Goal: Task Accomplishment & Management: Use online tool/utility

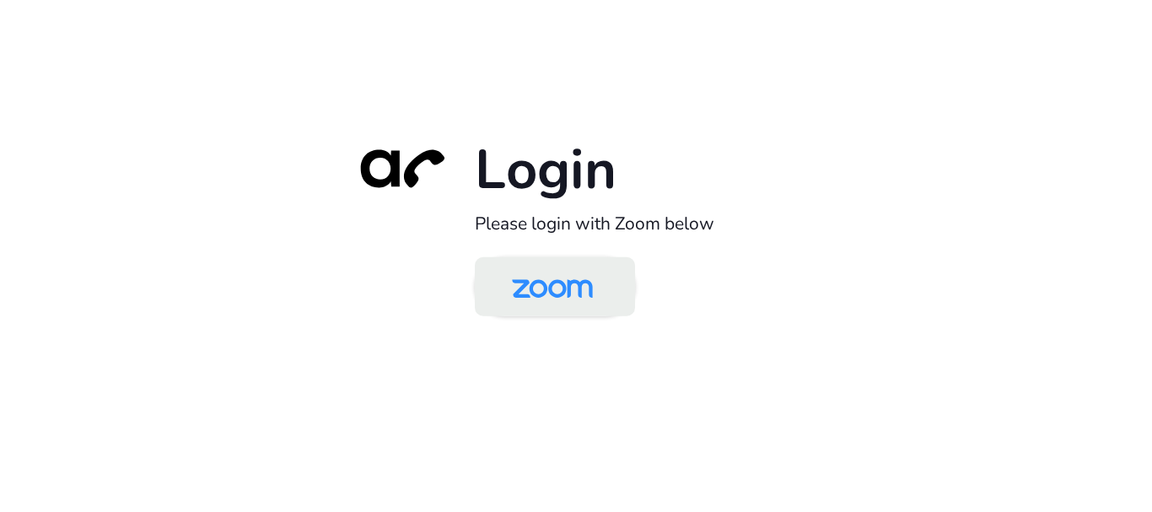
click at [540, 293] on img at bounding box center [552, 288] width 116 height 55
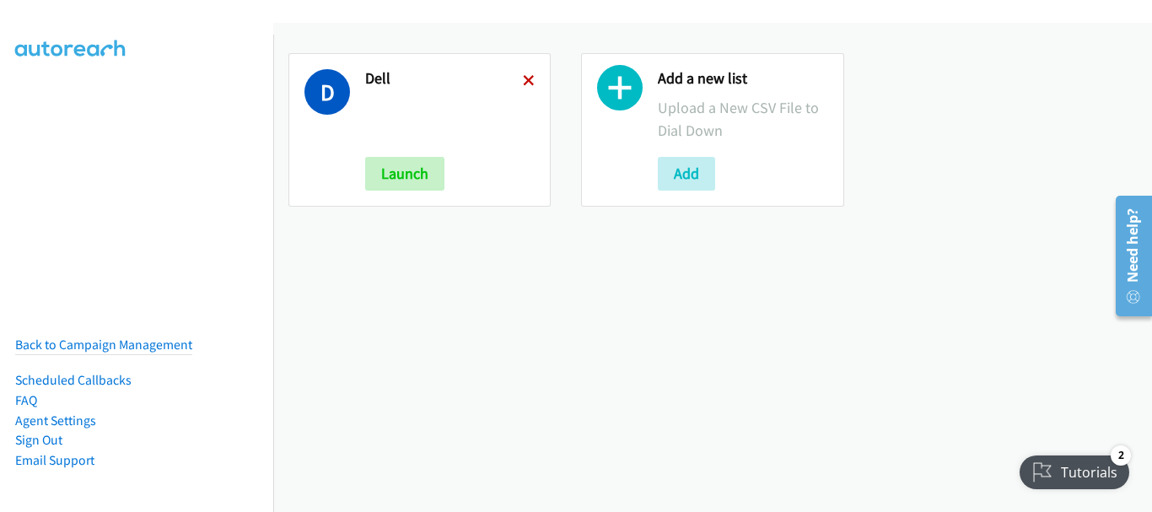
click at [529, 77] on icon at bounding box center [529, 82] width 12 height 12
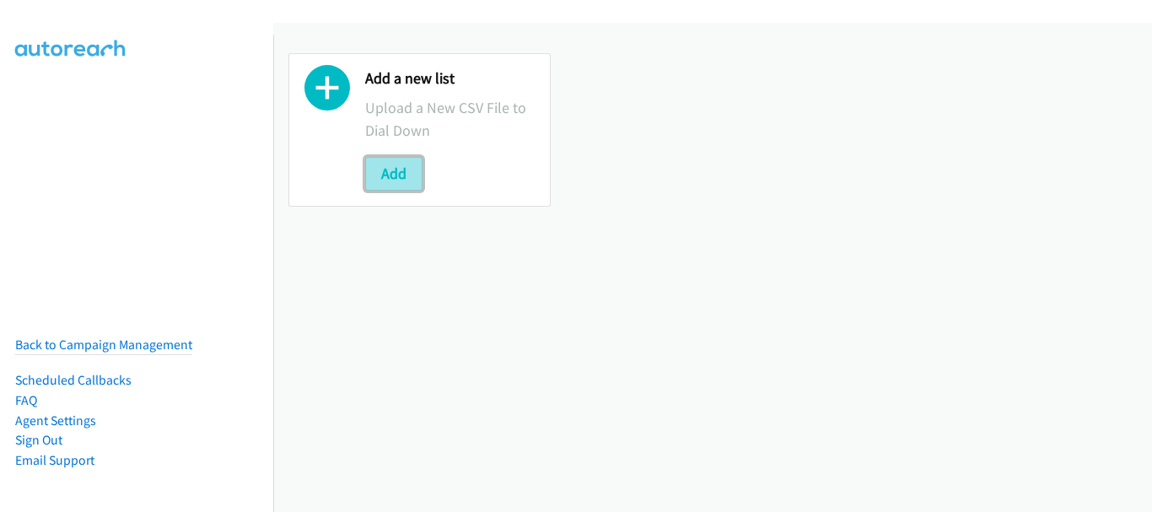
click at [397, 170] on button "Add" at bounding box center [393, 174] width 57 height 34
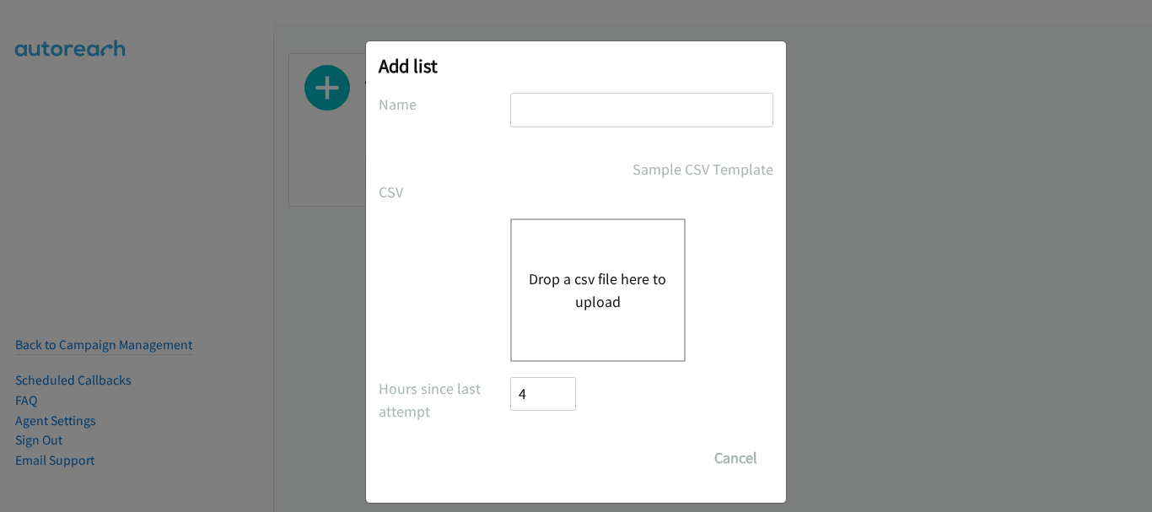
click at [631, 108] on input "text" at bounding box center [641, 110] width 263 height 35
type input "HP"
click at [617, 234] on div "Drop a csv file here to upload" at bounding box center [597, 289] width 175 height 143
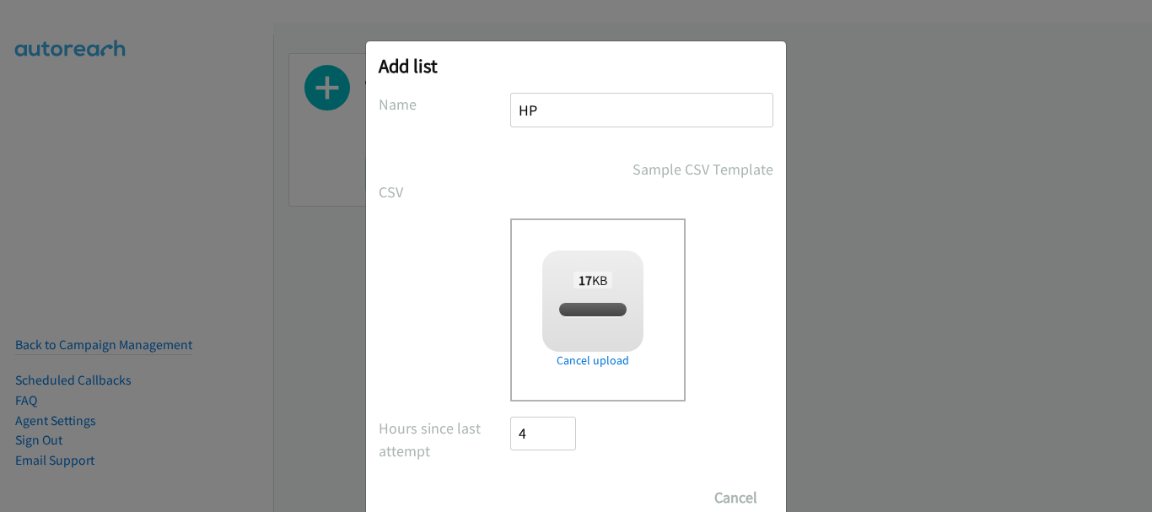
checkbox input "true"
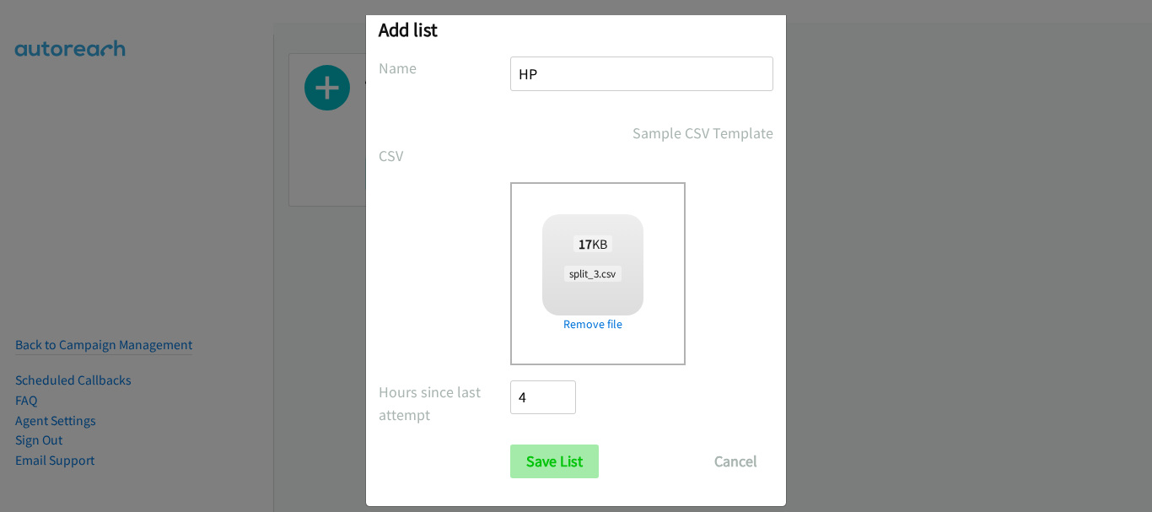
scroll to position [57, 0]
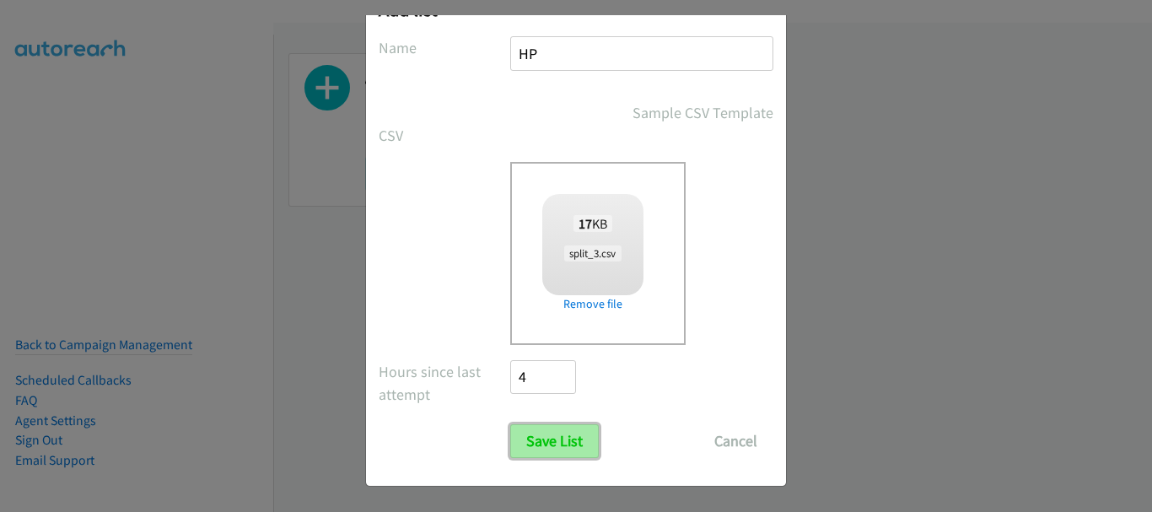
click at [559, 449] on input "Save List" at bounding box center [554, 441] width 89 height 34
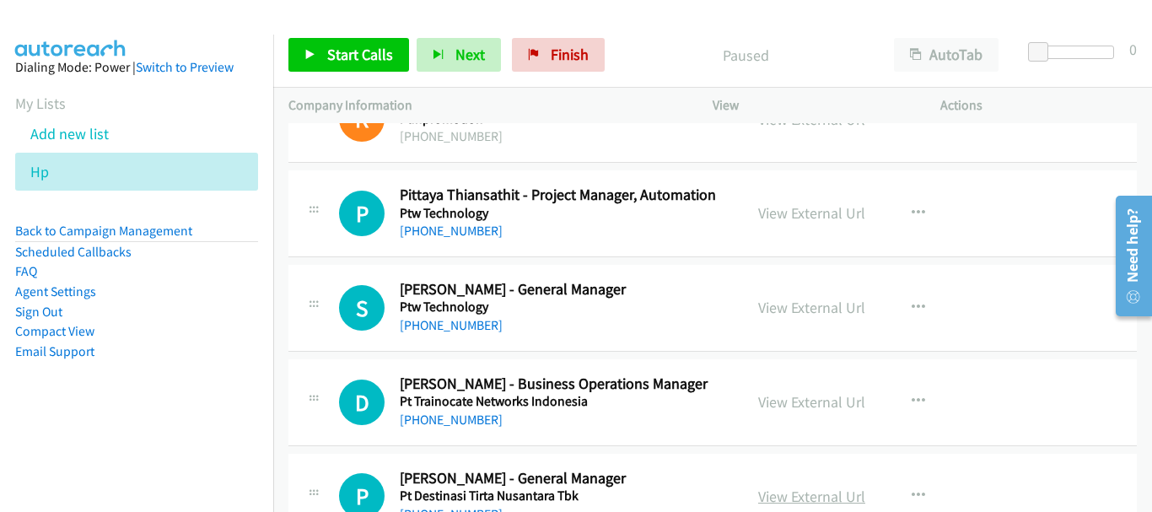
scroll to position [8706, 0]
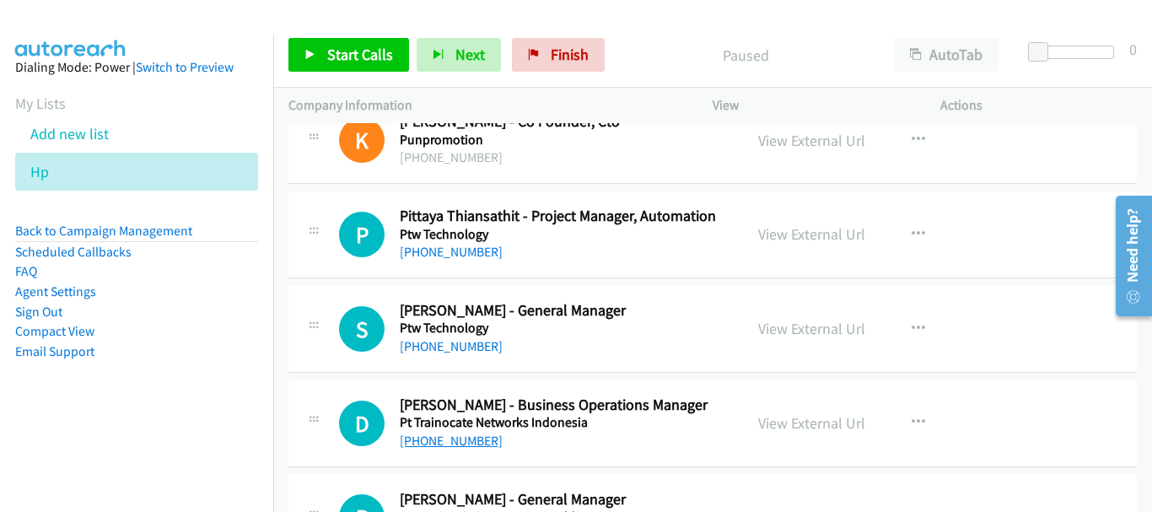
click at [457, 434] on link "[PHONE_NUMBER]" at bounding box center [451, 441] width 103 height 16
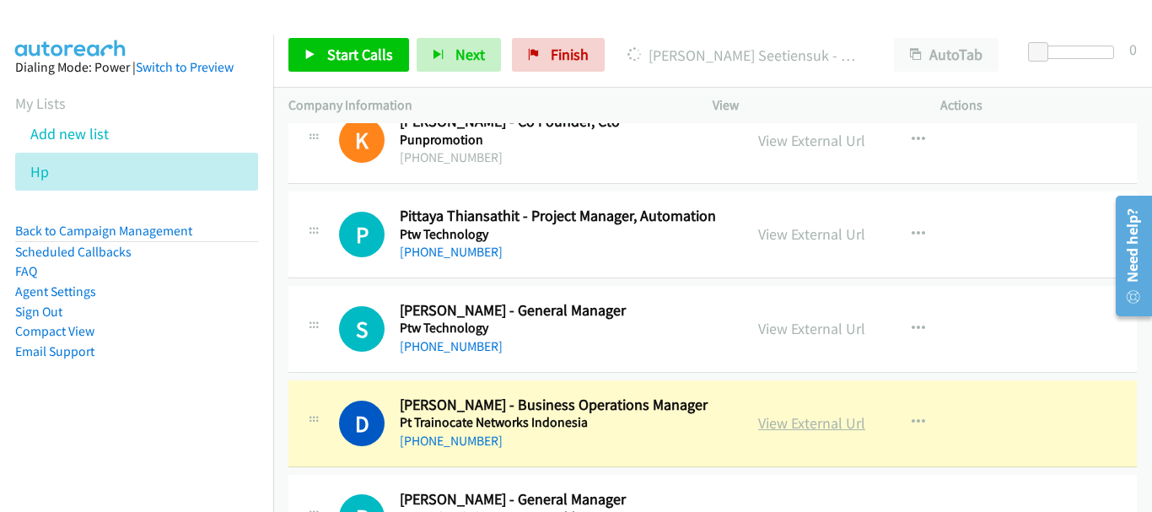
click at [758, 422] on link "View External Url" at bounding box center [811, 422] width 107 height 19
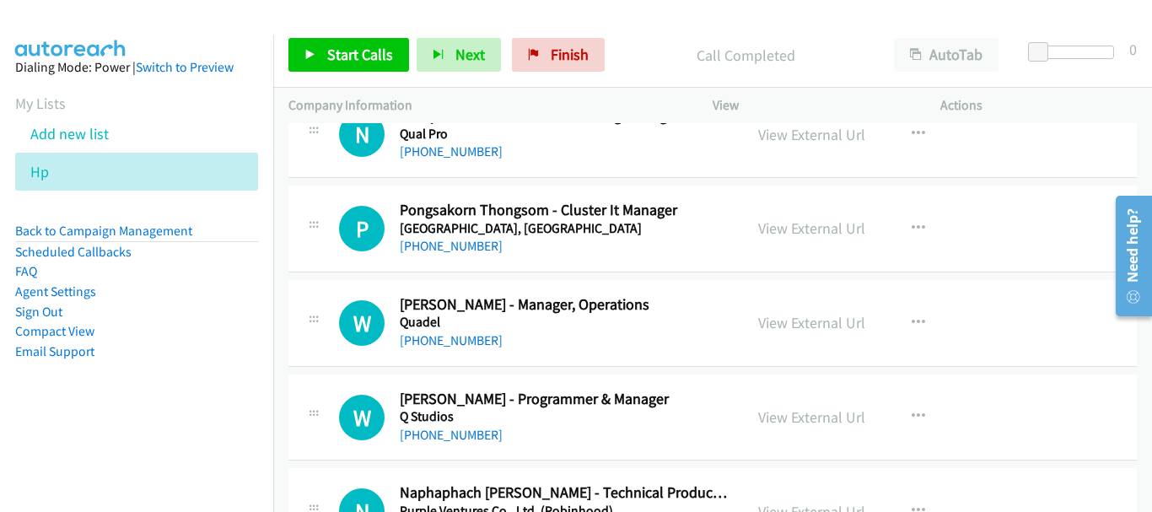
scroll to position [8200, 0]
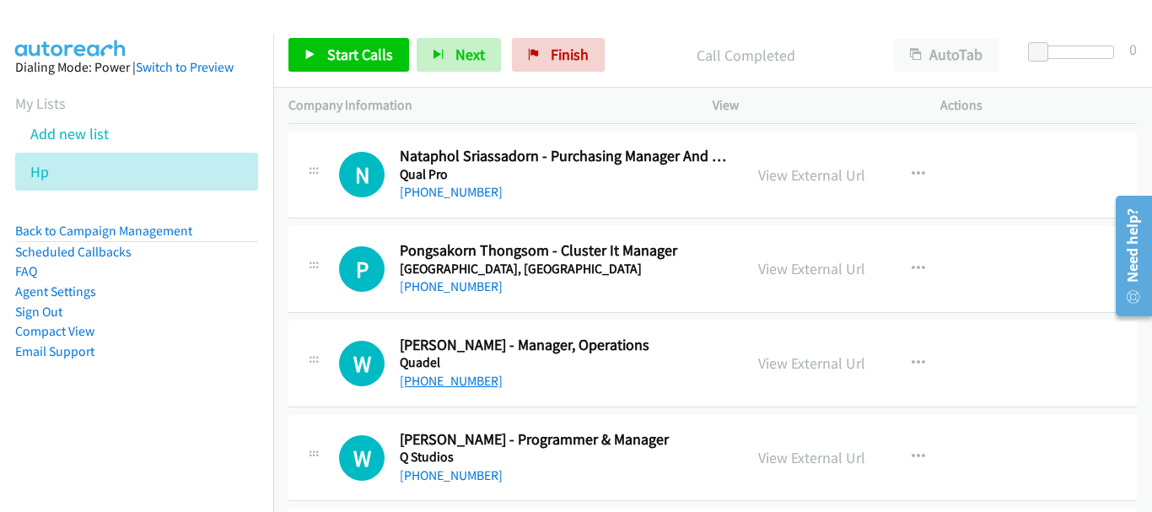
click at [455, 379] on link "[PHONE_NUMBER]" at bounding box center [451, 381] width 103 height 16
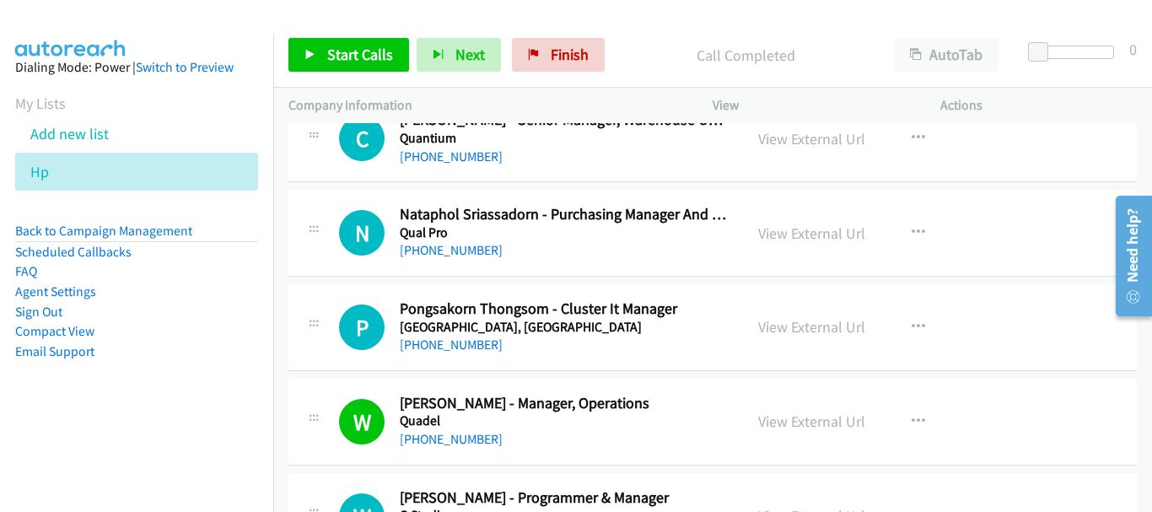
scroll to position [8116, 0]
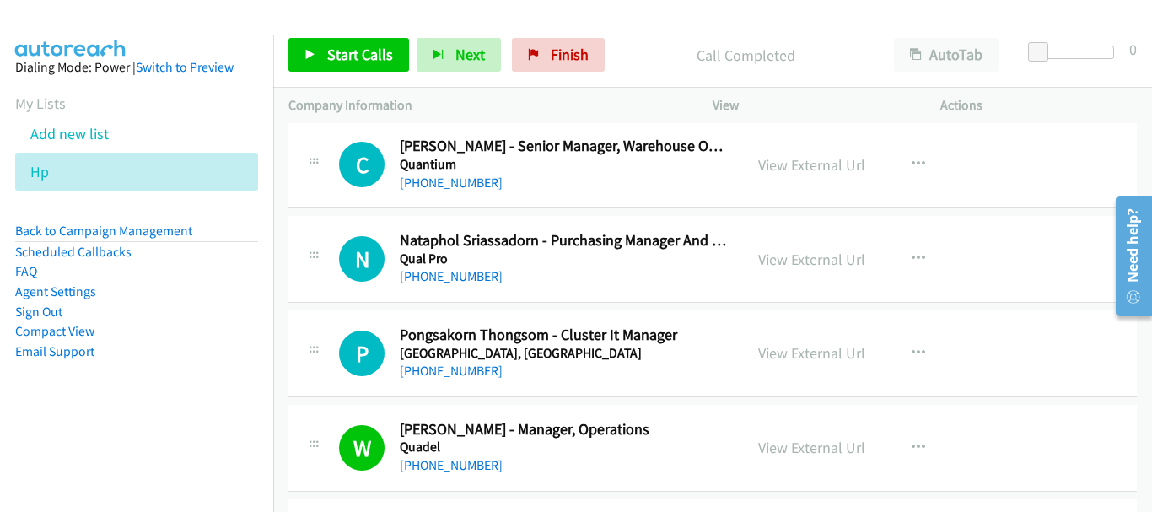
click at [420, 340] on h2 "Pongsakorn Thongsom - Cluster It Manager" at bounding box center [564, 335] width 328 height 19
click at [445, 366] on link "[PHONE_NUMBER]" at bounding box center [451, 371] width 103 height 16
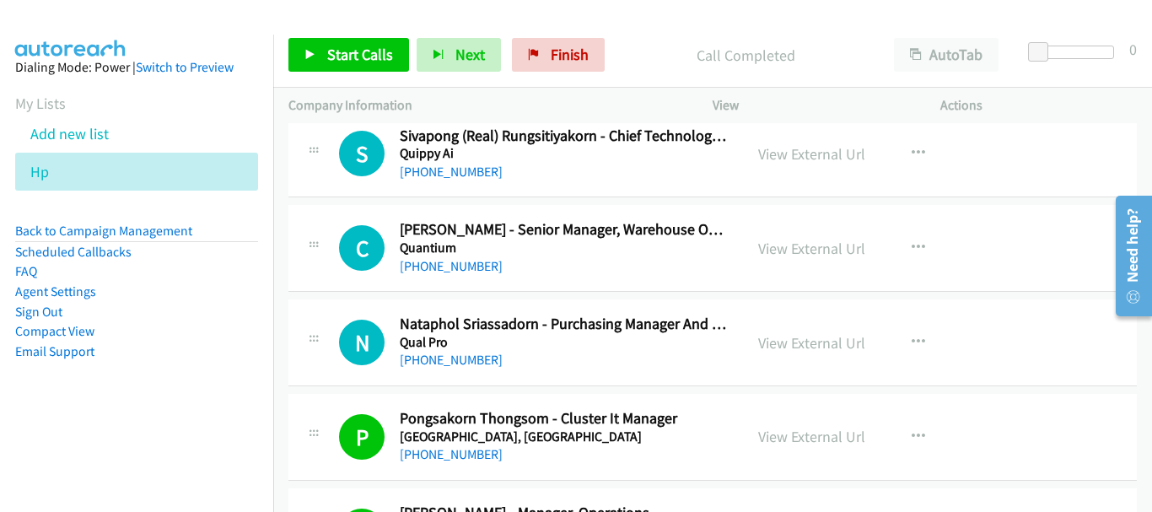
scroll to position [8032, 0]
click at [456, 168] on link "[PHONE_NUMBER]" at bounding box center [451, 172] width 103 height 16
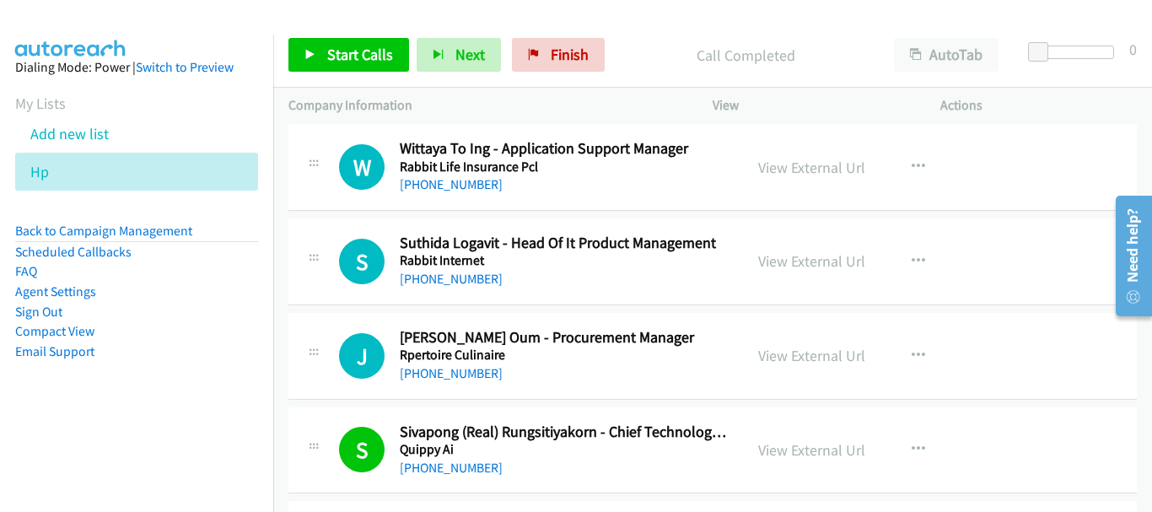
scroll to position [7779, 0]
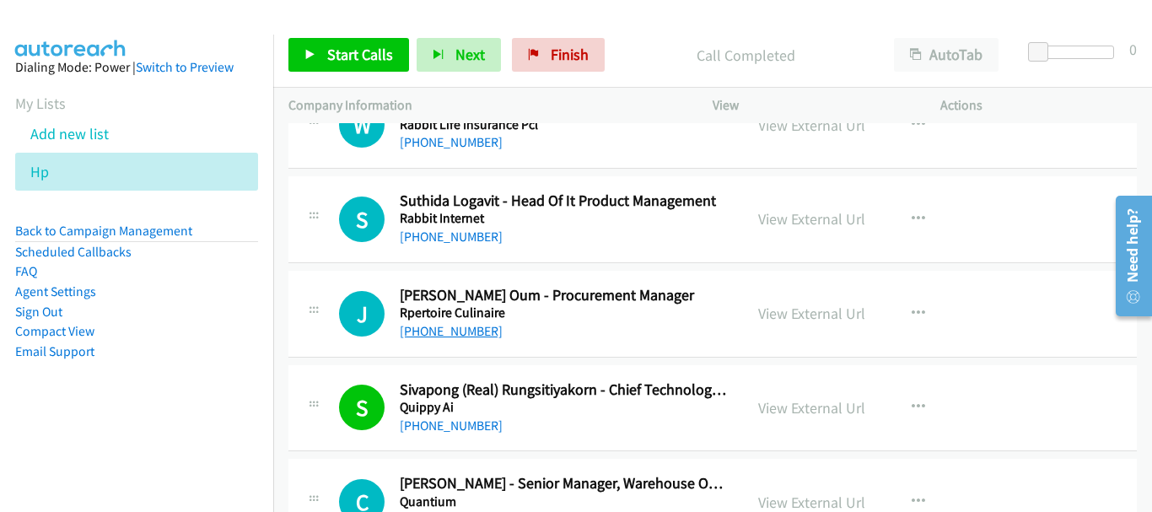
click at [483, 332] on link "[PHONE_NUMBER]" at bounding box center [451, 331] width 103 height 16
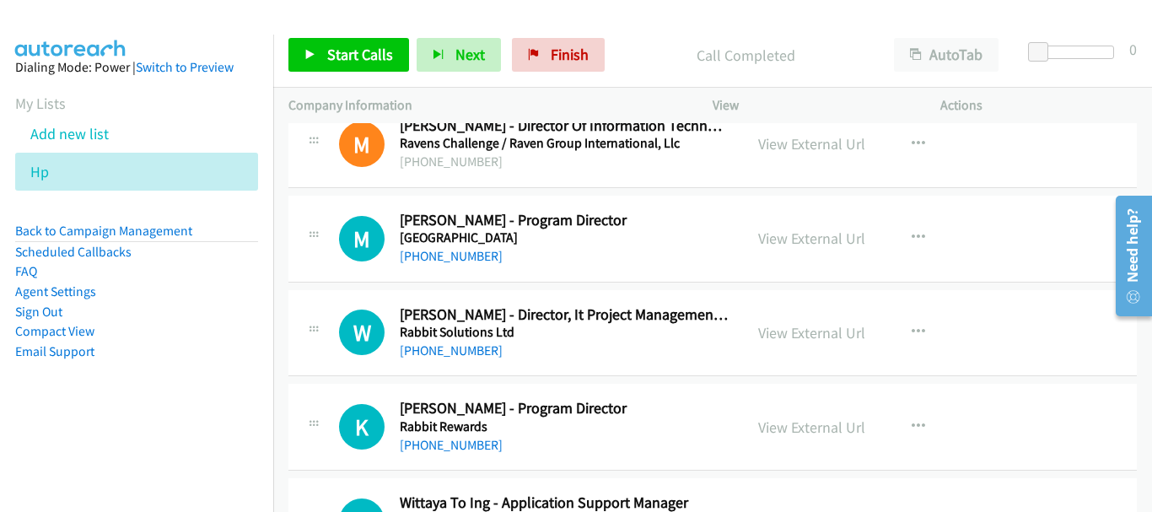
scroll to position [7357, 0]
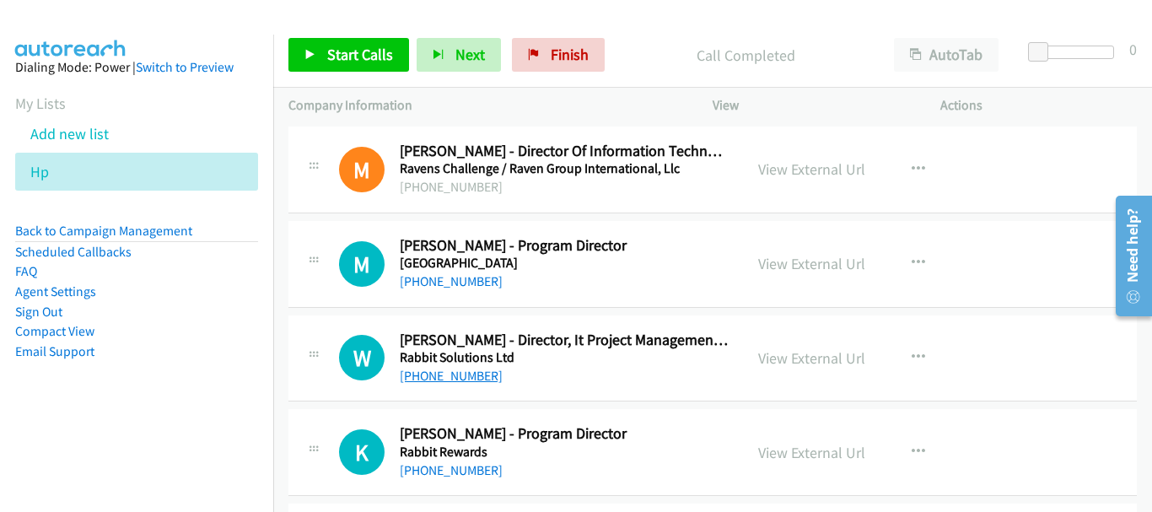
click at [461, 375] on link "[PHONE_NUMBER]" at bounding box center [451, 376] width 103 height 16
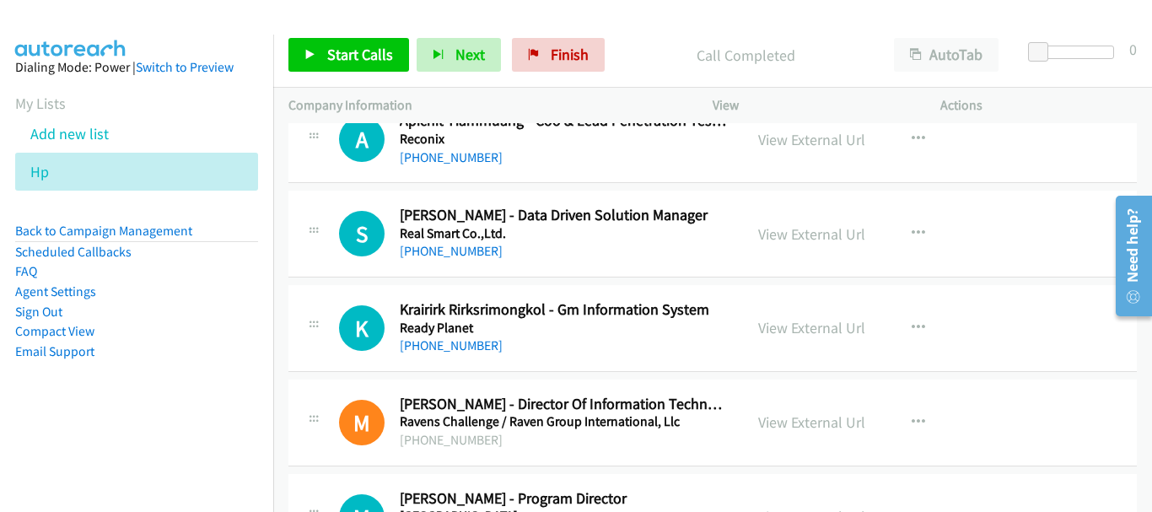
scroll to position [7019, 0]
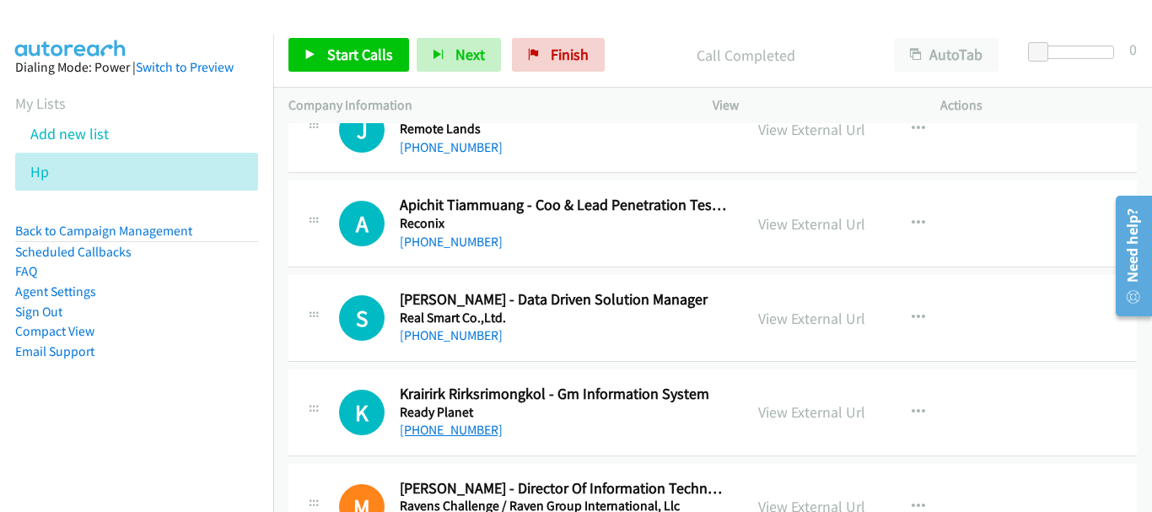
click at [476, 426] on link "[PHONE_NUMBER]" at bounding box center [451, 430] width 103 height 16
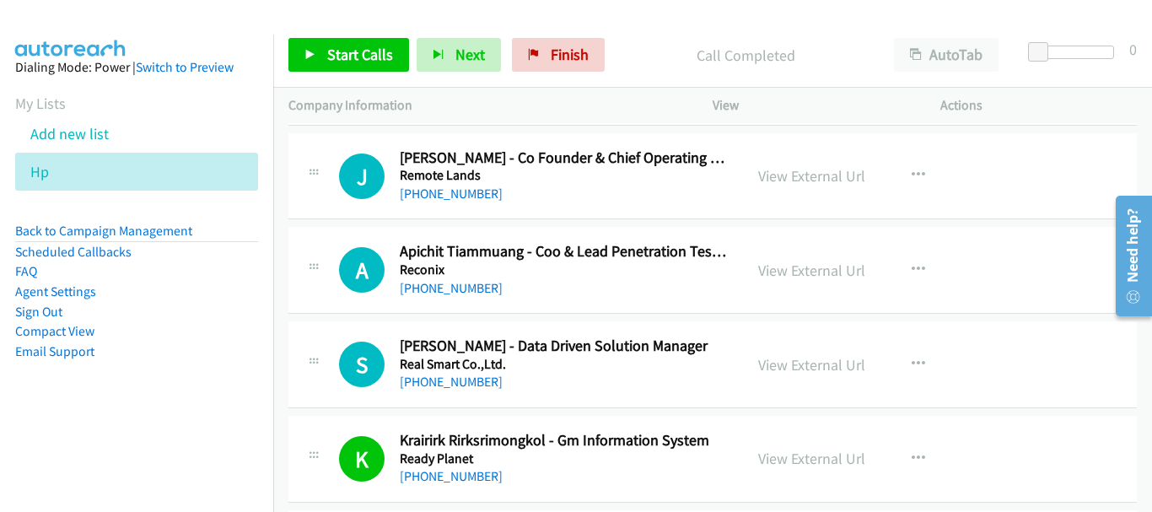
scroll to position [6851, 0]
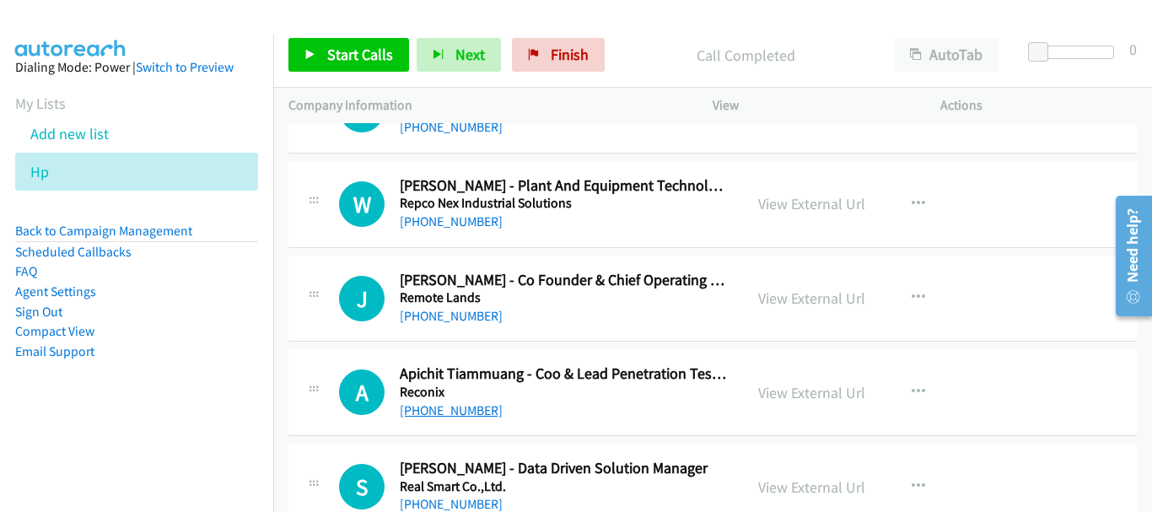
click at [447, 409] on link "[PHONE_NUMBER]" at bounding box center [451, 410] width 103 height 16
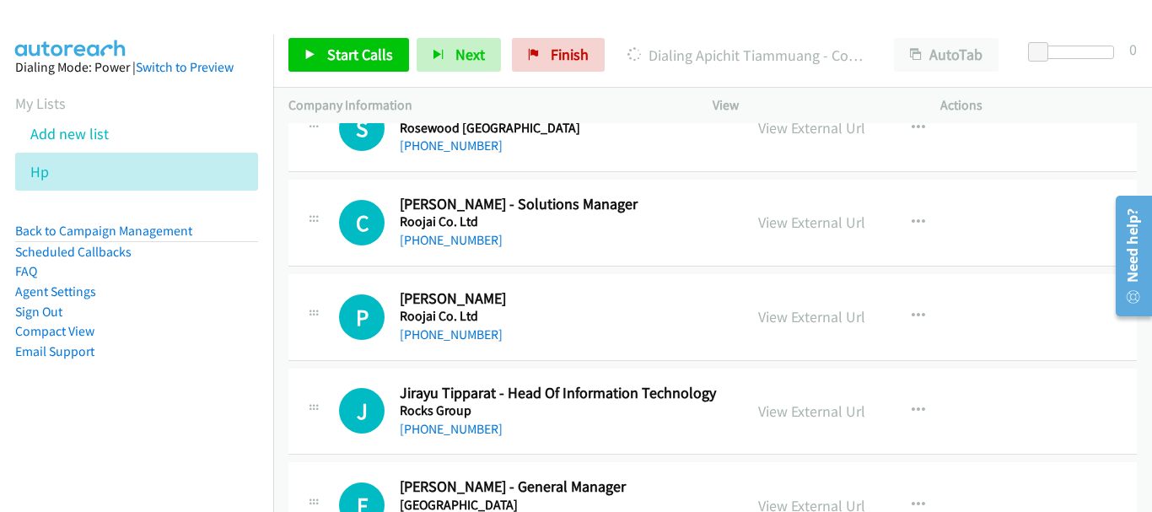
scroll to position [5754, 0]
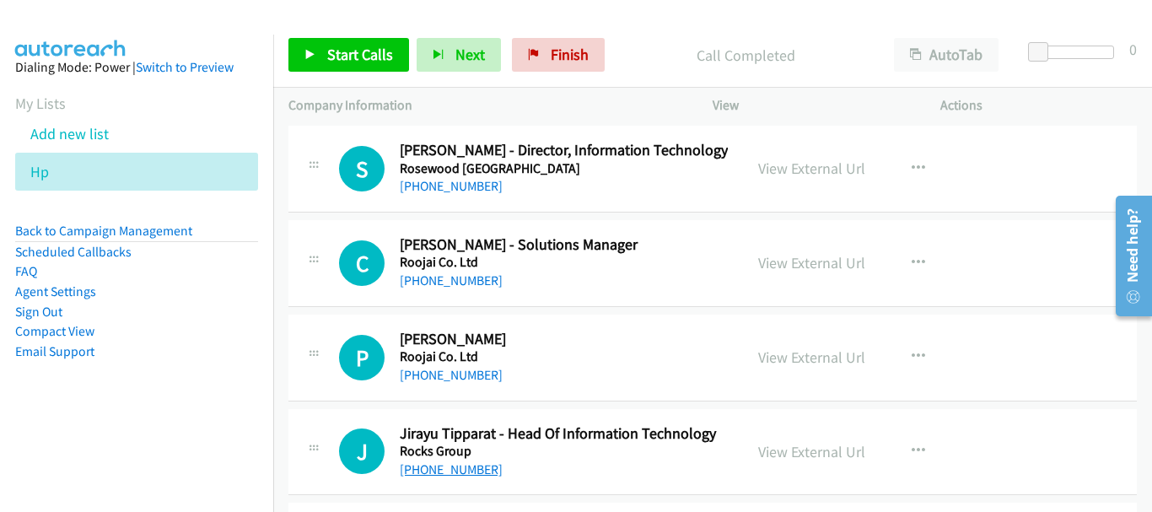
click at [467, 471] on link "[PHONE_NUMBER]" at bounding box center [451, 469] width 103 height 16
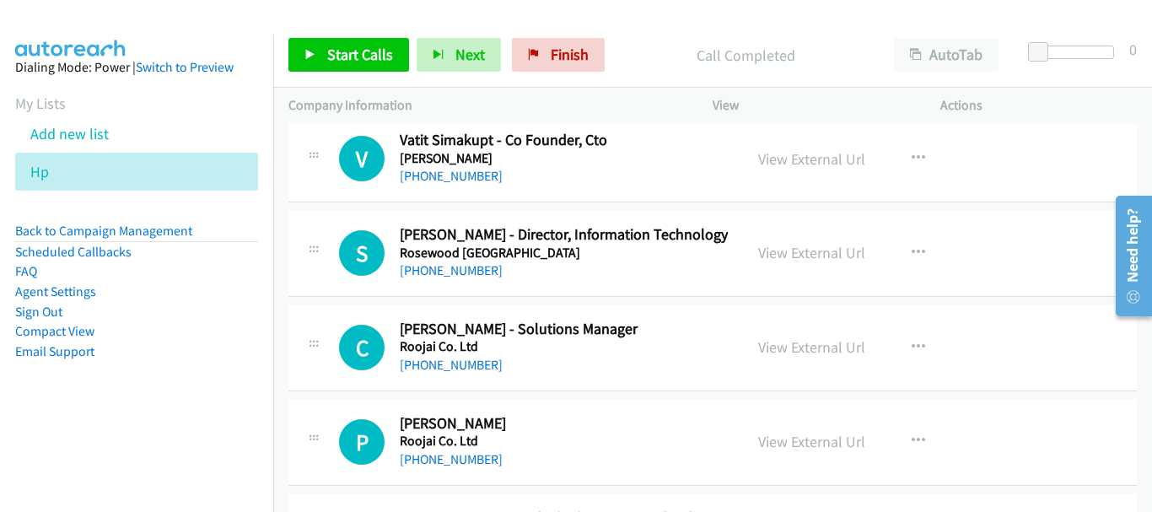
scroll to position [5586, 0]
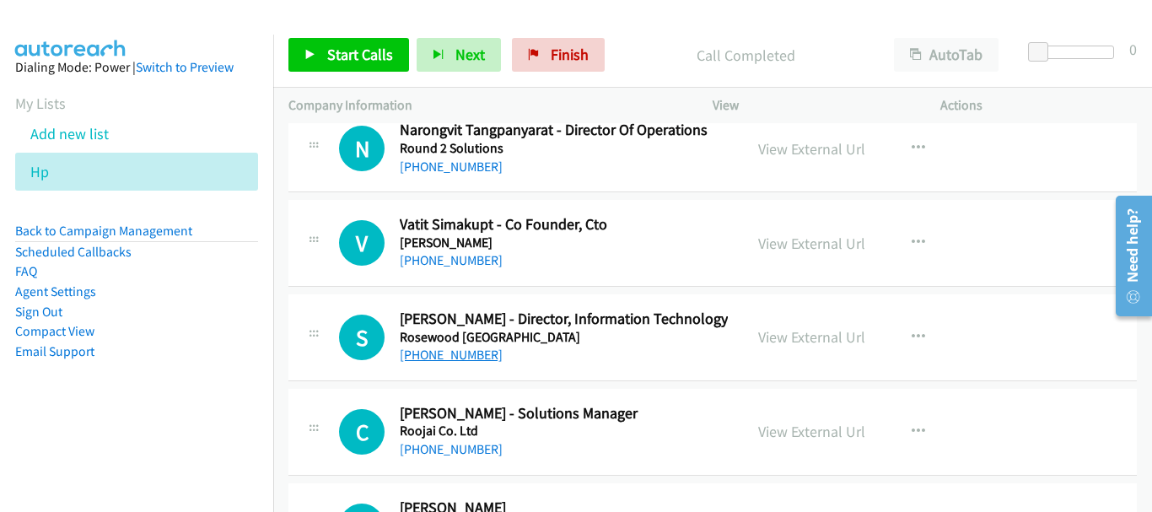
click at [442, 356] on link "[PHONE_NUMBER]" at bounding box center [451, 355] width 103 height 16
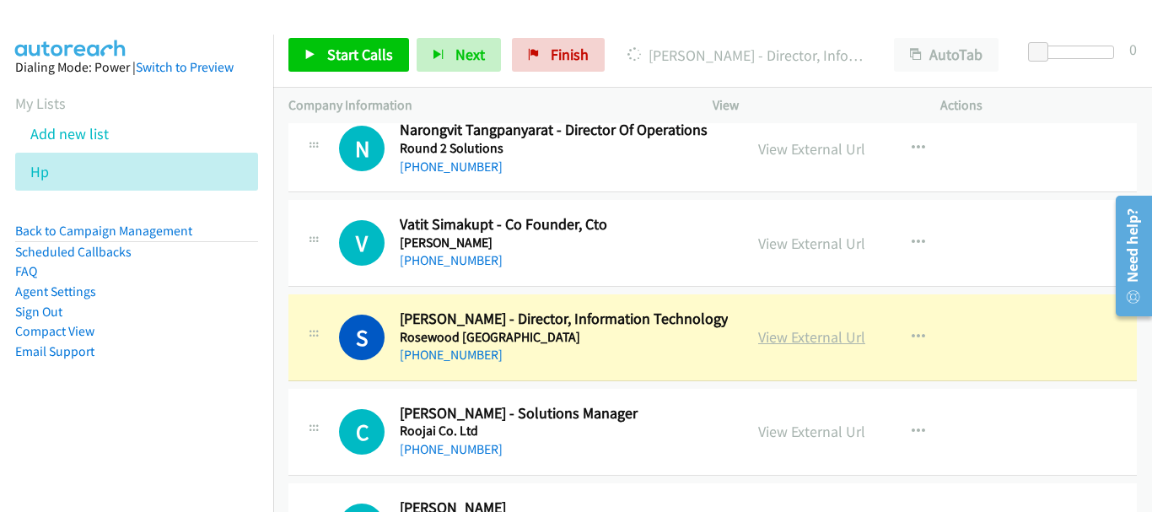
click at [809, 341] on link "View External Url" at bounding box center [811, 336] width 107 height 19
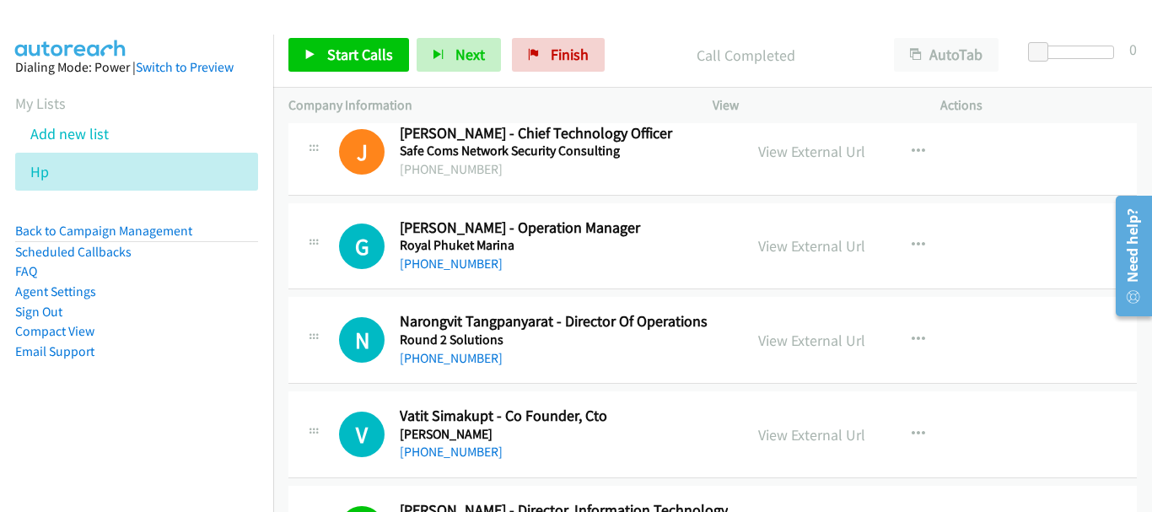
scroll to position [5501, 0]
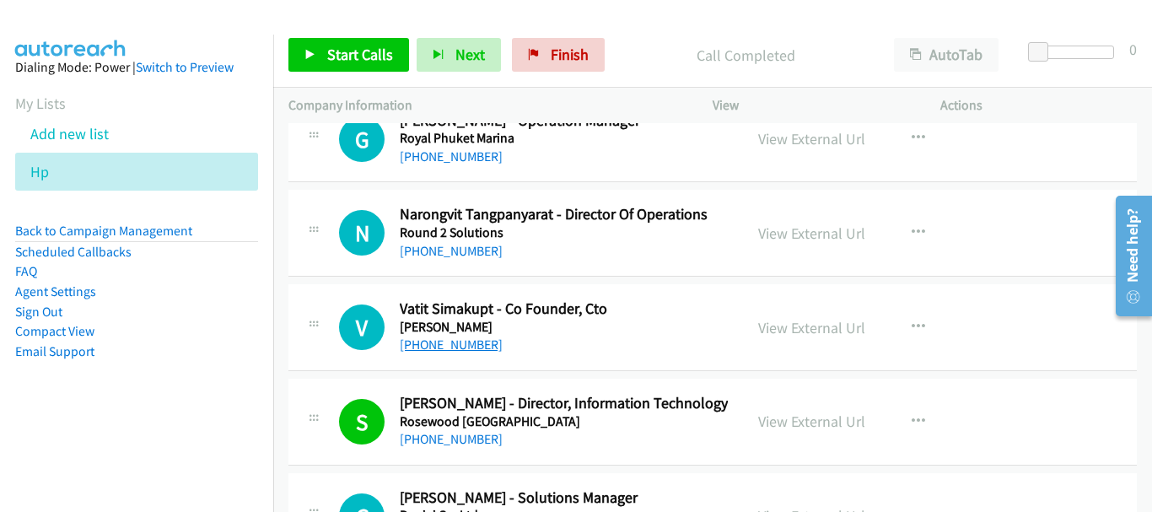
click at [455, 346] on link "[PHONE_NUMBER]" at bounding box center [451, 345] width 103 height 16
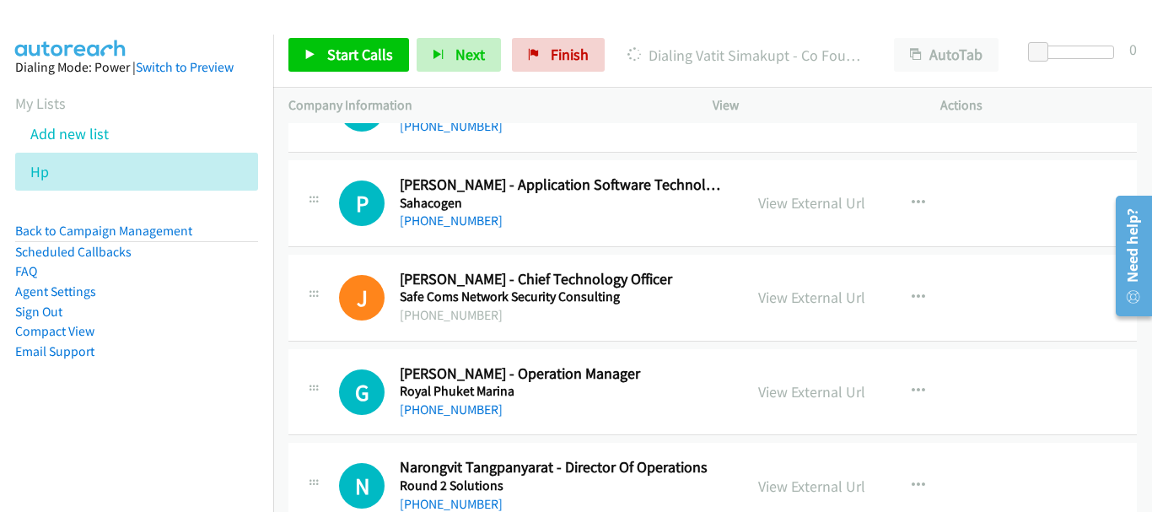
scroll to position [5282, 0]
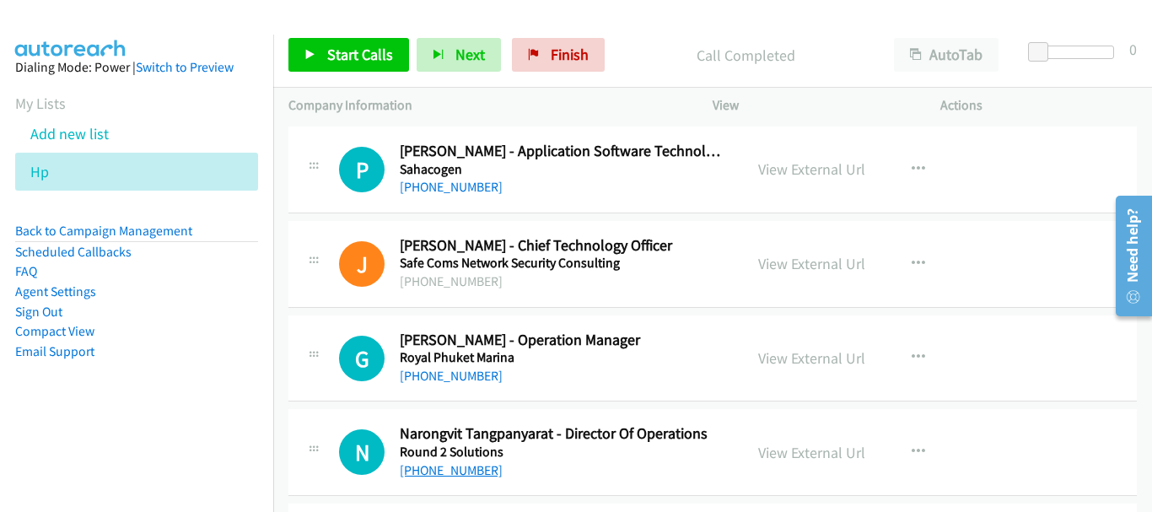
click at [459, 472] on link "[PHONE_NUMBER]" at bounding box center [451, 470] width 103 height 16
click at [463, 366] on div "[PHONE_NUMBER]" at bounding box center [564, 376] width 328 height 20
click at [463, 377] on link "[PHONE_NUMBER]" at bounding box center [451, 376] width 103 height 16
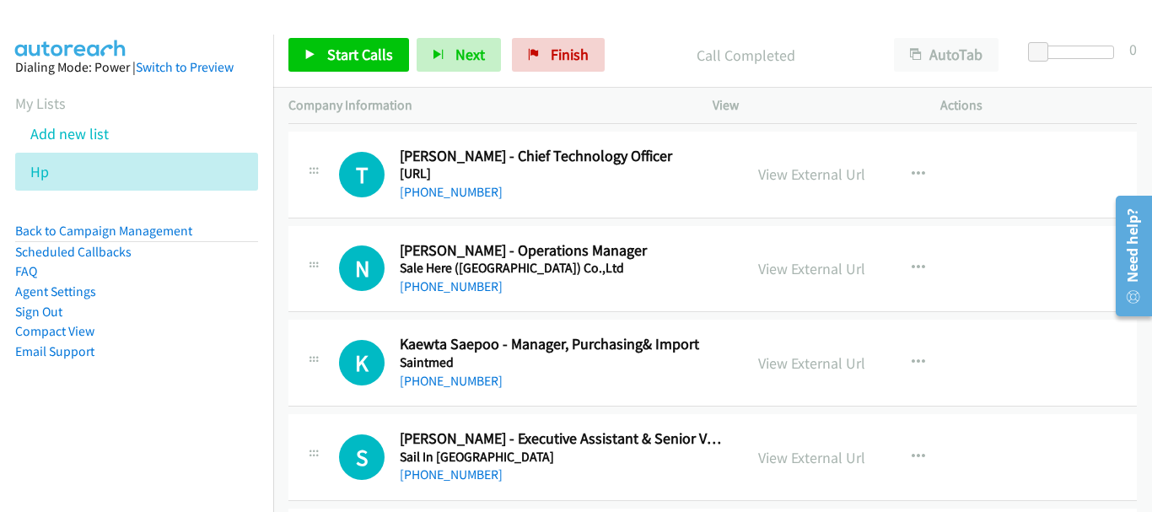
scroll to position [4860, 0]
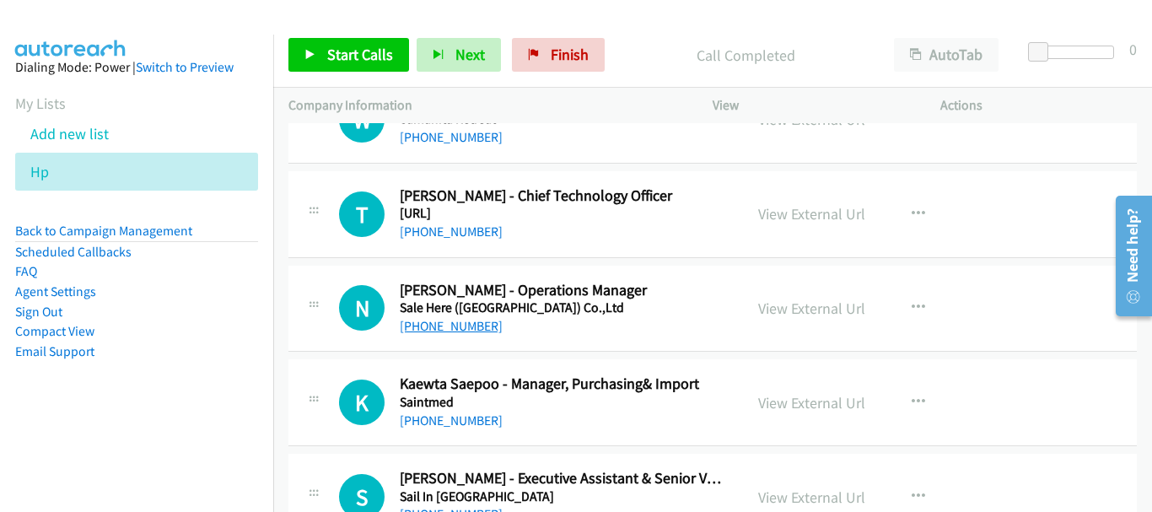
click at [432, 327] on link "[PHONE_NUMBER]" at bounding box center [451, 326] width 103 height 16
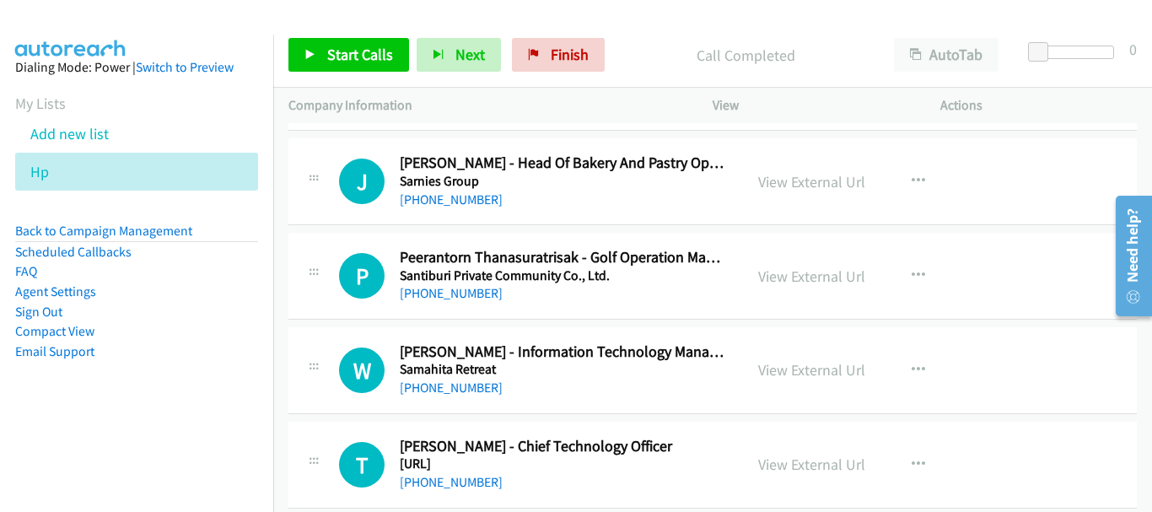
scroll to position [4607, 0]
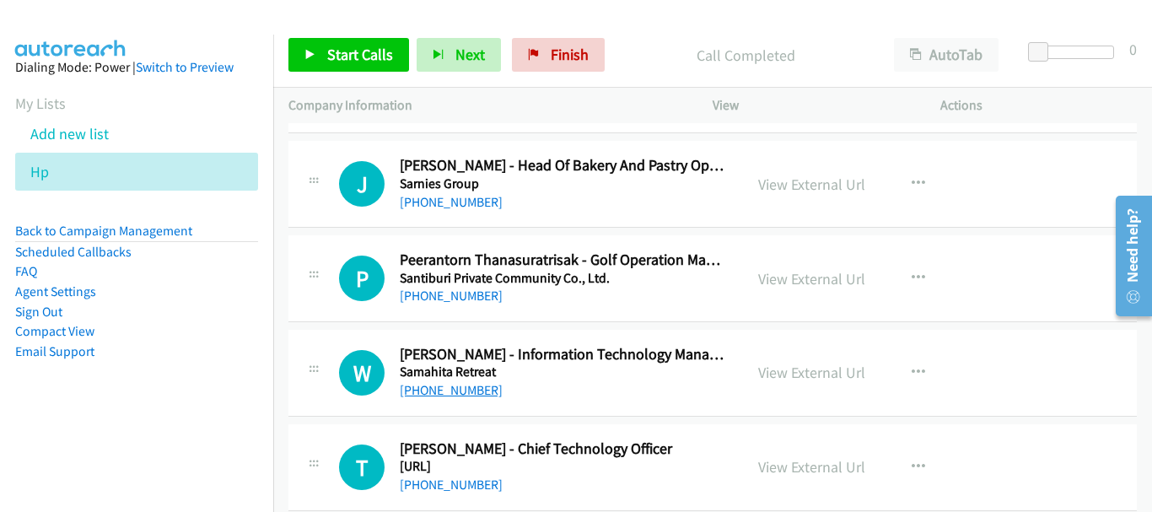
click at [433, 396] on link "[PHONE_NUMBER]" at bounding box center [451, 390] width 103 height 16
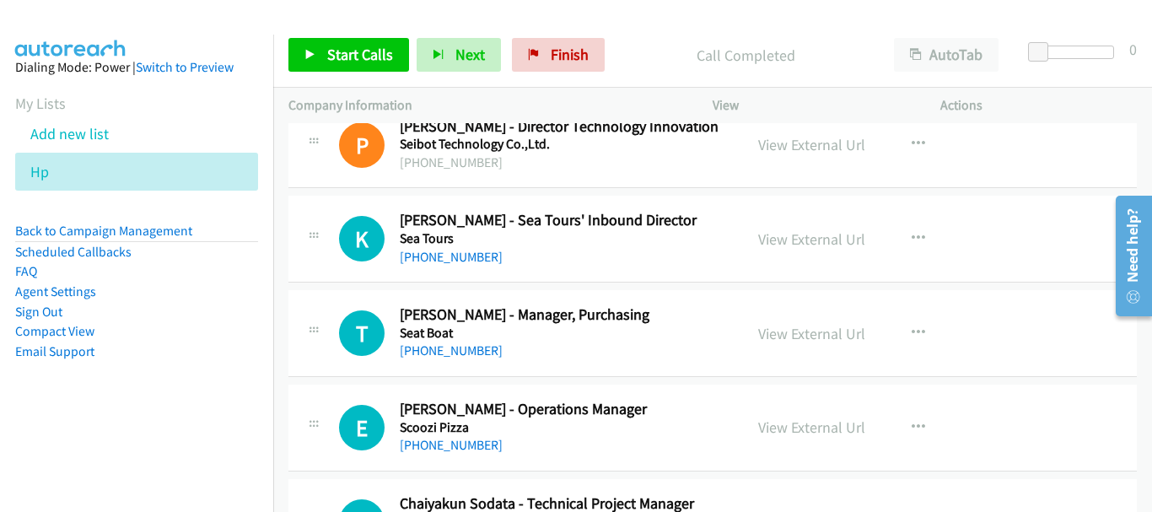
scroll to position [4017, 0]
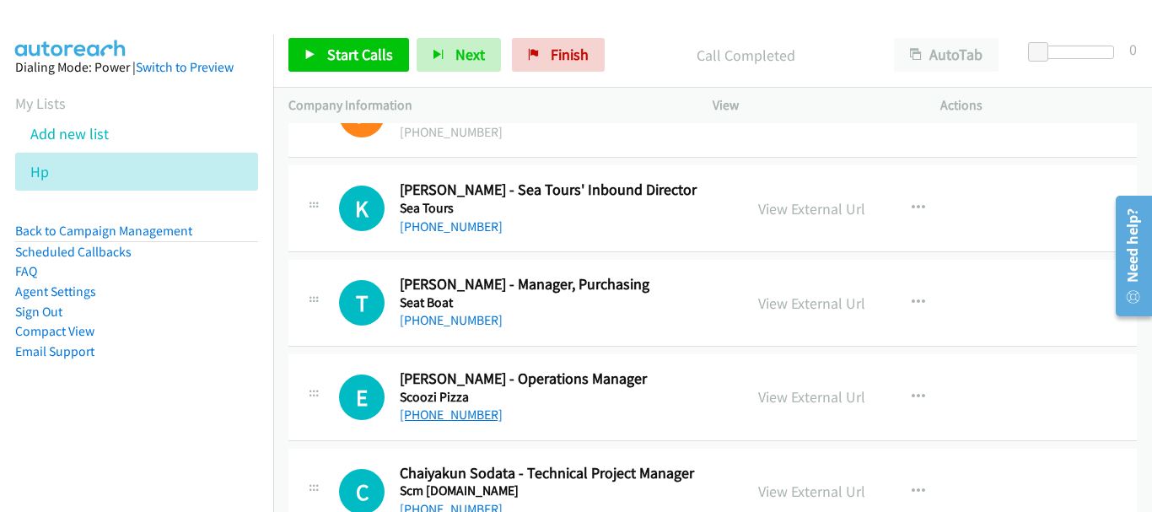
click at [480, 412] on link "[PHONE_NUMBER]" at bounding box center [451, 415] width 103 height 16
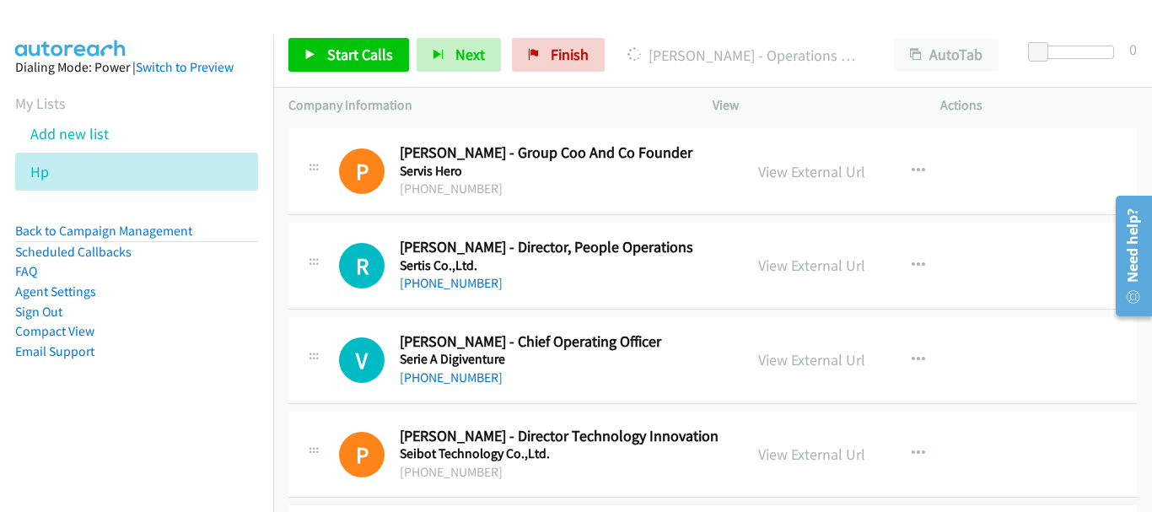
scroll to position [3595, 0]
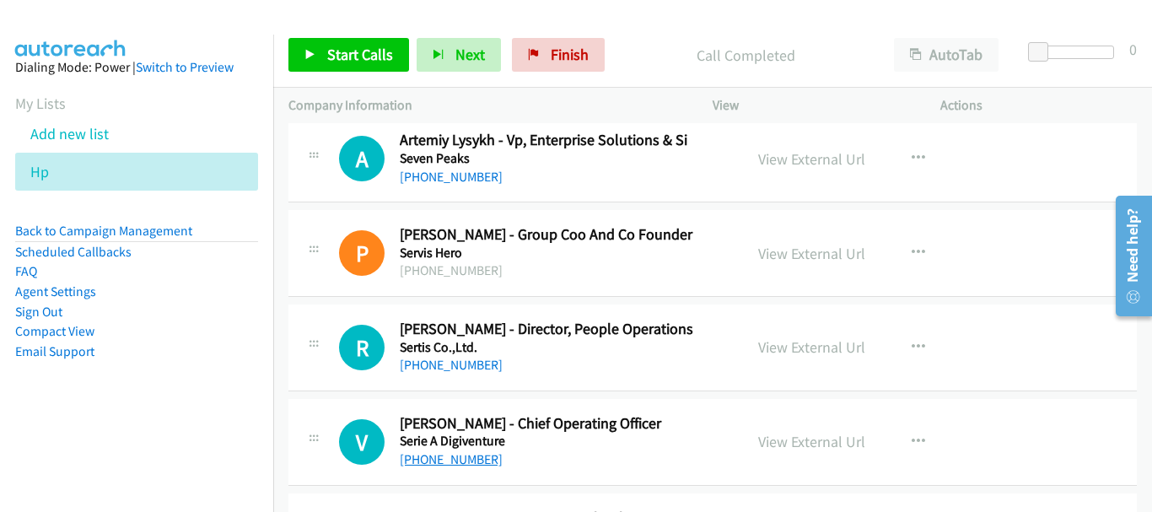
click at [471, 464] on link "[PHONE_NUMBER]" at bounding box center [451, 459] width 103 height 16
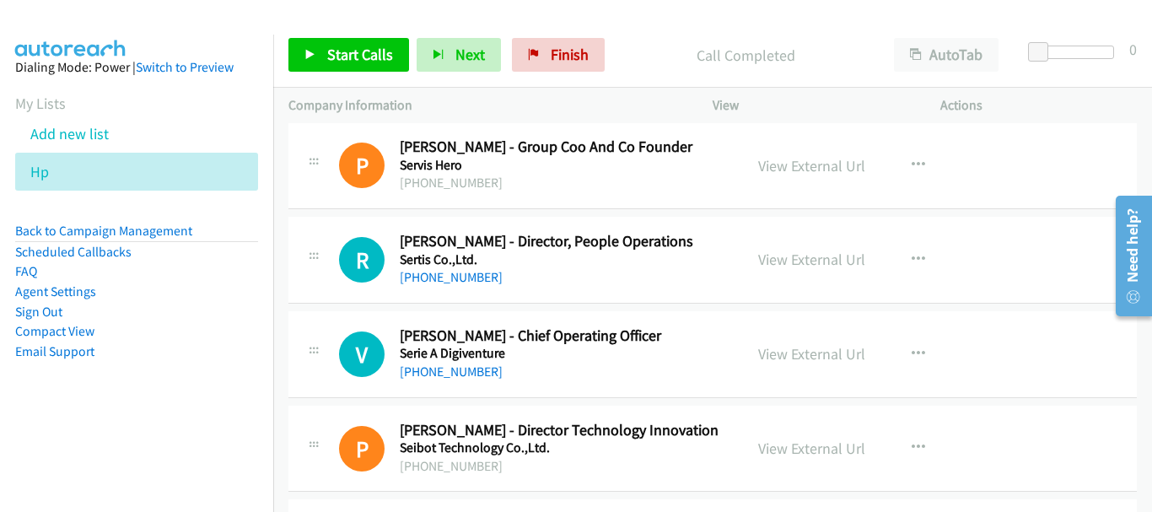
scroll to position [3764, 0]
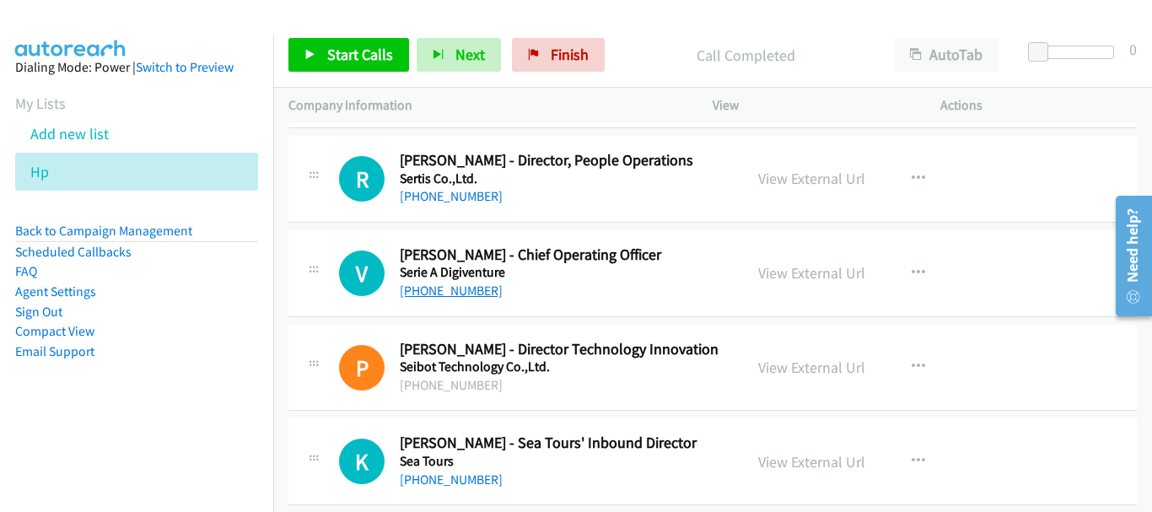
click at [467, 292] on link "[PHONE_NUMBER]" at bounding box center [451, 291] width 103 height 16
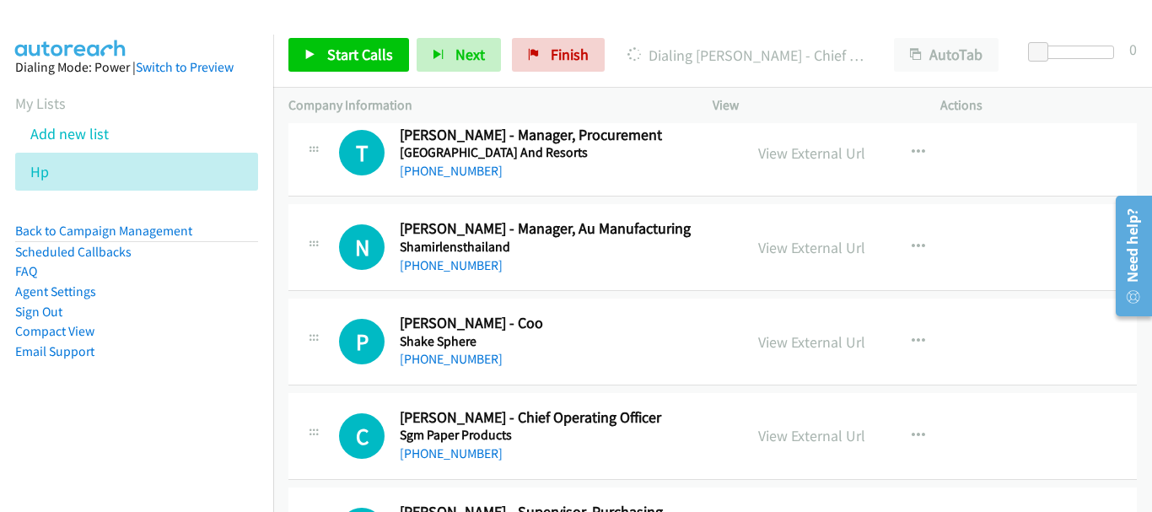
scroll to position [3004, 0]
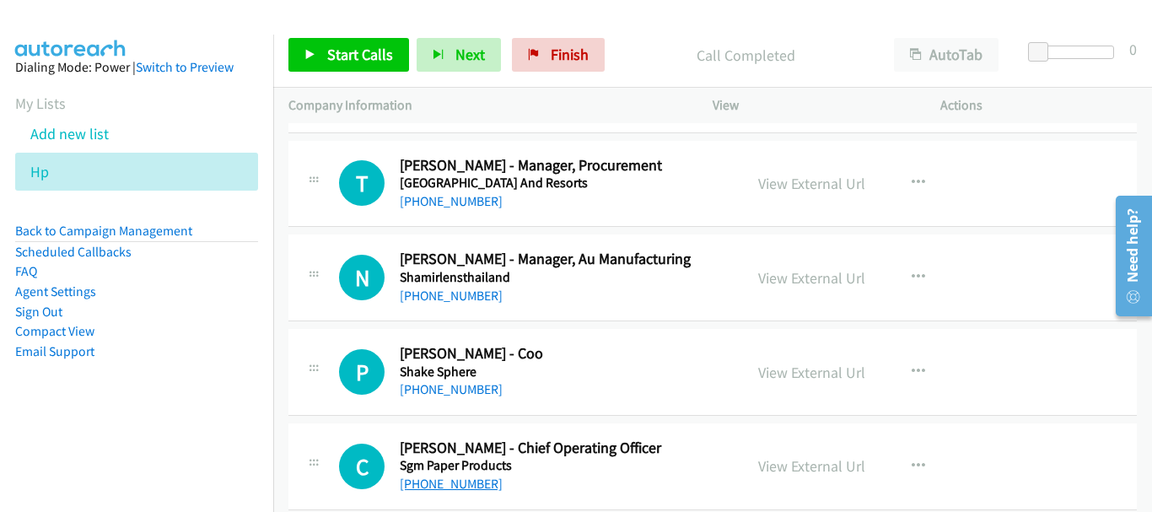
click at [445, 489] on link "[PHONE_NUMBER]" at bounding box center [451, 484] width 103 height 16
click at [470, 391] on link "[PHONE_NUMBER]" at bounding box center [451, 389] width 103 height 16
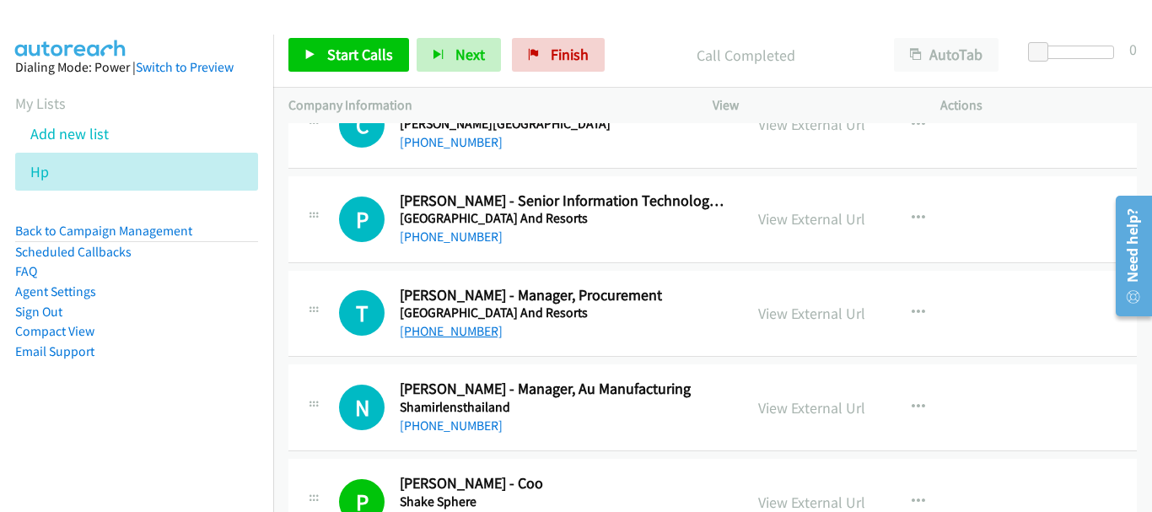
scroll to position [2836, 0]
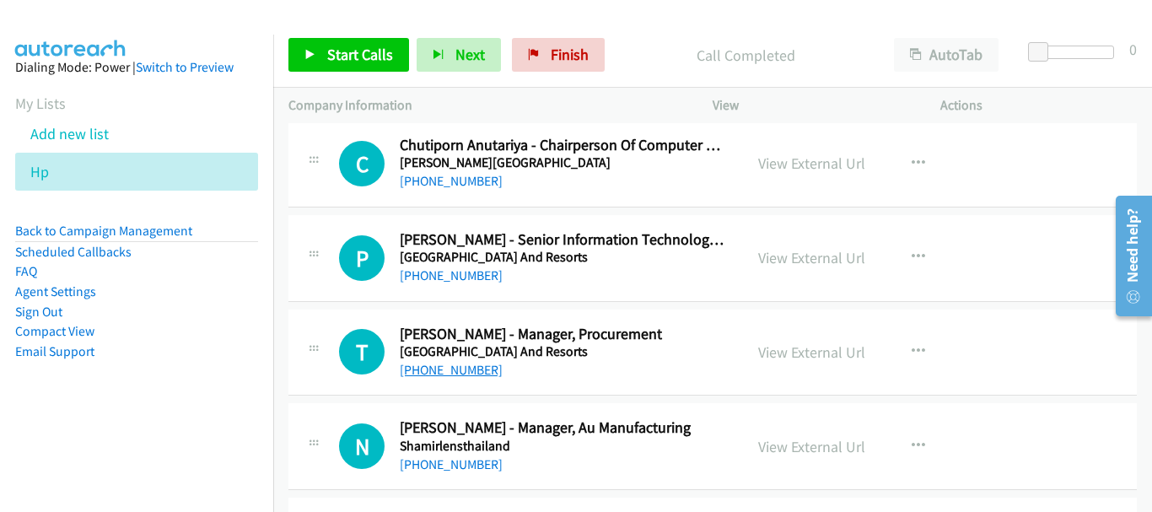
click at [462, 371] on link "[PHONE_NUMBER]" at bounding box center [451, 370] width 103 height 16
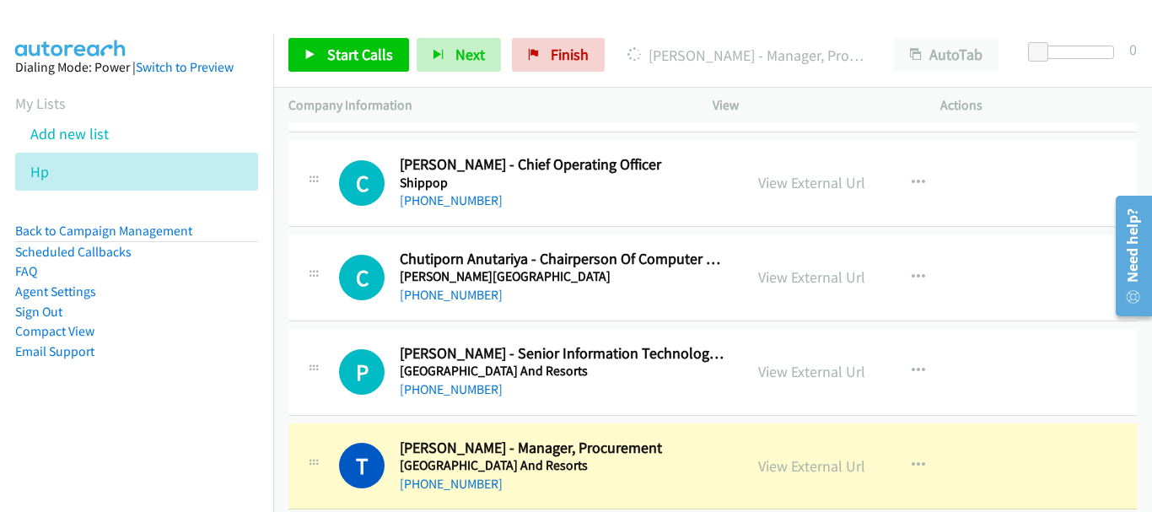
scroll to position [2751, 0]
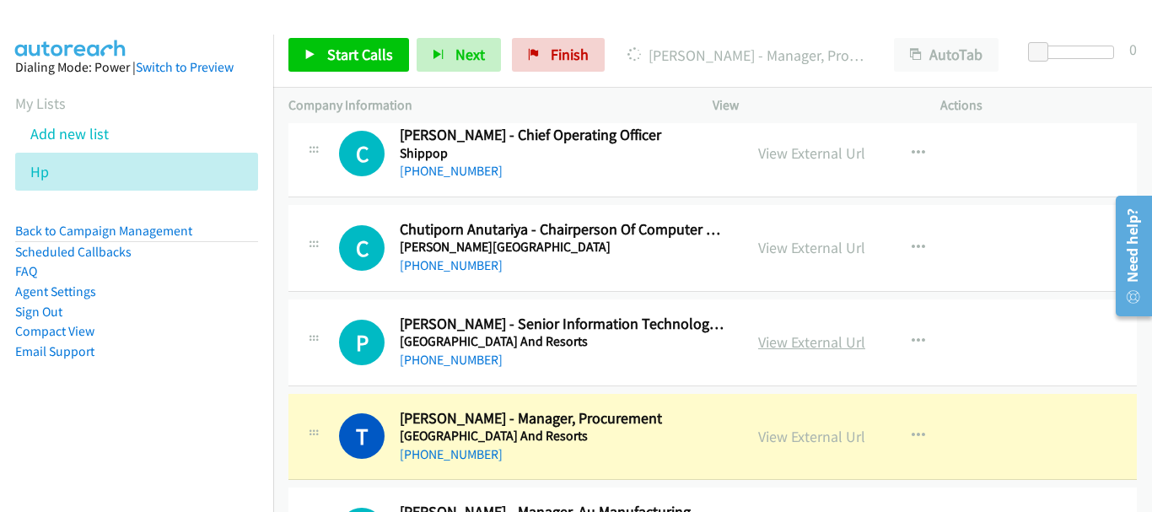
click at [783, 342] on link "View External Url" at bounding box center [811, 341] width 107 height 19
click at [782, 441] on link "View External Url" at bounding box center [811, 436] width 107 height 19
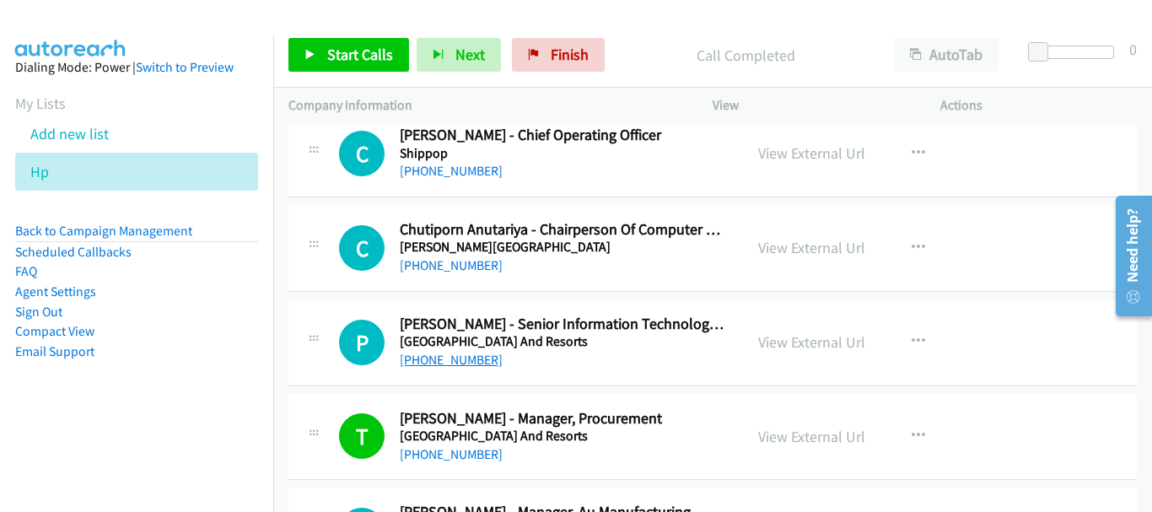
click at [415, 365] on link "[PHONE_NUMBER]" at bounding box center [451, 360] width 103 height 16
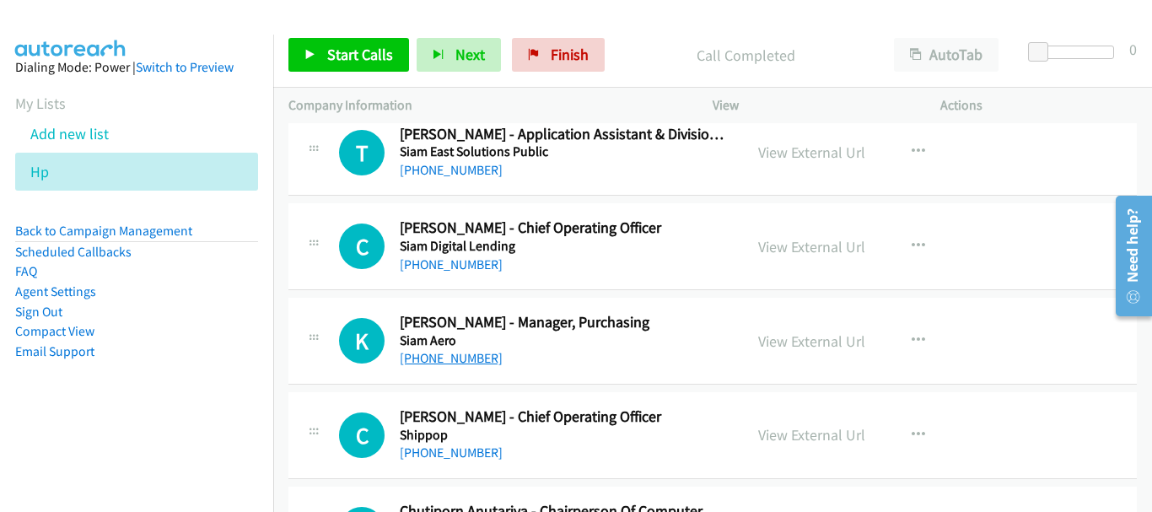
scroll to position [2431, 0]
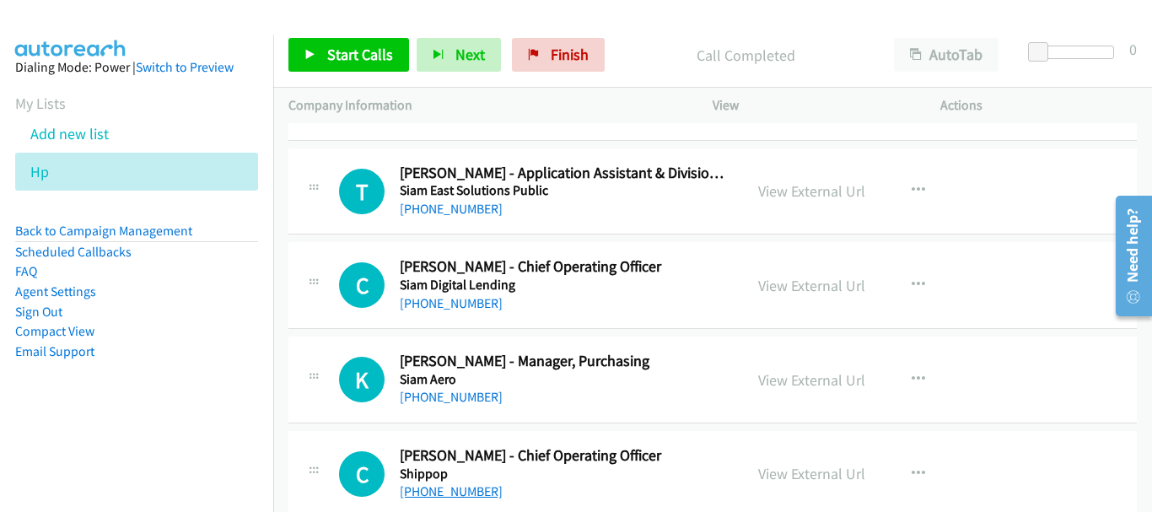
click at [453, 494] on link "[PHONE_NUMBER]" at bounding box center [451, 491] width 103 height 16
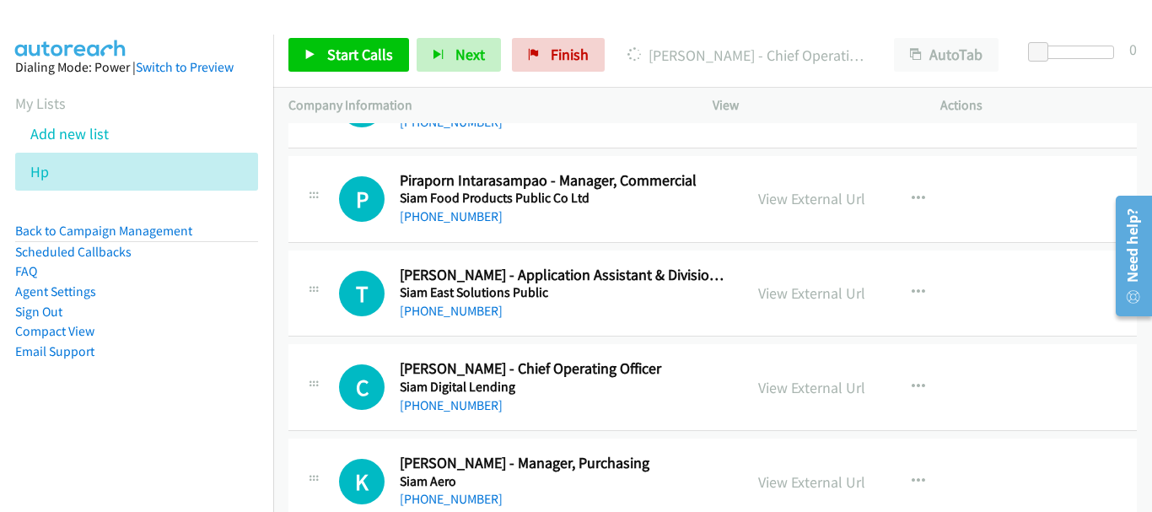
scroll to position [2347, 0]
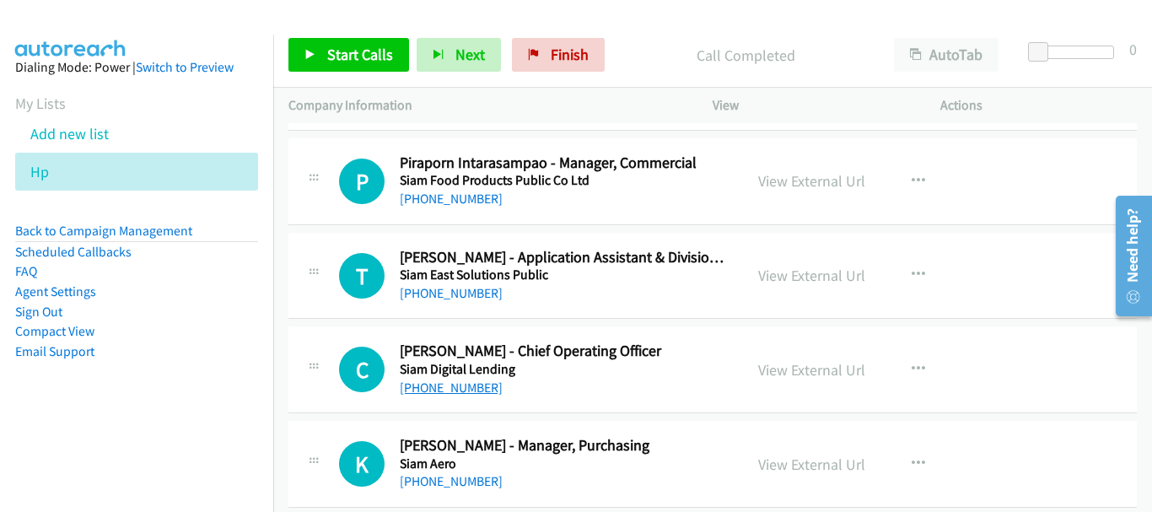
click at [437, 389] on link "[PHONE_NUMBER]" at bounding box center [451, 388] width 103 height 16
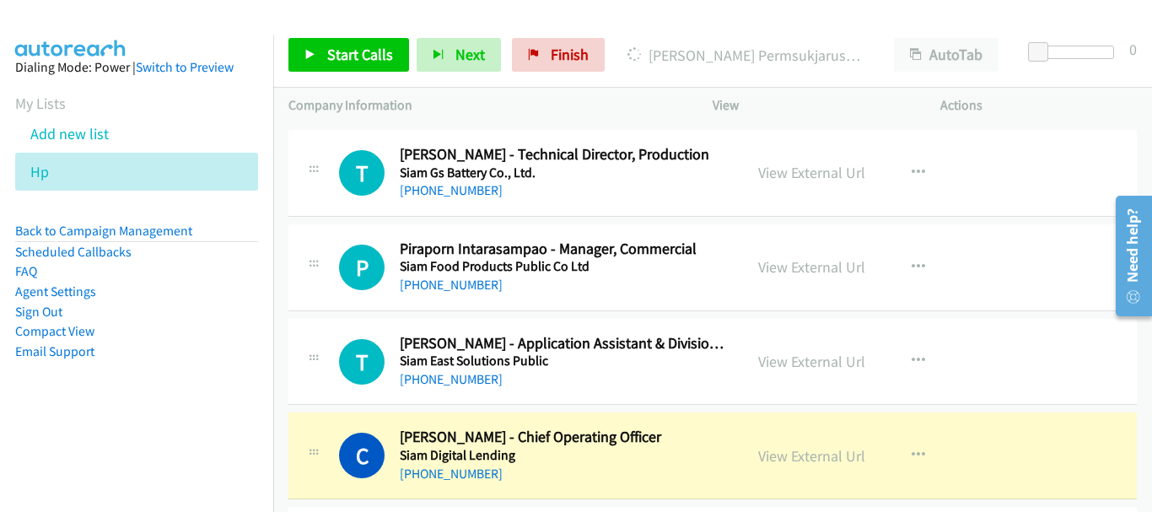
scroll to position [2262, 0]
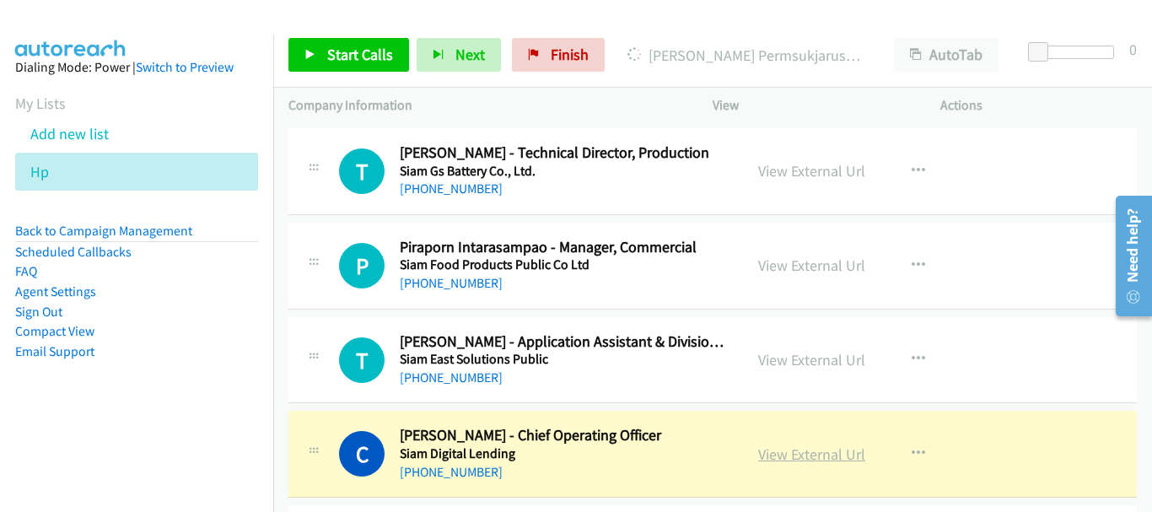
click at [774, 454] on link "View External Url" at bounding box center [811, 454] width 107 height 19
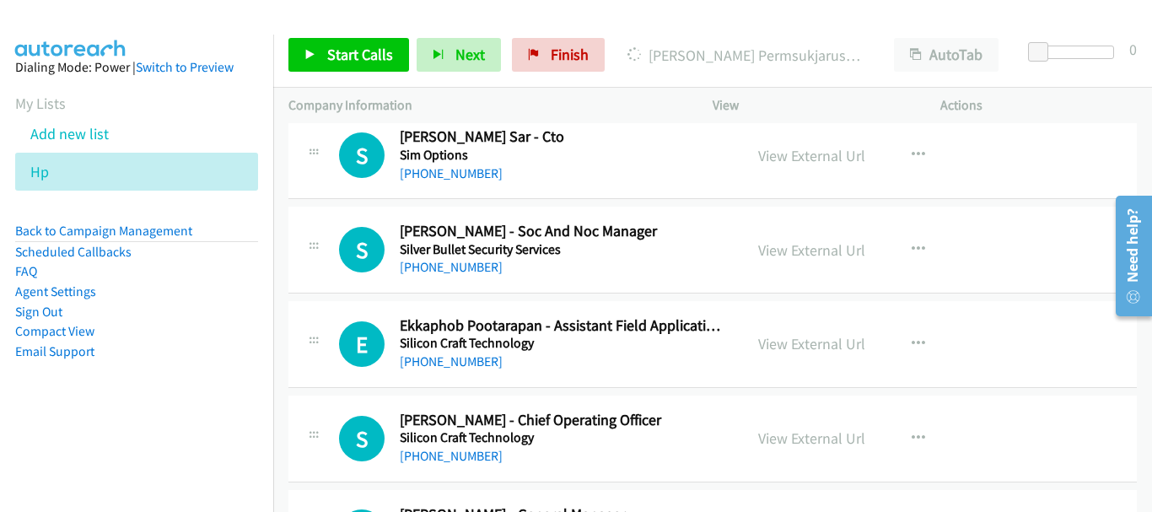
scroll to position [1587, 0]
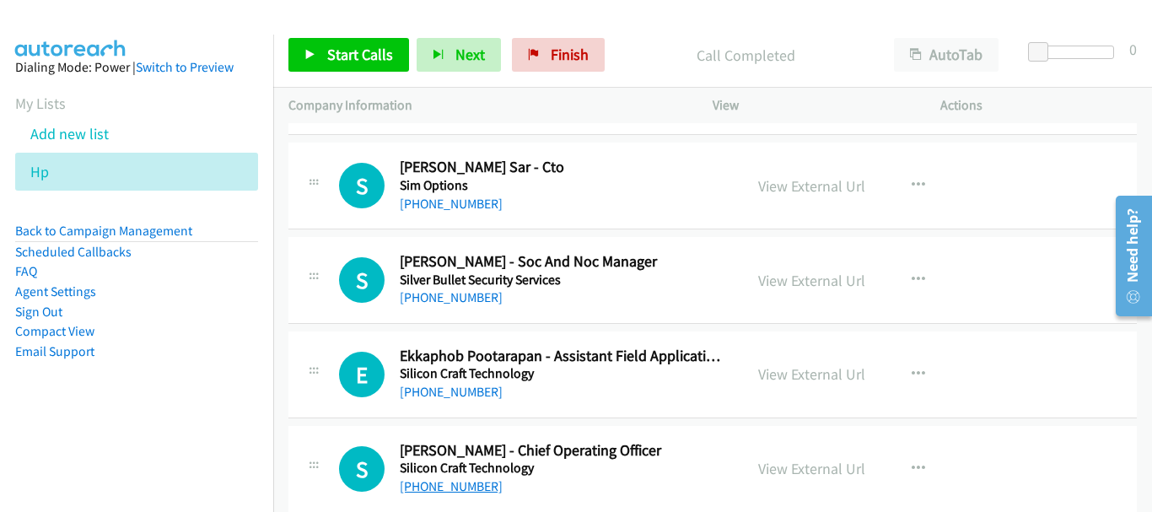
click at [443, 482] on link "[PHONE_NUMBER]" at bounding box center [451, 486] width 103 height 16
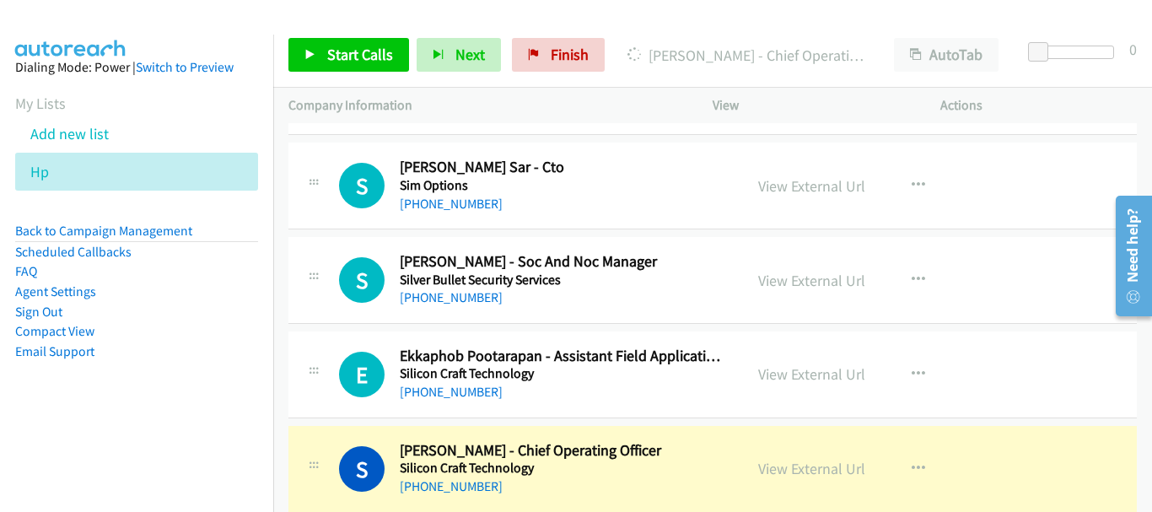
scroll to position [1672, 0]
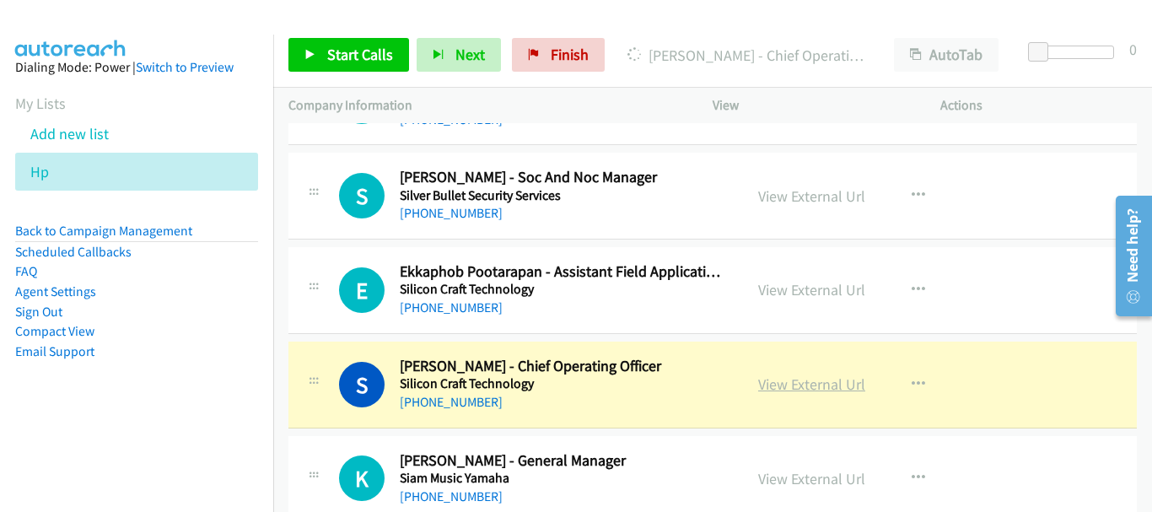
click at [846, 378] on link "View External Url" at bounding box center [811, 384] width 107 height 19
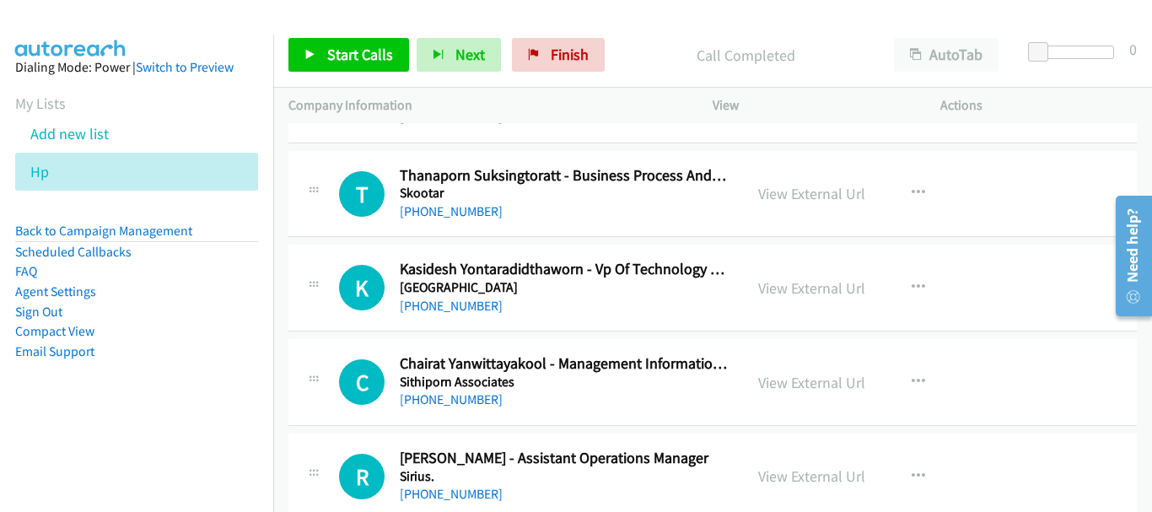
scroll to position [913, 0]
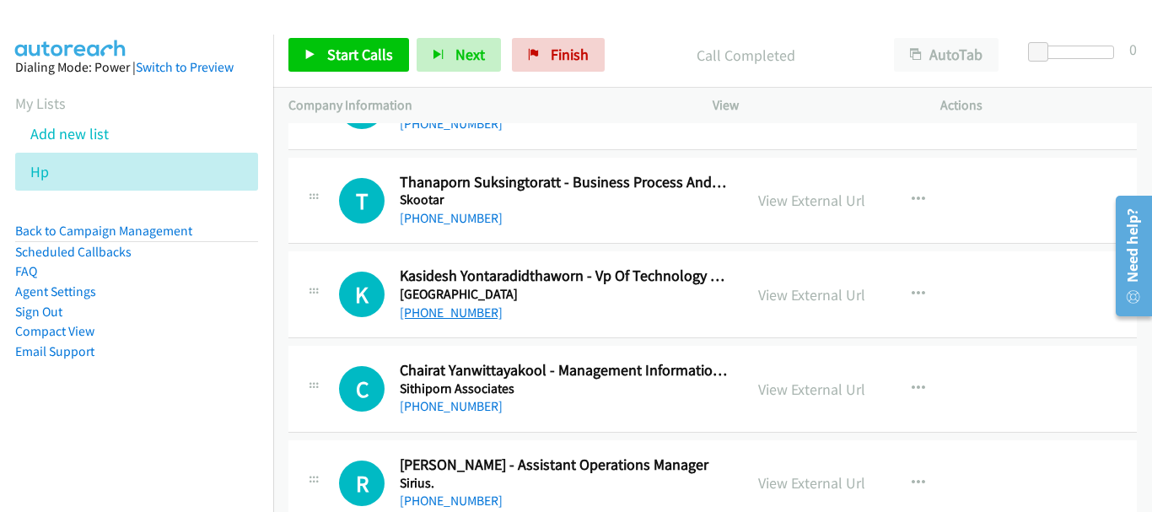
click at [472, 316] on link "[PHONE_NUMBER]" at bounding box center [451, 312] width 103 height 16
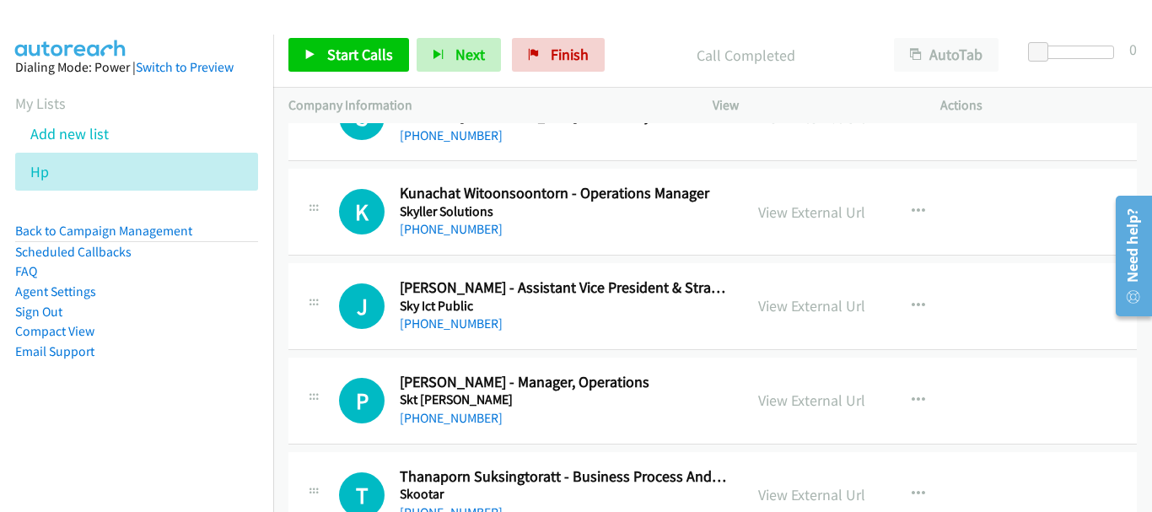
scroll to position [660, 0]
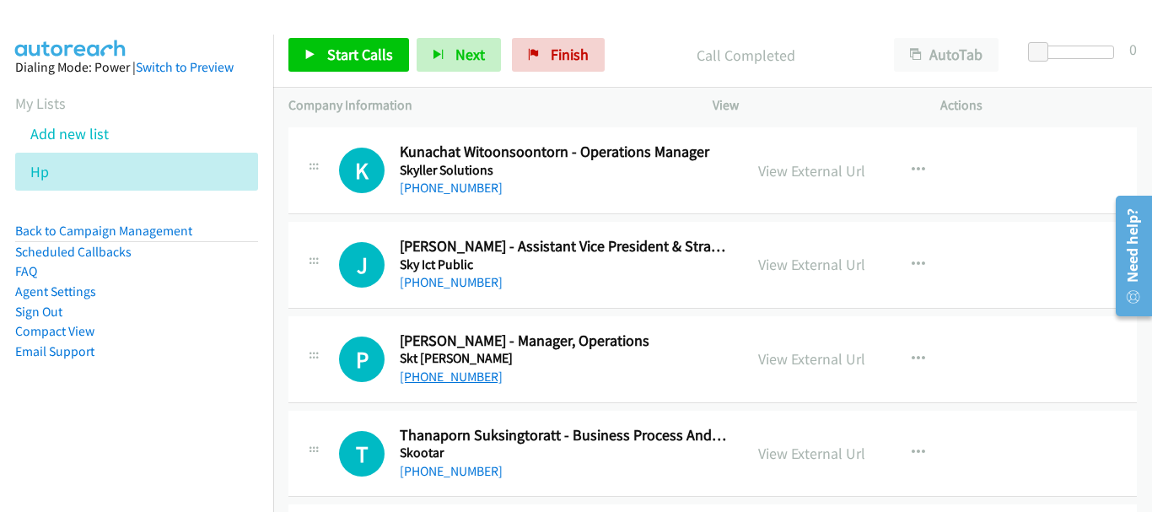
click at [439, 372] on link "[PHONE_NUMBER]" at bounding box center [451, 377] width 103 height 16
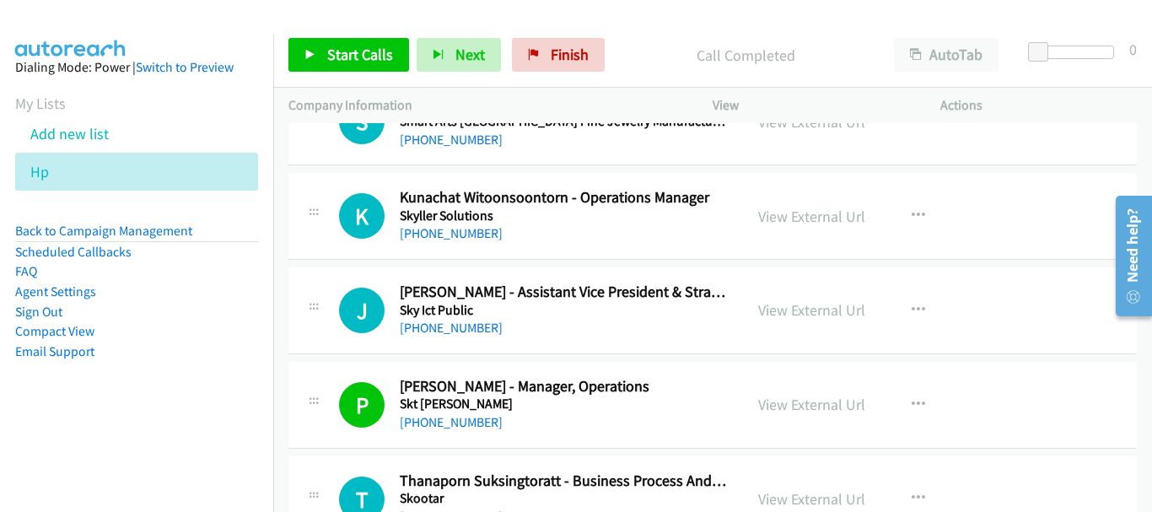
scroll to position [575, 0]
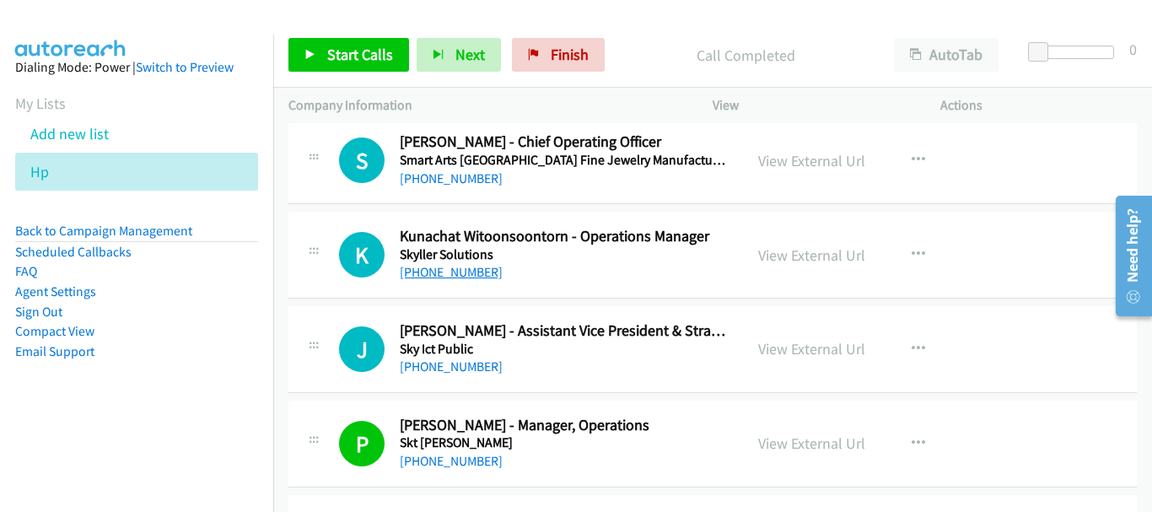
click at [457, 277] on link "[PHONE_NUMBER]" at bounding box center [451, 272] width 103 height 16
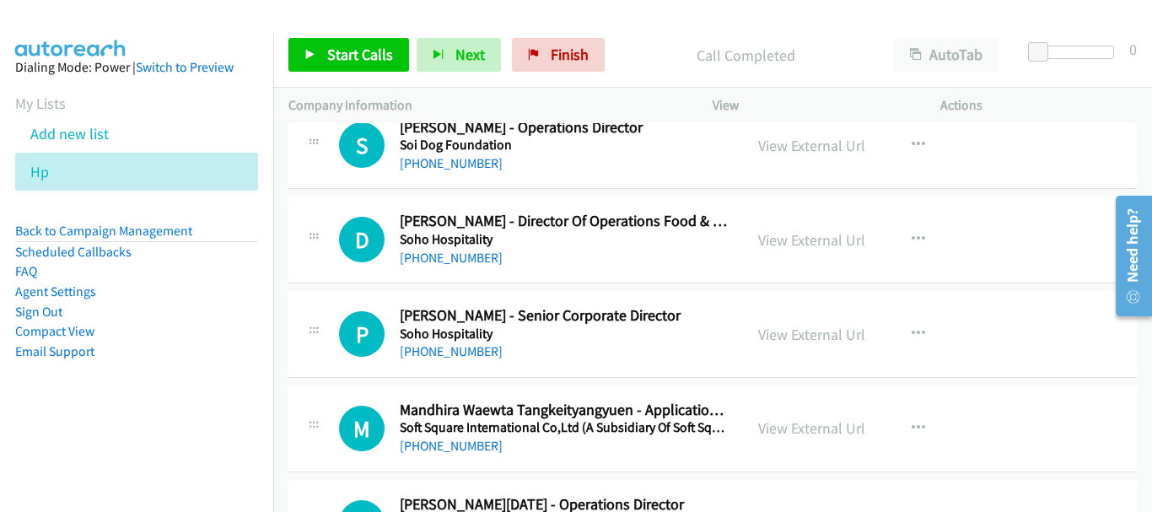
scroll to position [0, 0]
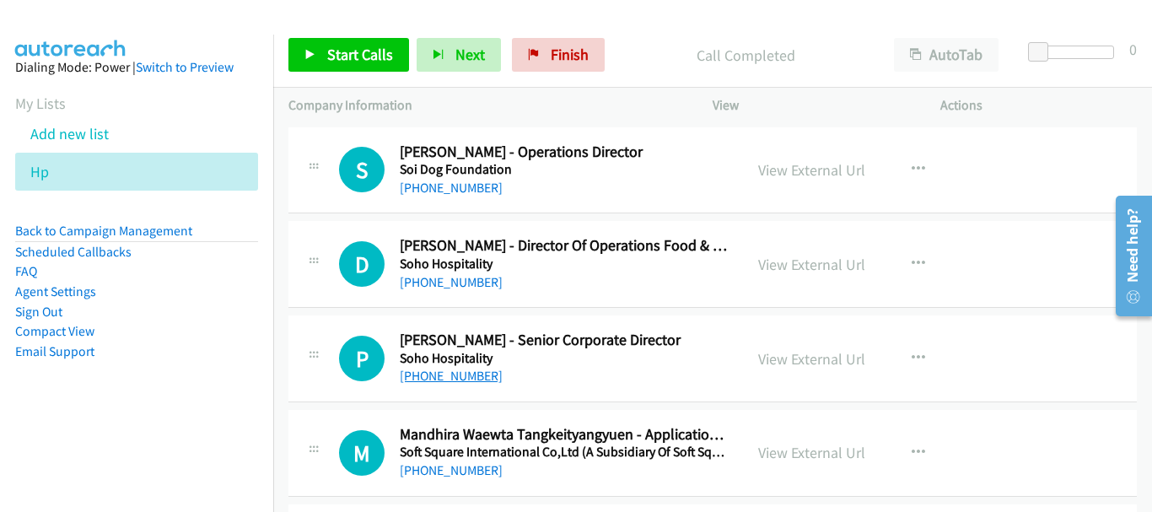
click at [463, 381] on link "[PHONE_NUMBER]" at bounding box center [451, 376] width 103 height 16
click at [445, 194] on link "[PHONE_NUMBER]" at bounding box center [451, 188] width 103 height 16
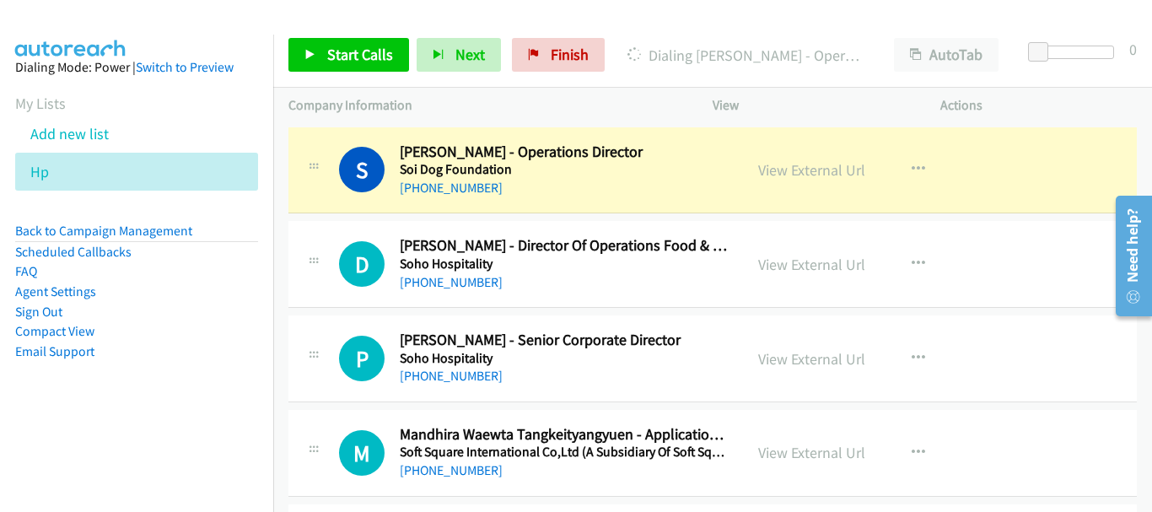
scroll to position [84, 0]
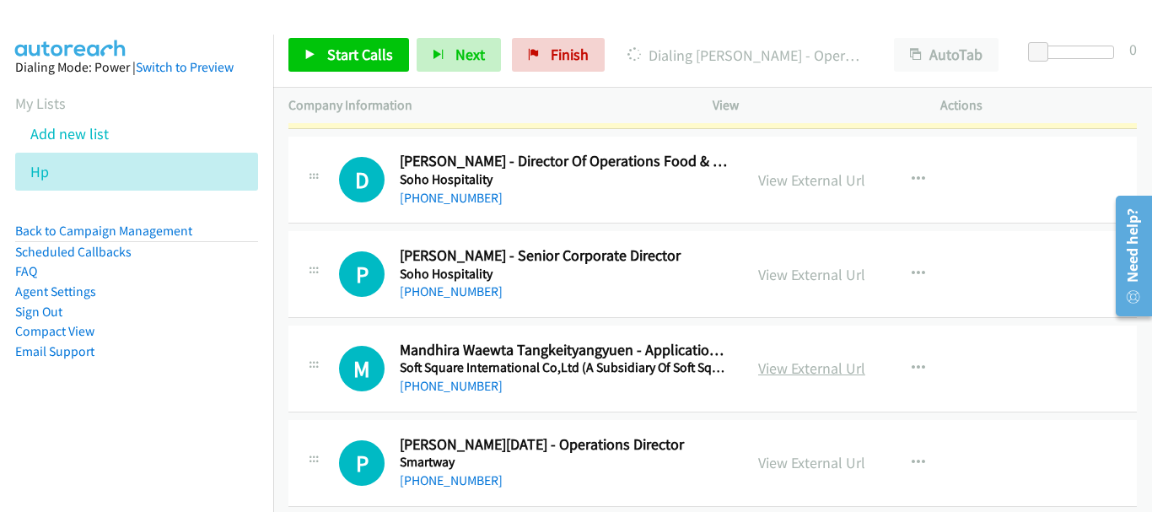
click at [809, 359] on link "View External Url" at bounding box center [811, 367] width 107 height 19
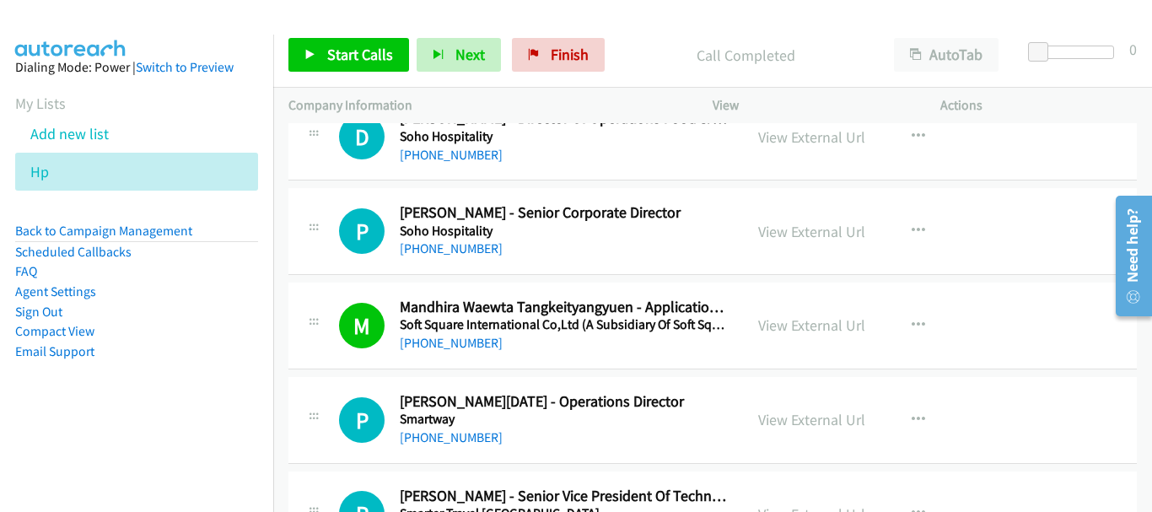
scroll to position [169, 0]
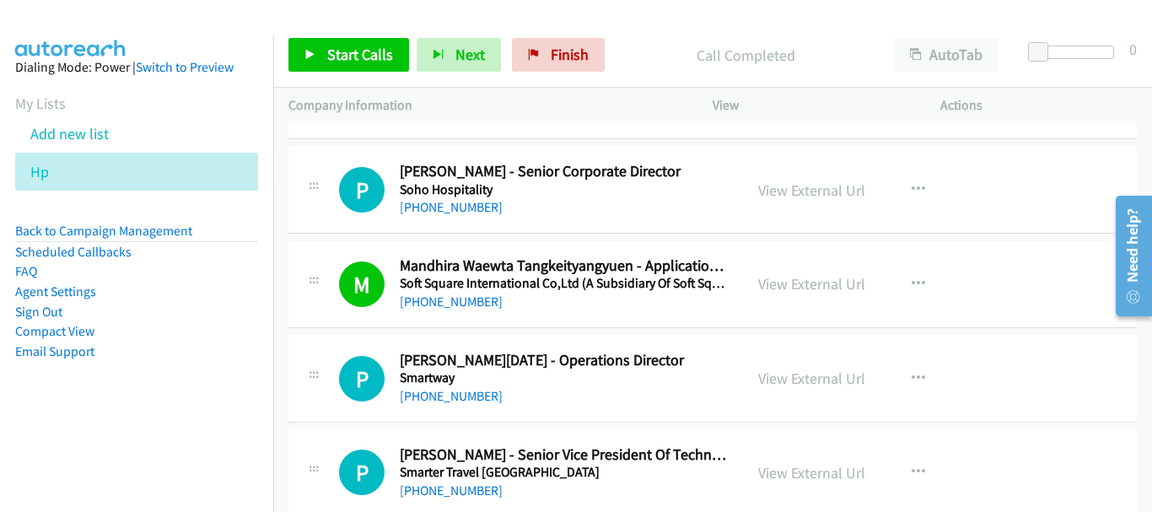
click at [459, 404] on div "[PHONE_NUMBER]" at bounding box center [564, 396] width 328 height 20
click at [459, 395] on link "[PHONE_NUMBER]" at bounding box center [451, 396] width 103 height 16
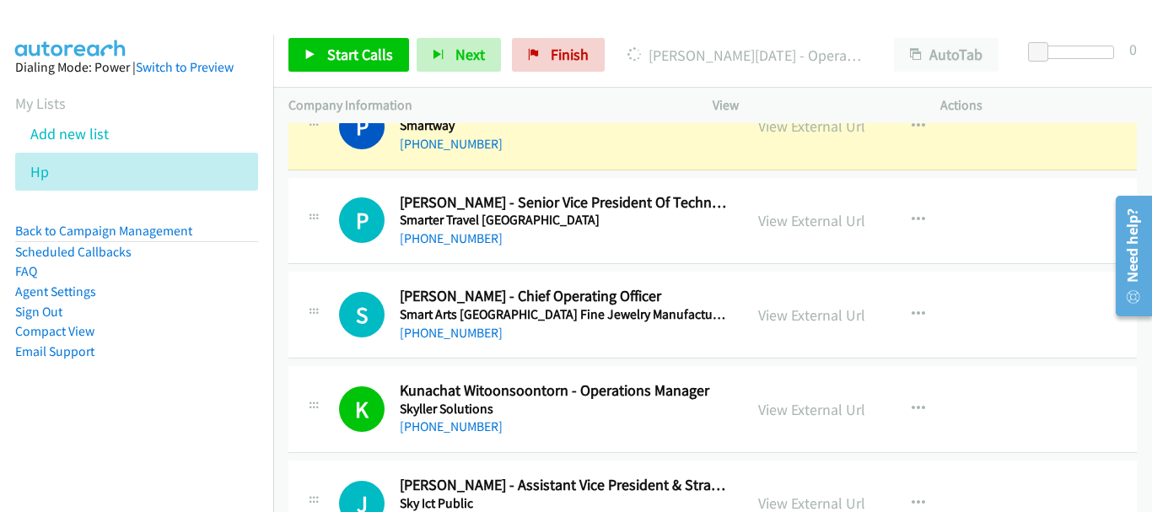
scroll to position [422, 0]
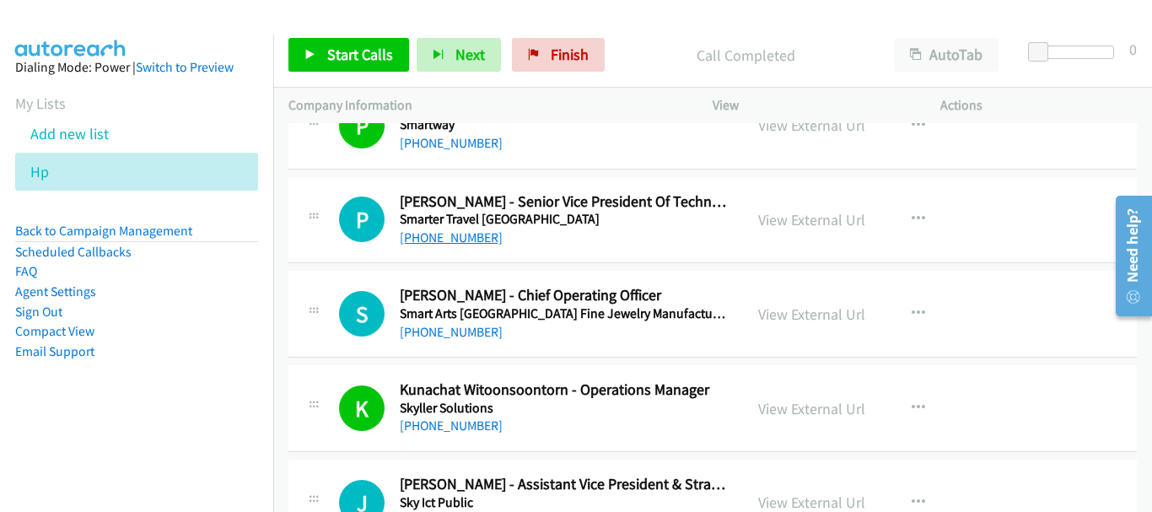
click at [432, 229] on link "[PHONE_NUMBER]" at bounding box center [451, 237] width 103 height 16
click at [465, 327] on link "[PHONE_NUMBER]" at bounding box center [451, 332] width 103 height 16
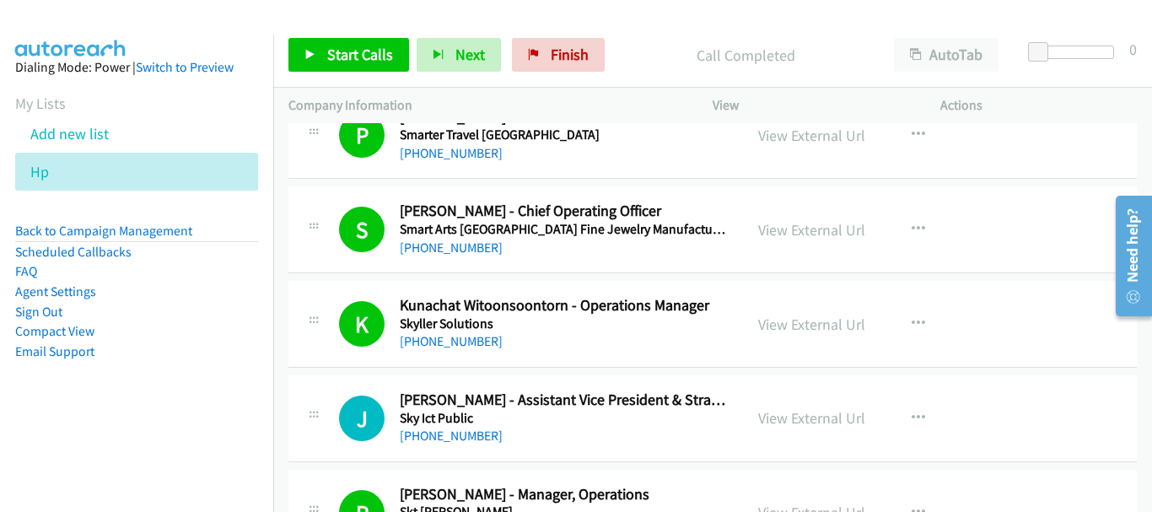
scroll to position [590, 0]
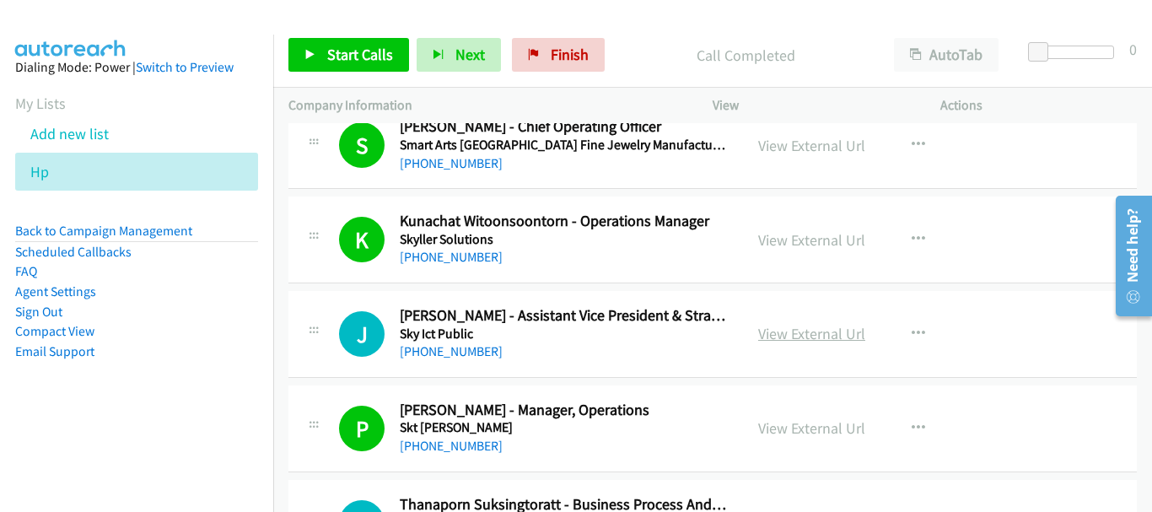
click at [801, 335] on link "View External Url" at bounding box center [811, 333] width 107 height 19
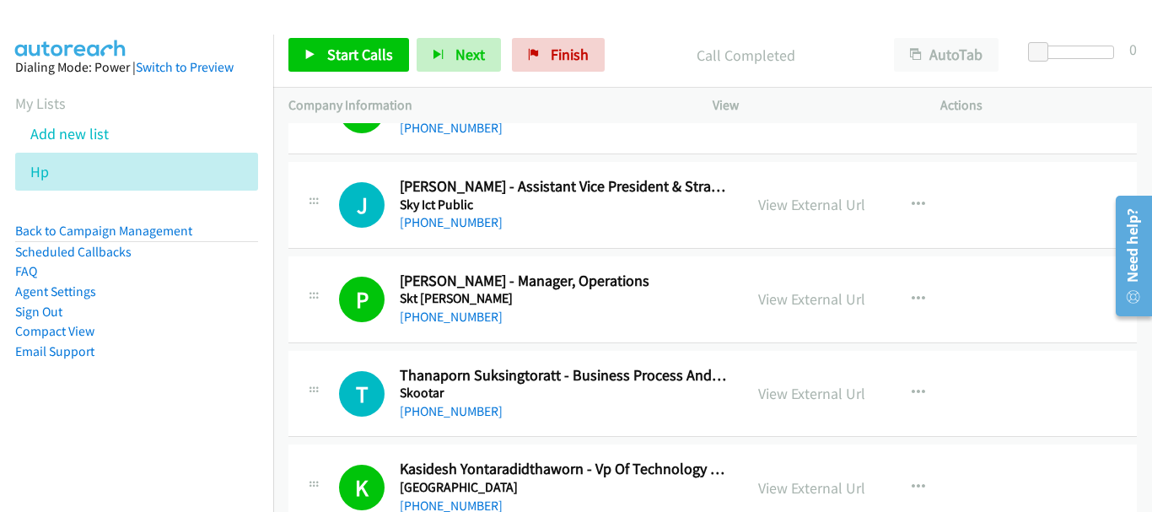
scroll to position [759, 0]
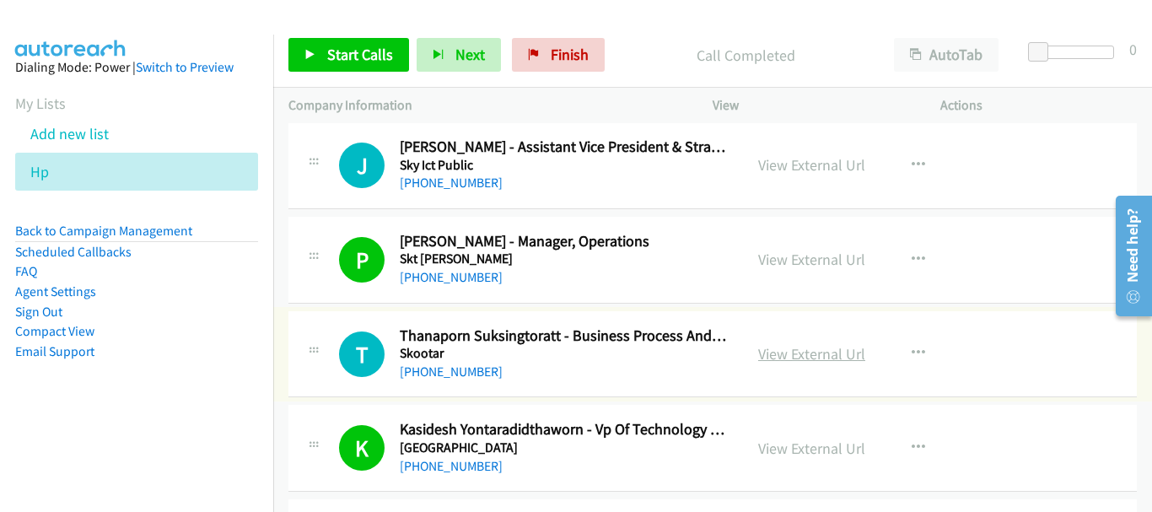
click at [794, 353] on link "View External Url" at bounding box center [811, 353] width 107 height 19
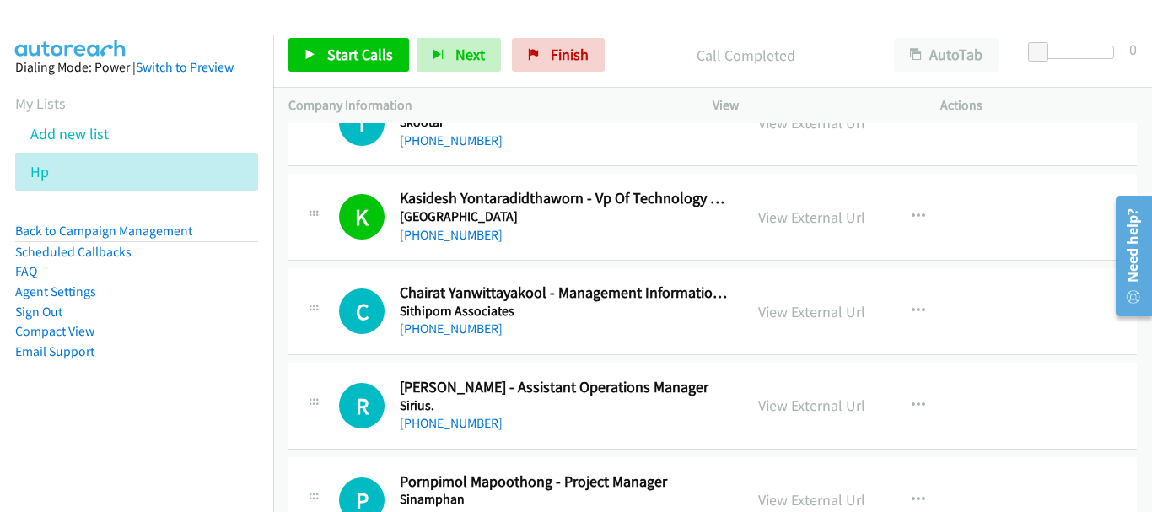
scroll to position [1012, 0]
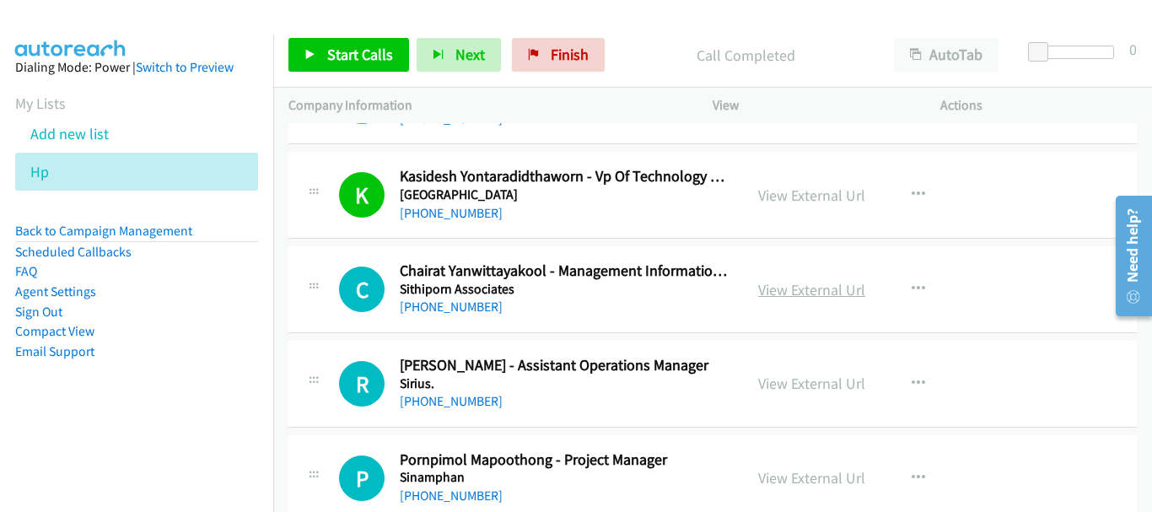
click at [803, 290] on link "View External Url" at bounding box center [811, 289] width 107 height 19
click at [817, 382] on link "View External Url" at bounding box center [811, 383] width 107 height 19
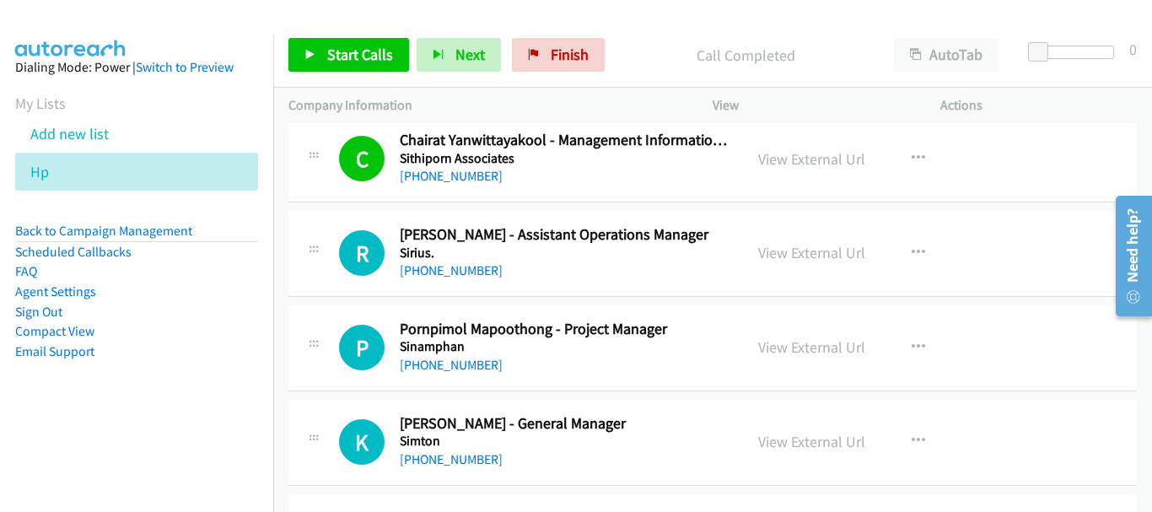
scroll to position [1181, 0]
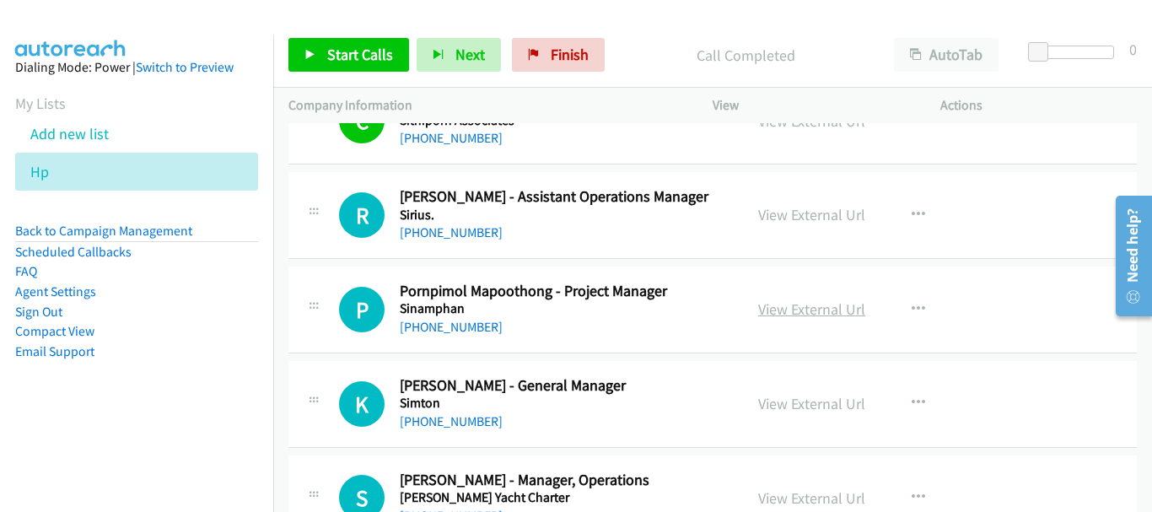
click at [790, 311] on link "View External Url" at bounding box center [811, 308] width 107 height 19
click at [809, 403] on link "View External Url" at bounding box center [811, 403] width 107 height 19
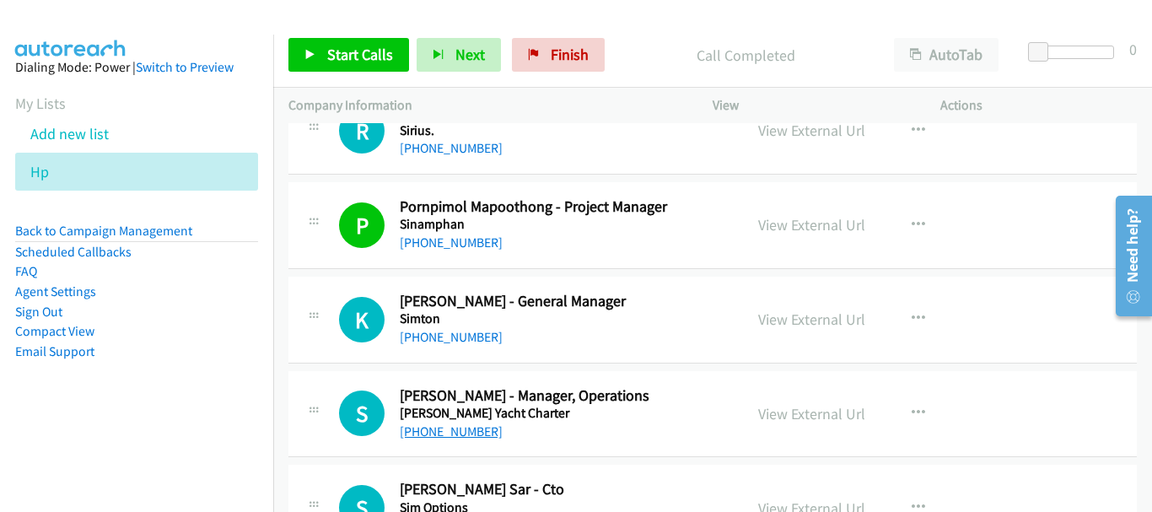
scroll to position [1350, 0]
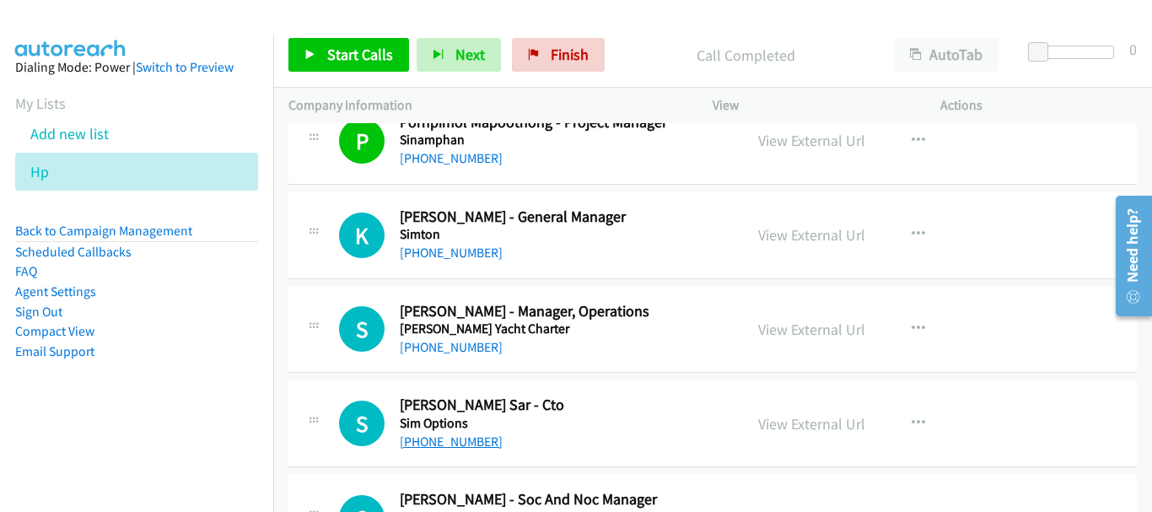
click at [477, 445] on link "[PHONE_NUMBER]" at bounding box center [451, 442] width 103 height 16
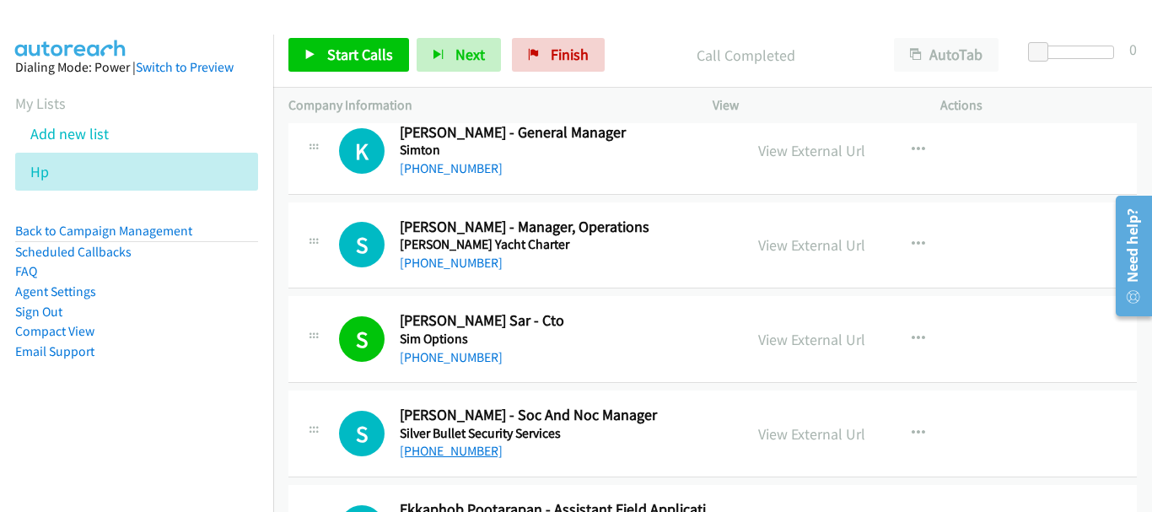
scroll to position [1518, 0]
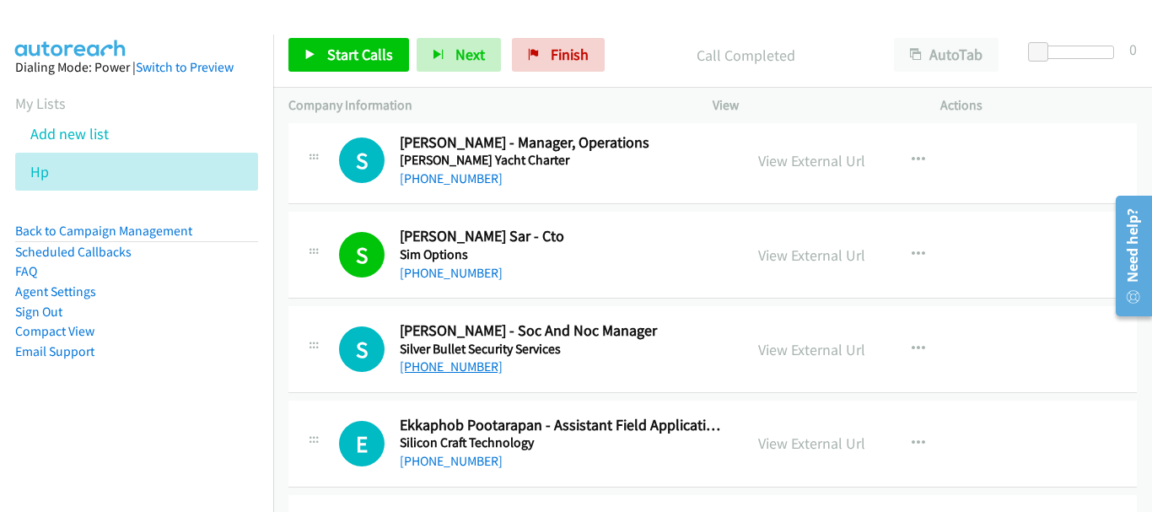
click at [469, 366] on link "[PHONE_NUMBER]" at bounding box center [451, 366] width 103 height 16
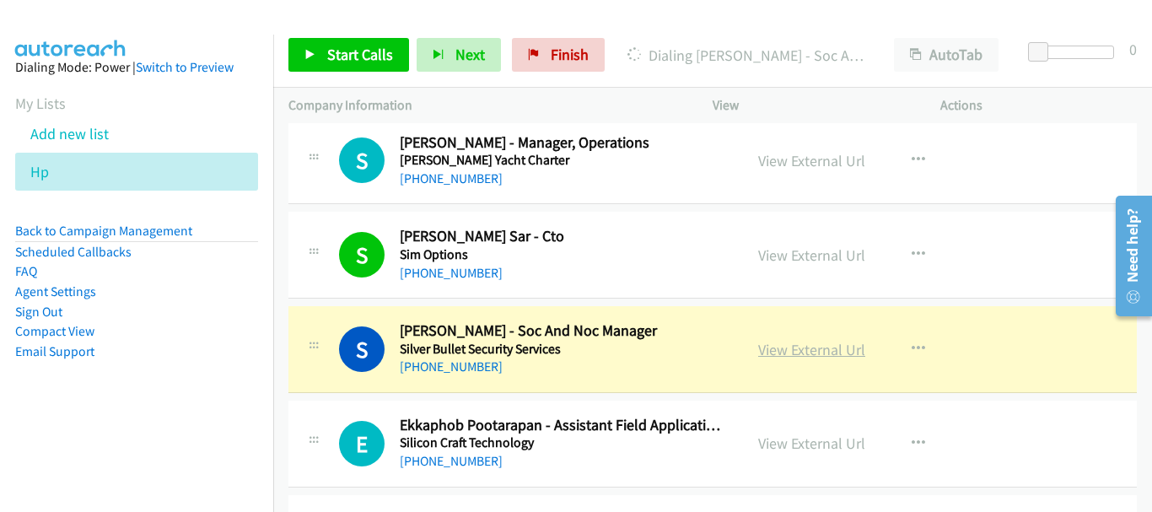
click at [805, 347] on link "View External Url" at bounding box center [811, 349] width 107 height 19
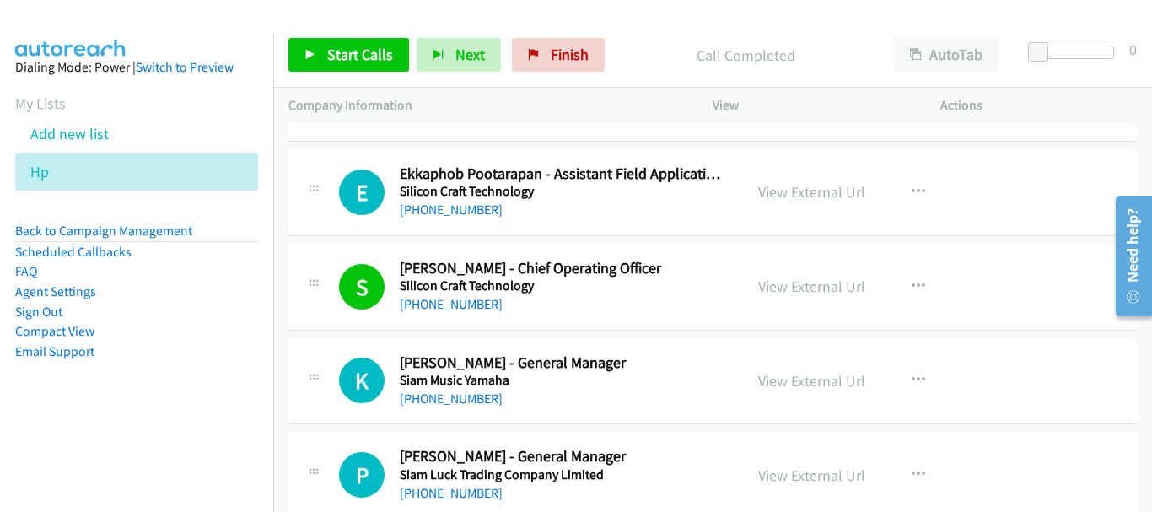
scroll to position [1771, 0]
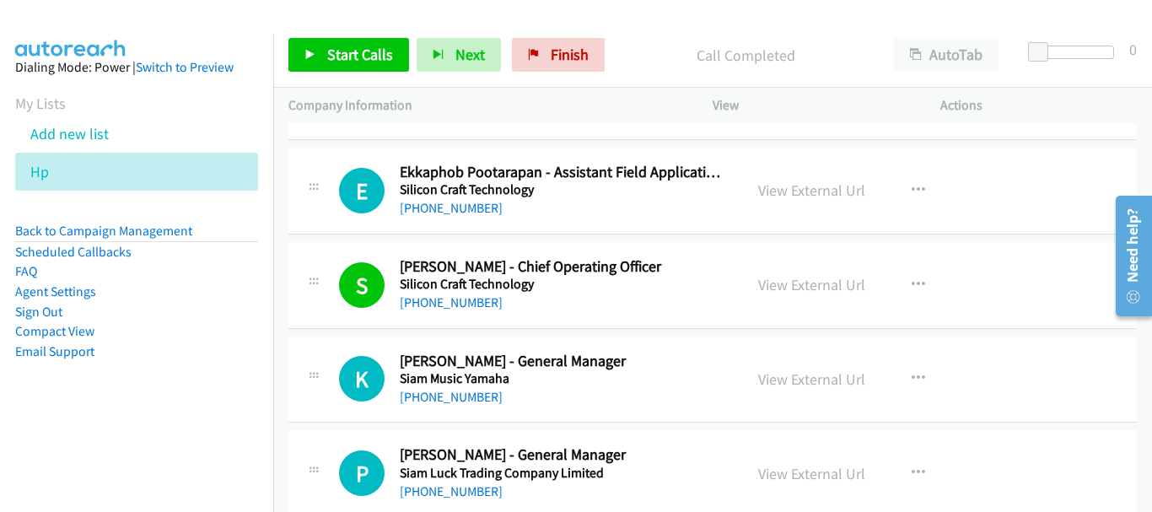
click at [461, 387] on div "[PHONE_NUMBER]" at bounding box center [564, 397] width 328 height 20
click at [464, 392] on link "[PHONE_NUMBER]" at bounding box center [451, 397] width 103 height 16
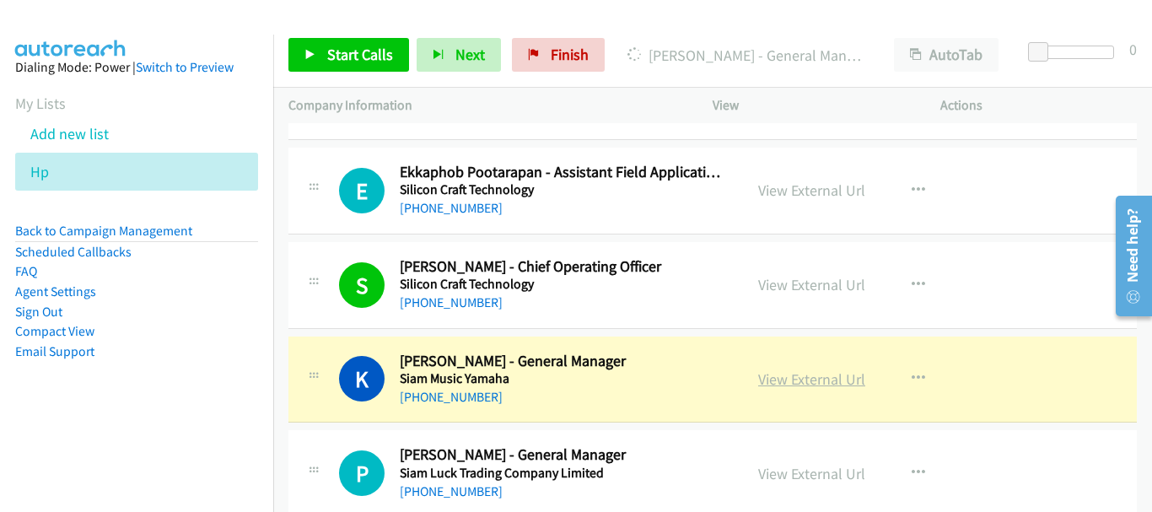
click at [803, 381] on link "View External Url" at bounding box center [811, 378] width 107 height 19
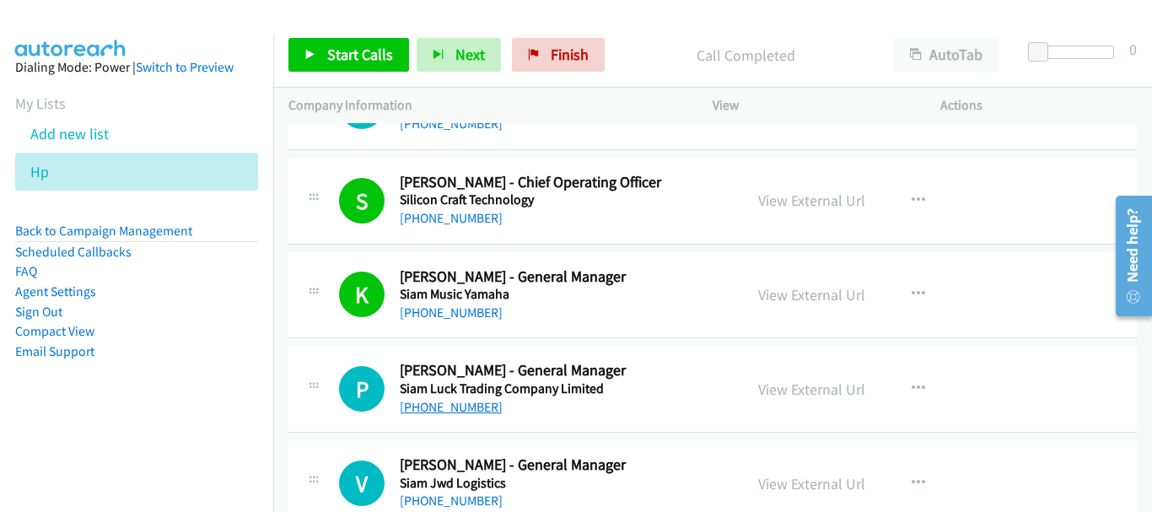
click at [460, 408] on link "[PHONE_NUMBER]" at bounding box center [451, 407] width 103 height 16
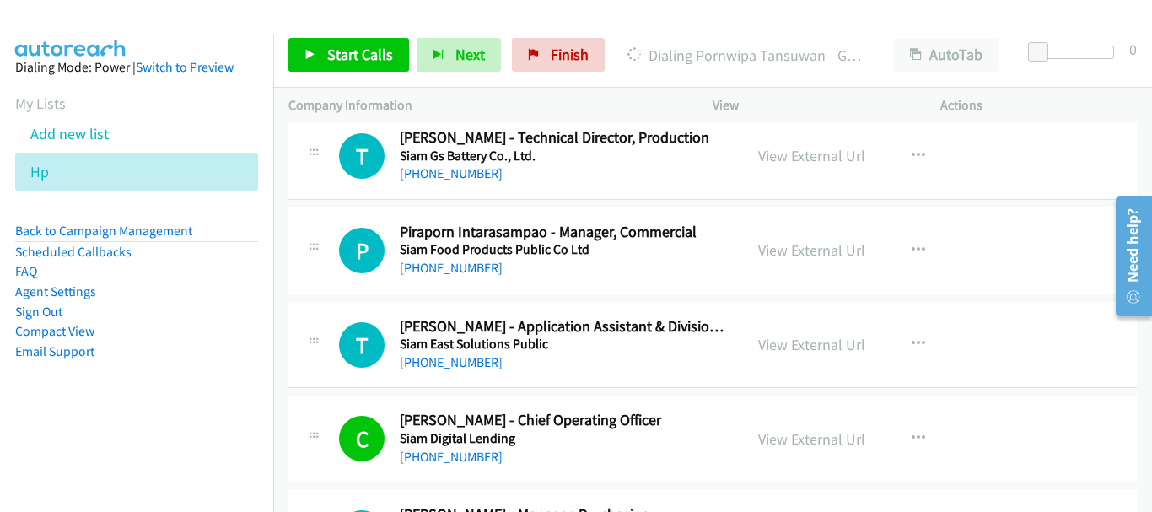
scroll to position [2024, 0]
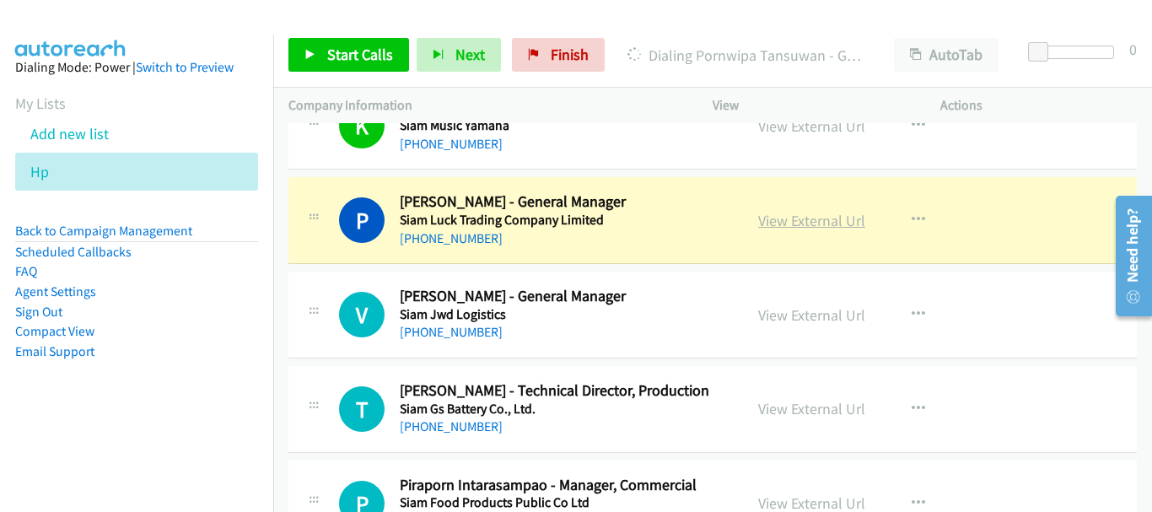
click at [781, 223] on link "View External Url" at bounding box center [811, 220] width 107 height 19
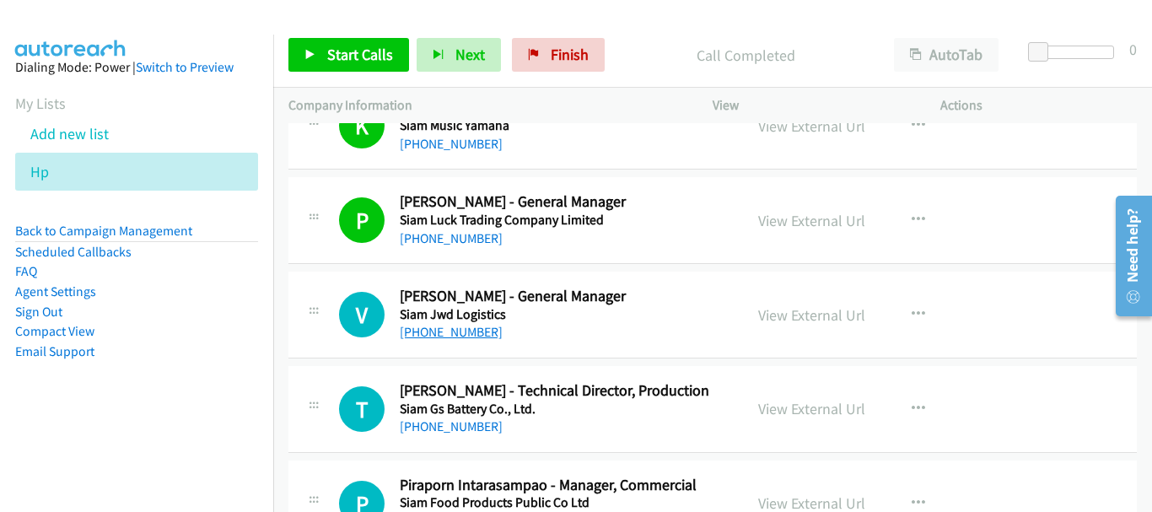
click at [445, 339] on link "[PHONE_NUMBER]" at bounding box center [451, 332] width 103 height 16
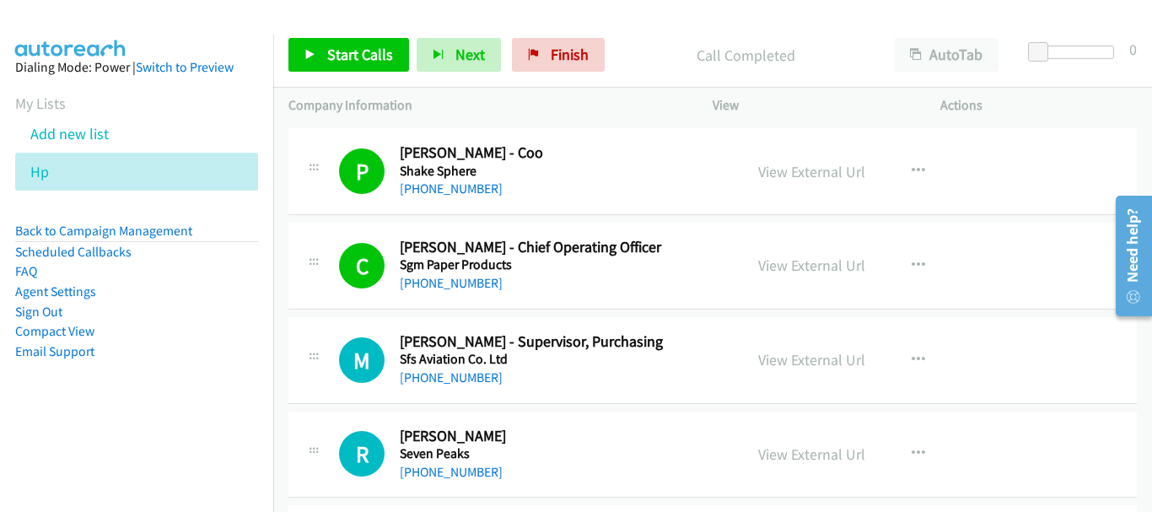
scroll to position [3290, 0]
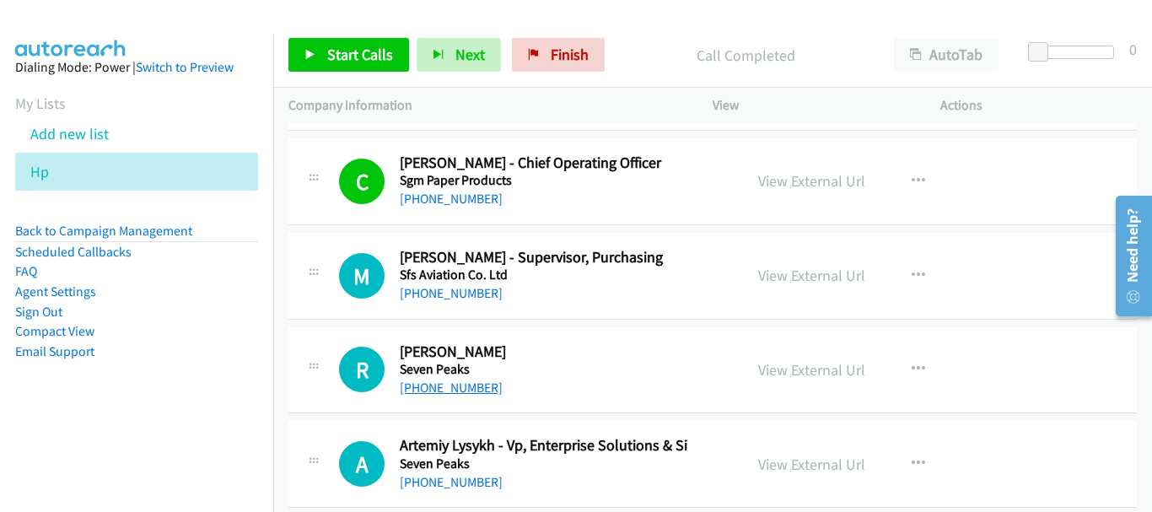
click at [455, 387] on link "[PHONE_NUMBER]" at bounding box center [451, 388] width 103 height 16
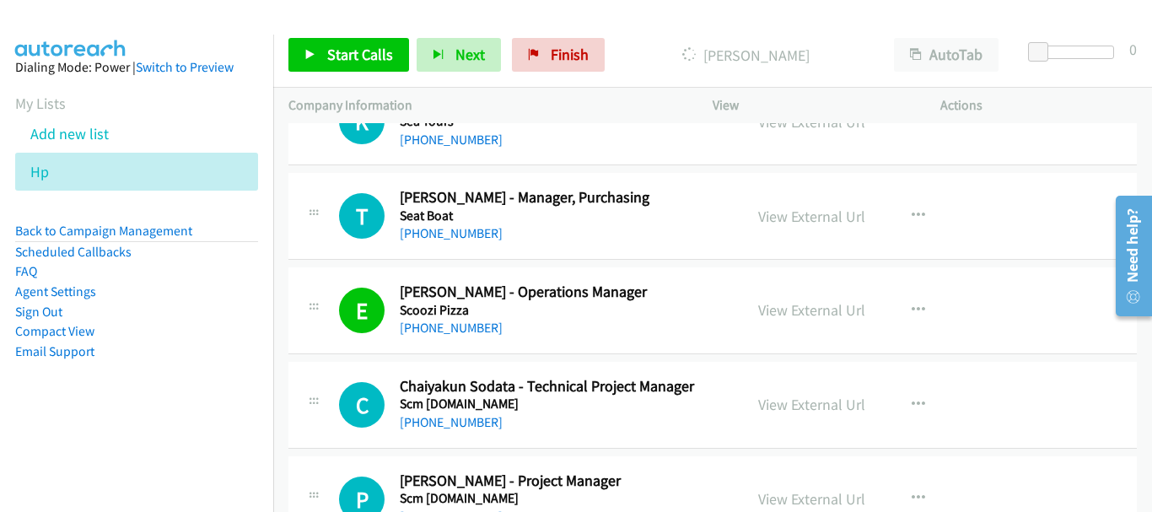
scroll to position [4133, 0]
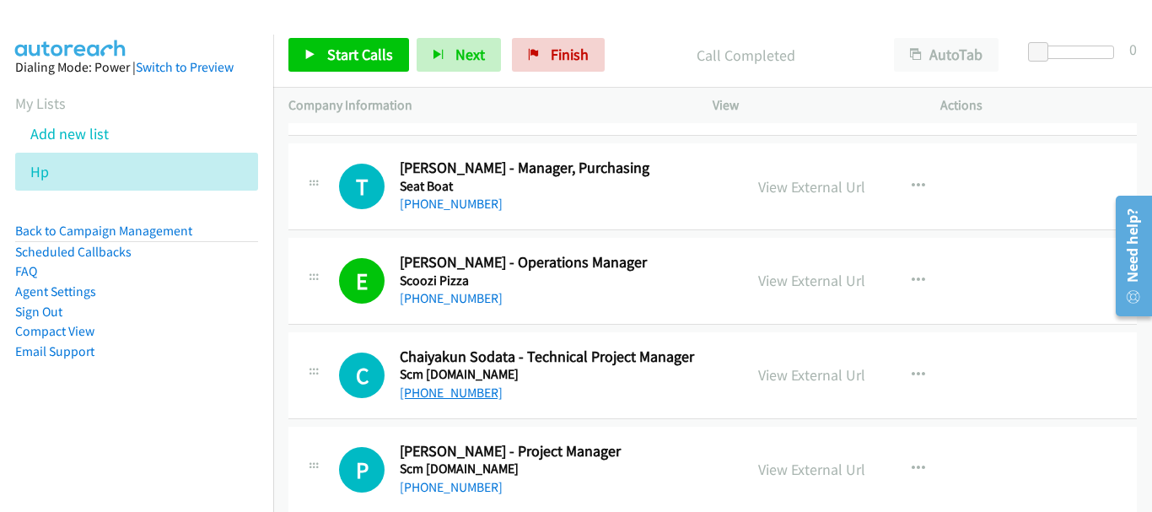
click at [451, 394] on link "[PHONE_NUMBER]" at bounding box center [451, 393] width 103 height 16
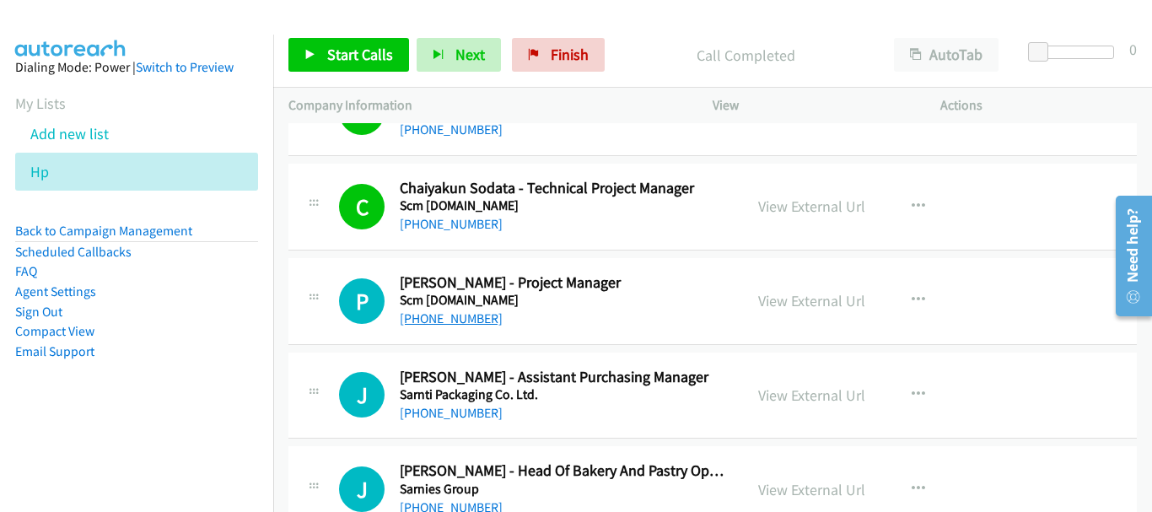
click at [472, 321] on link "[PHONE_NUMBER]" at bounding box center [451, 318] width 103 height 16
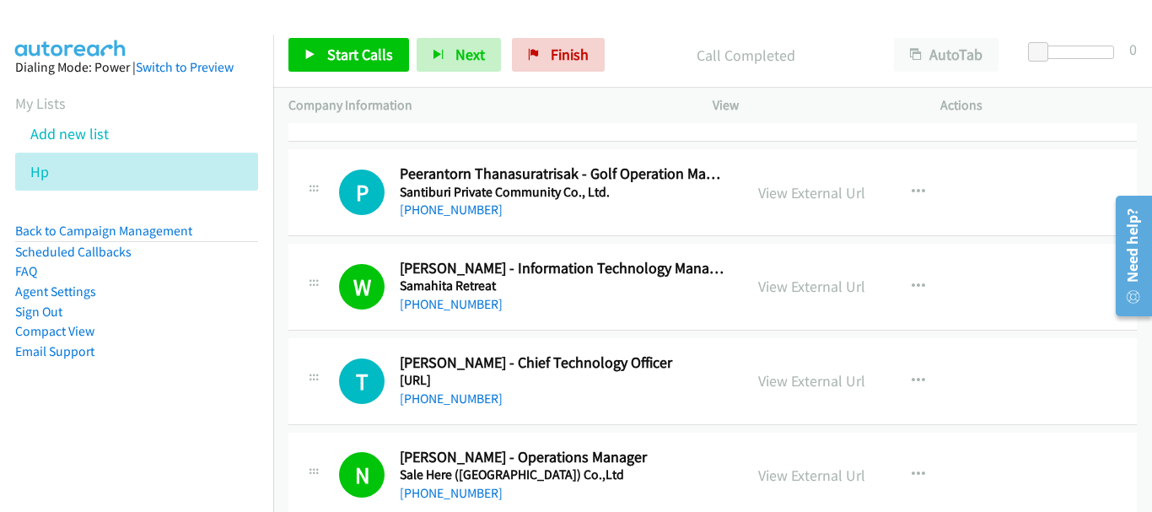
scroll to position [4723, 0]
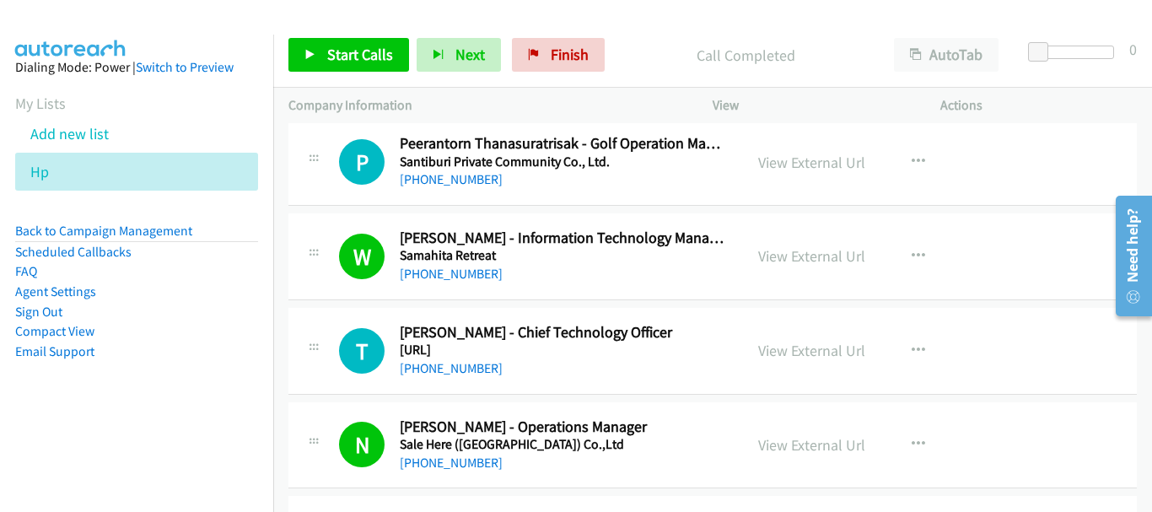
click at [427, 376] on div "[PHONE_NUMBER]" at bounding box center [564, 368] width 328 height 20
click at [427, 373] on link "[PHONE_NUMBER]" at bounding box center [451, 368] width 103 height 16
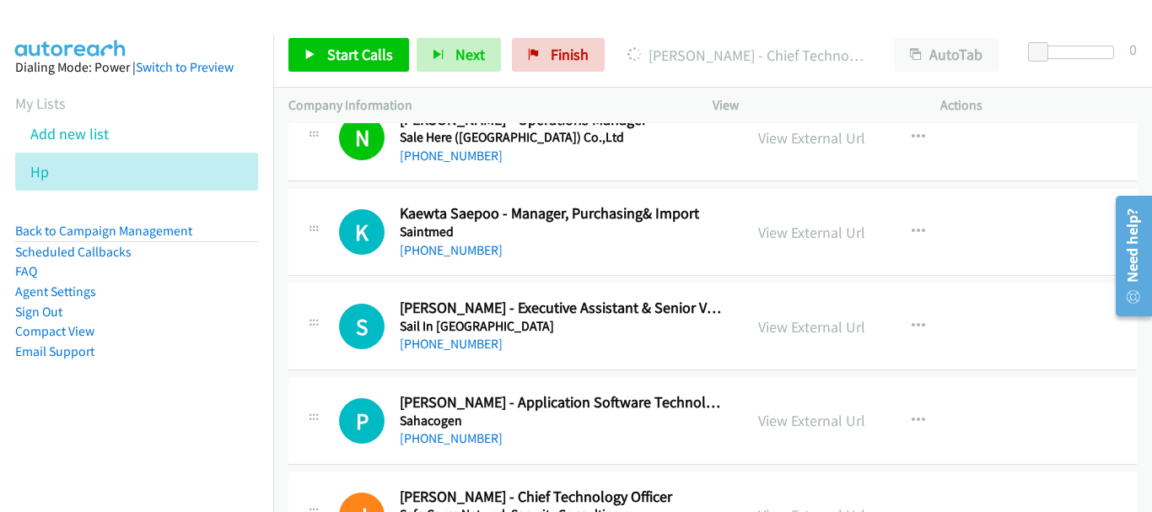
scroll to position [5061, 0]
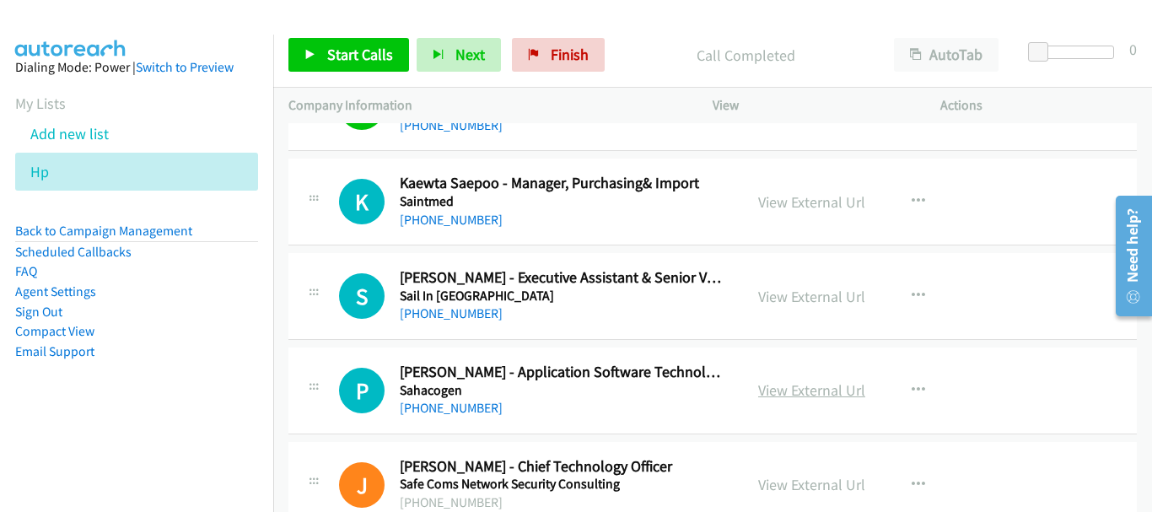
click at [810, 389] on link "View External Url" at bounding box center [811, 389] width 107 height 19
click at [428, 401] on link "[PHONE_NUMBER]" at bounding box center [451, 408] width 103 height 16
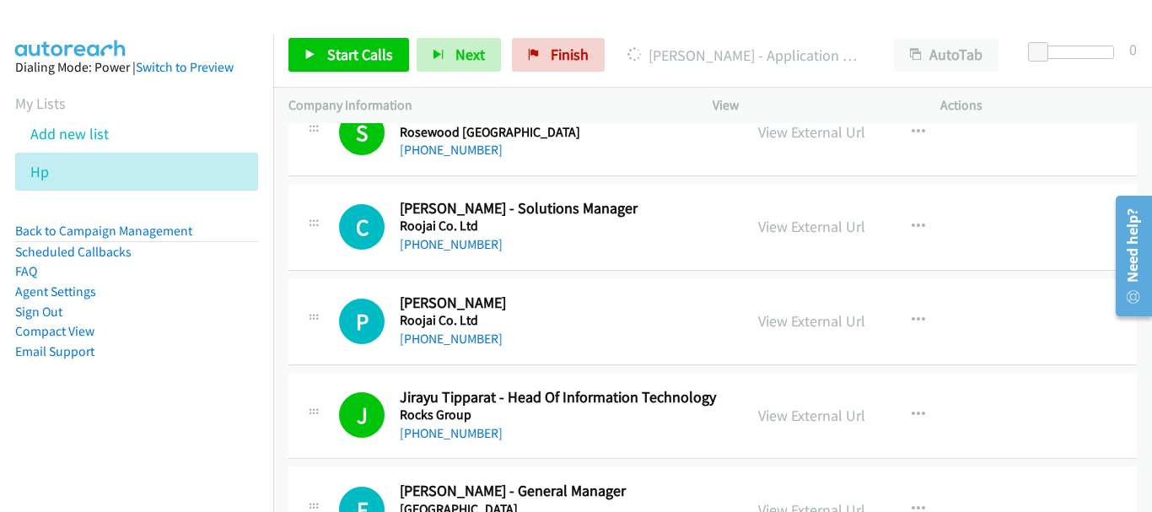
scroll to position [5820, 0]
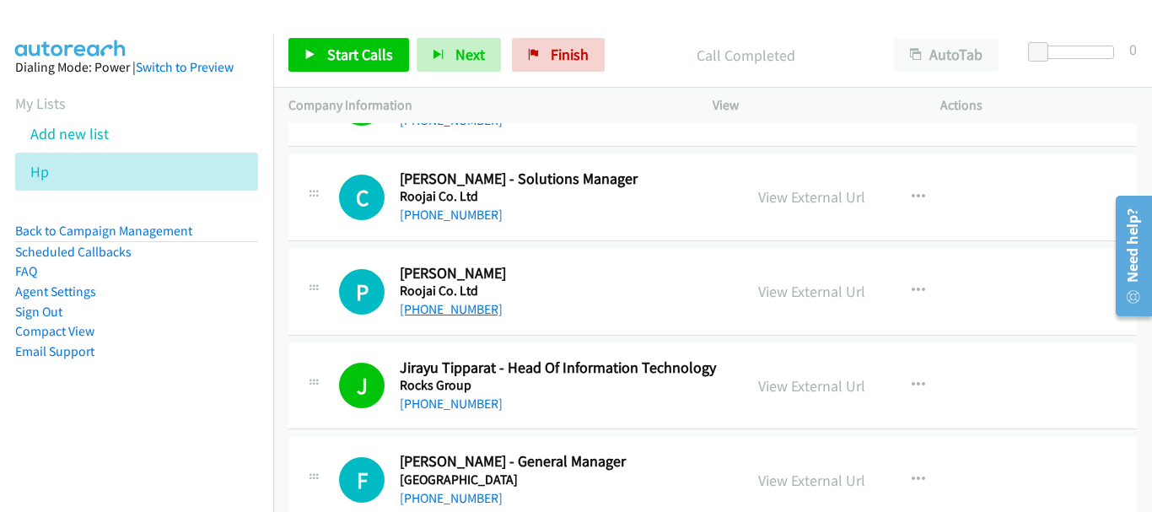
click at [443, 303] on link "[PHONE_NUMBER]" at bounding box center [451, 309] width 103 height 16
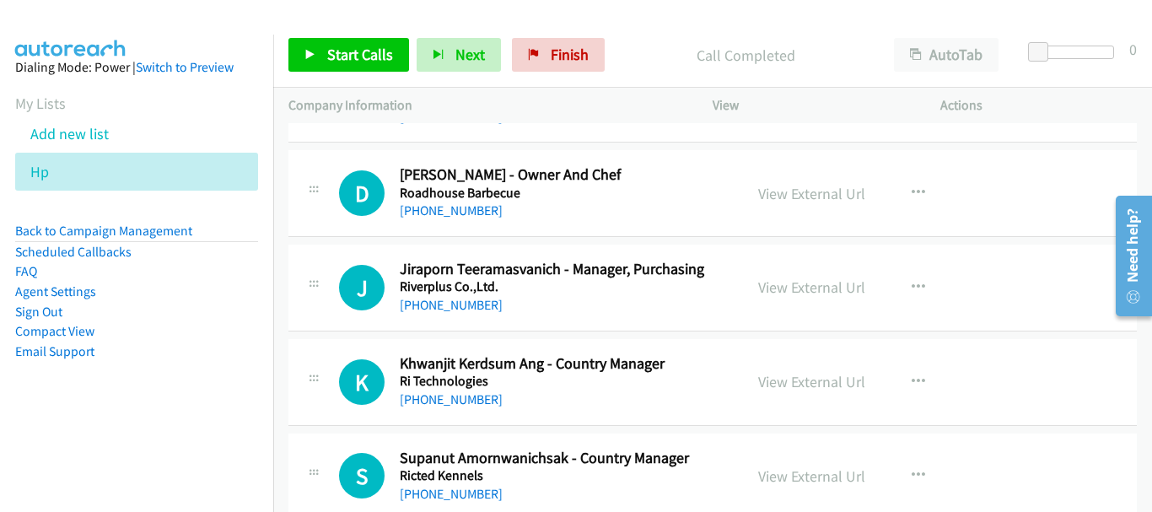
scroll to position [6242, 0]
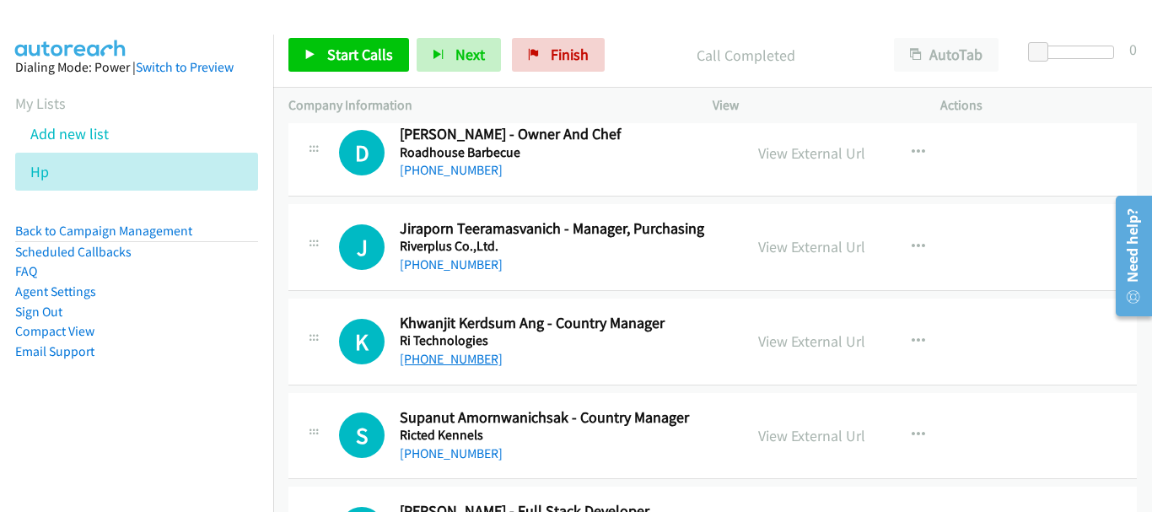
click at [438, 362] on link "[PHONE_NUMBER]" at bounding box center [451, 359] width 103 height 16
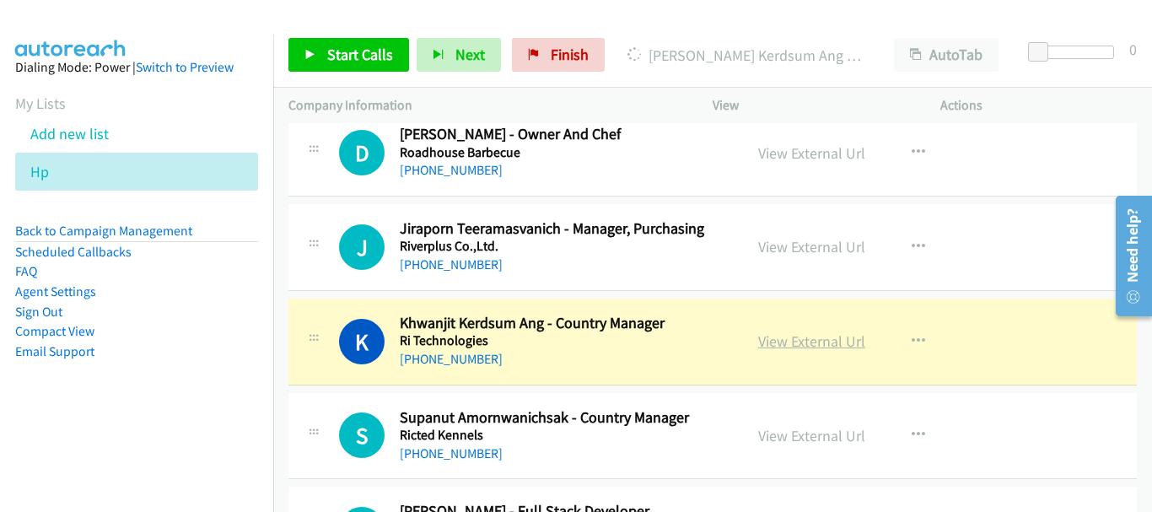
click at [787, 333] on link "View External Url" at bounding box center [811, 340] width 107 height 19
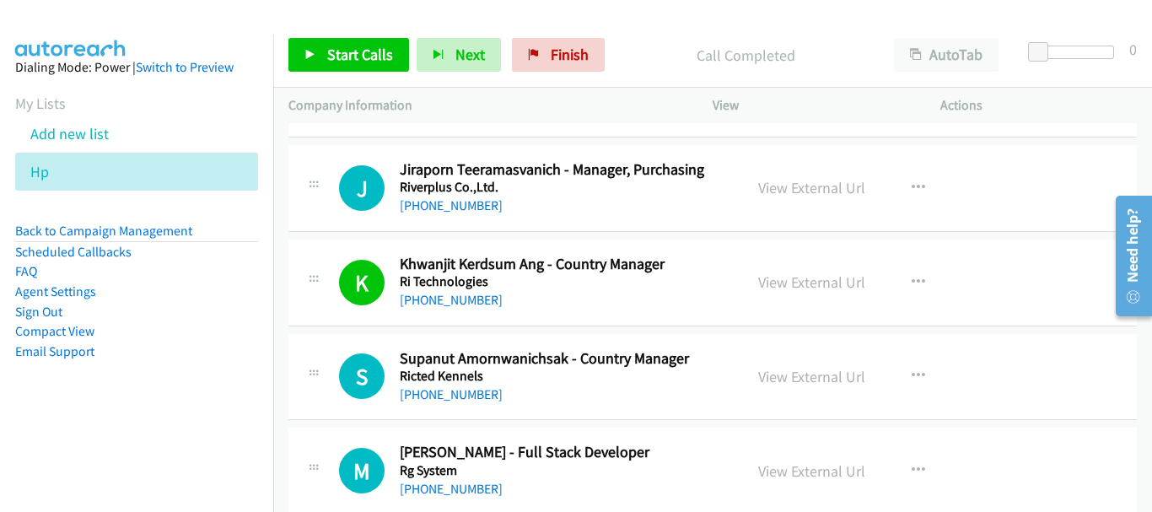
scroll to position [6326, 0]
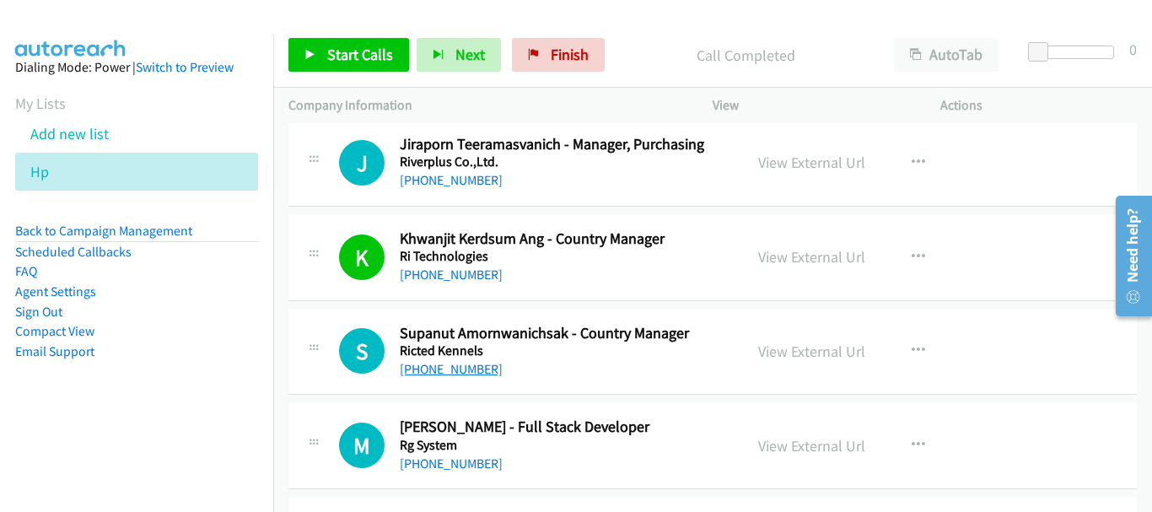
click at [468, 371] on link "[PHONE_NUMBER]" at bounding box center [451, 369] width 103 height 16
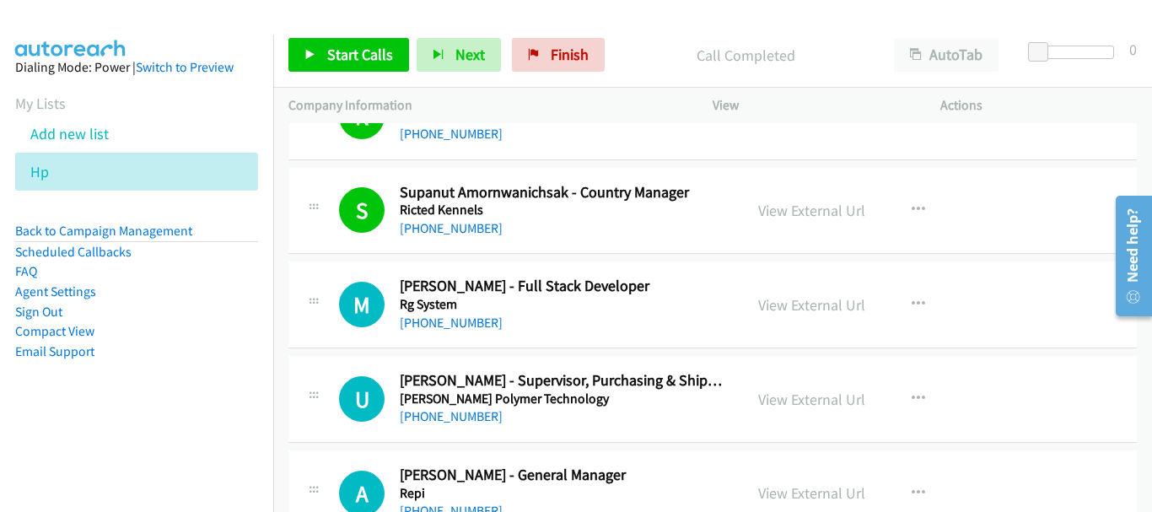
scroll to position [6579, 0]
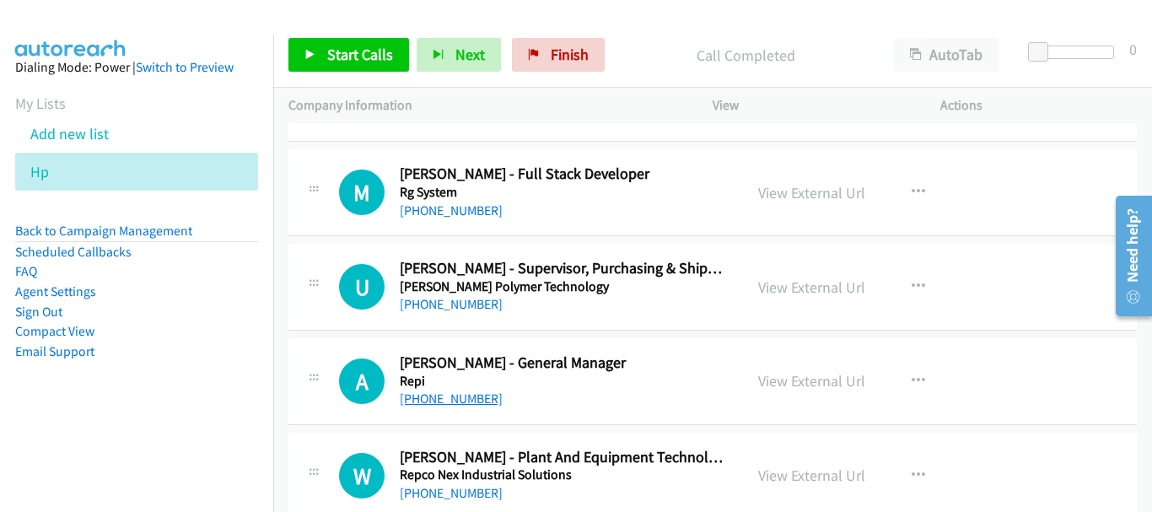
click at [450, 403] on link "[PHONE_NUMBER]" at bounding box center [451, 399] width 103 height 16
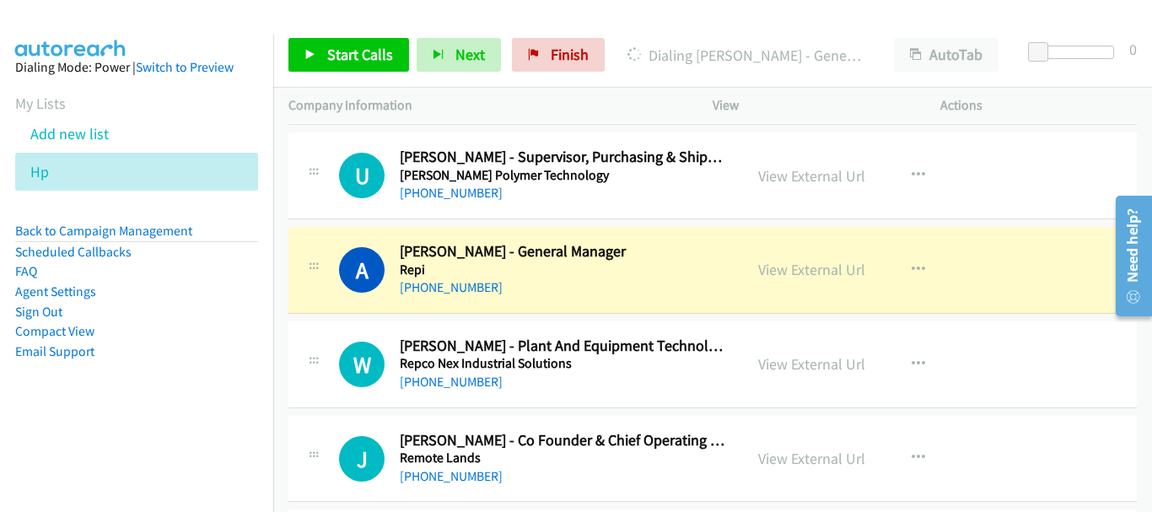
scroll to position [6748, 0]
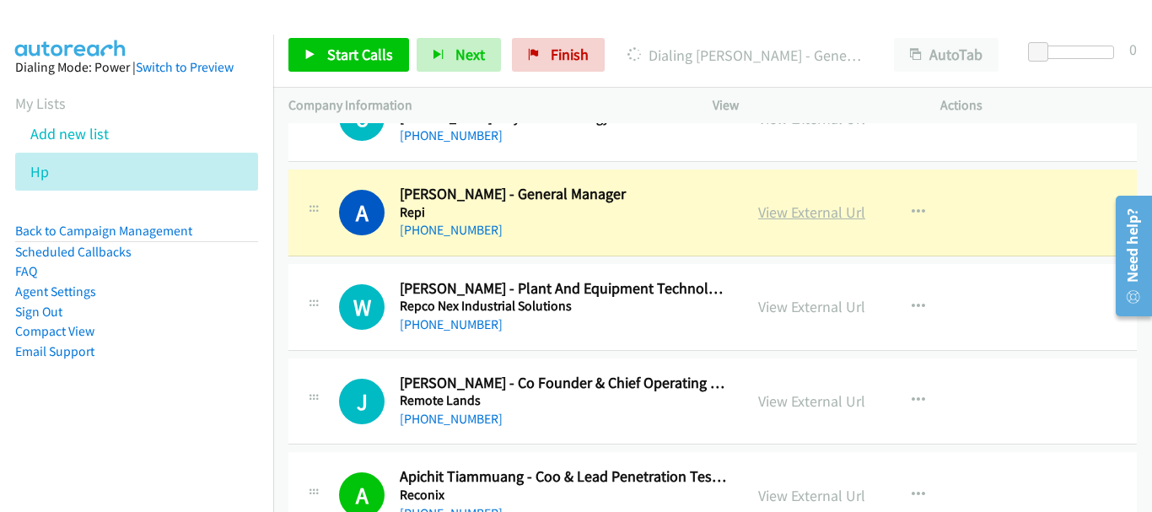
click at [818, 217] on link "View External Url" at bounding box center [811, 211] width 107 height 19
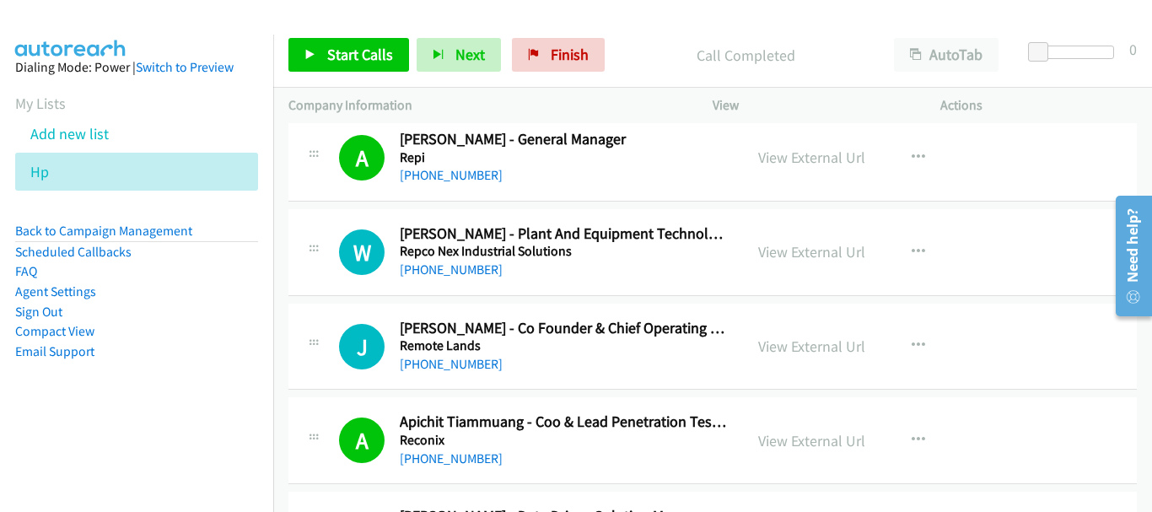
scroll to position [6832, 0]
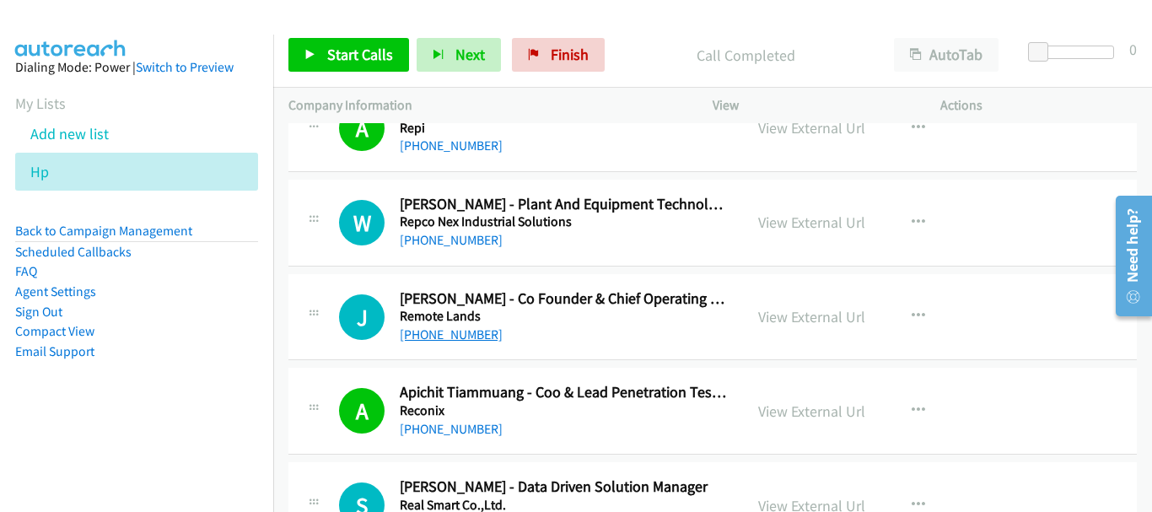
click at [482, 338] on link "[PHONE_NUMBER]" at bounding box center [451, 334] width 103 height 16
click at [457, 335] on link "[PHONE_NUMBER]" at bounding box center [451, 334] width 103 height 16
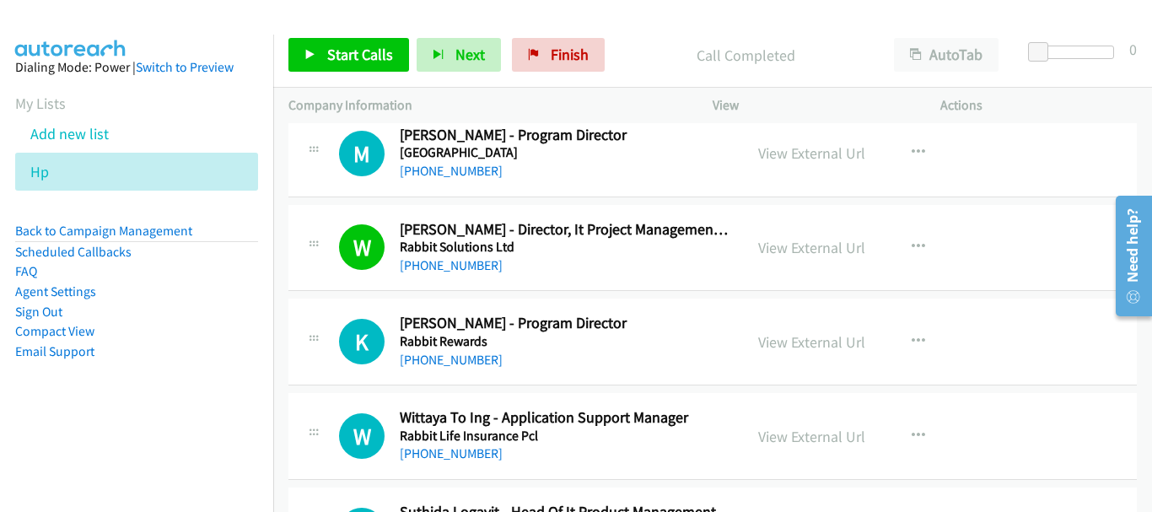
scroll to position [7507, 0]
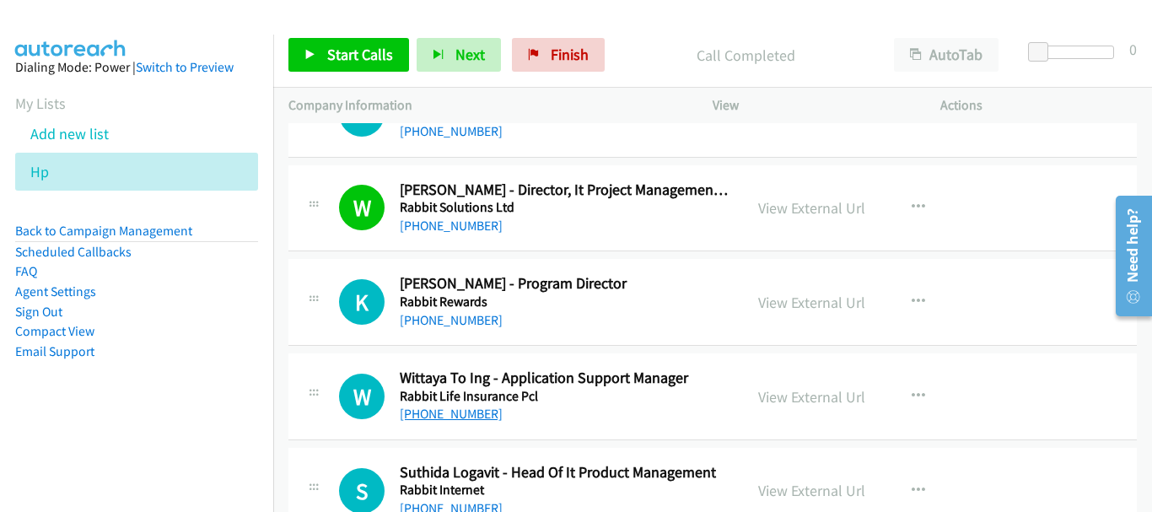
click at [451, 416] on link "[PHONE_NUMBER]" at bounding box center [451, 414] width 103 height 16
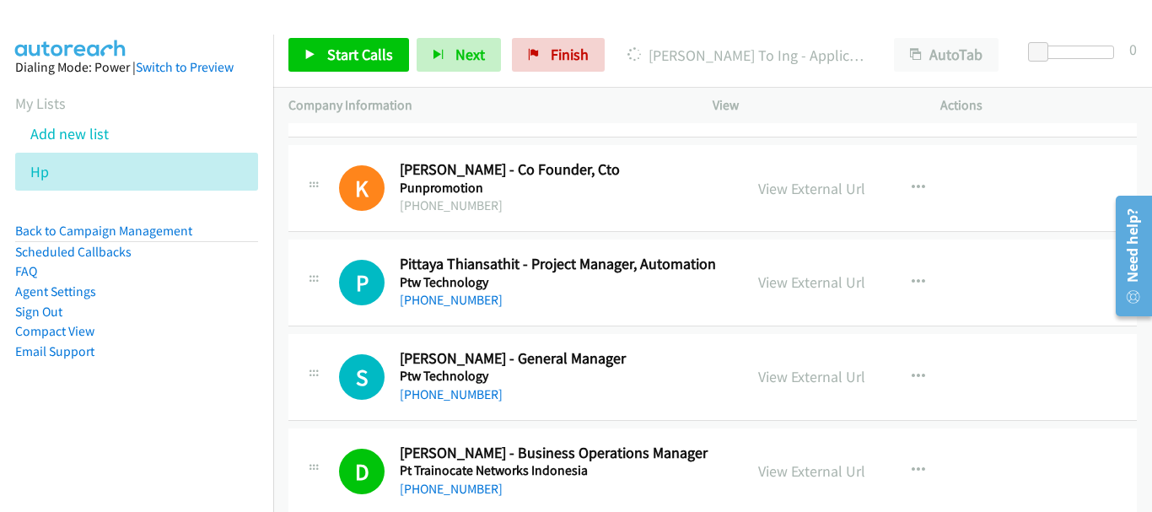
scroll to position [8688, 0]
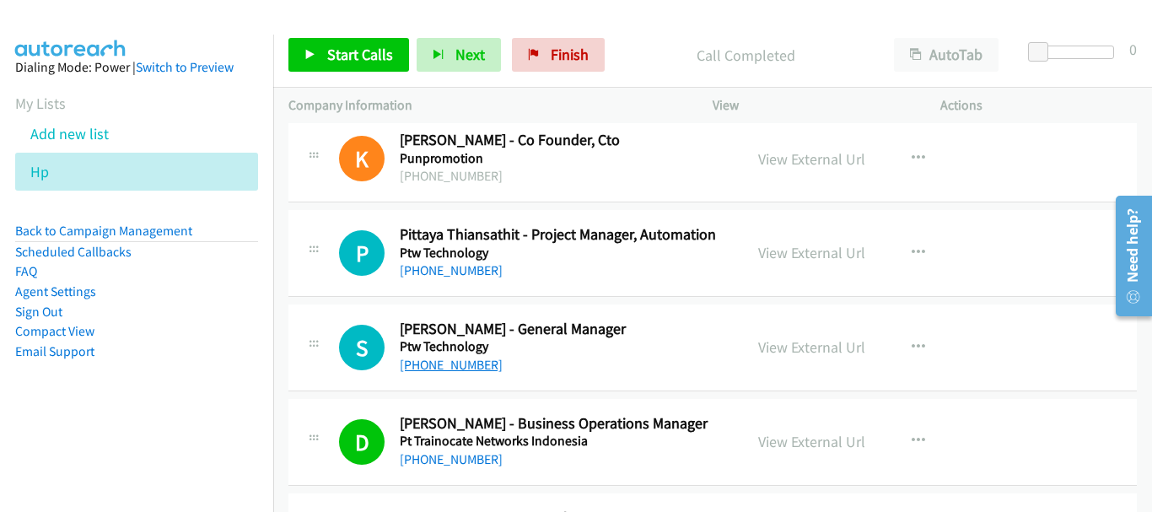
click at [425, 362] on link "[PHONE_NUMBER]" at bounding box center [451, 365] width 103 height 16
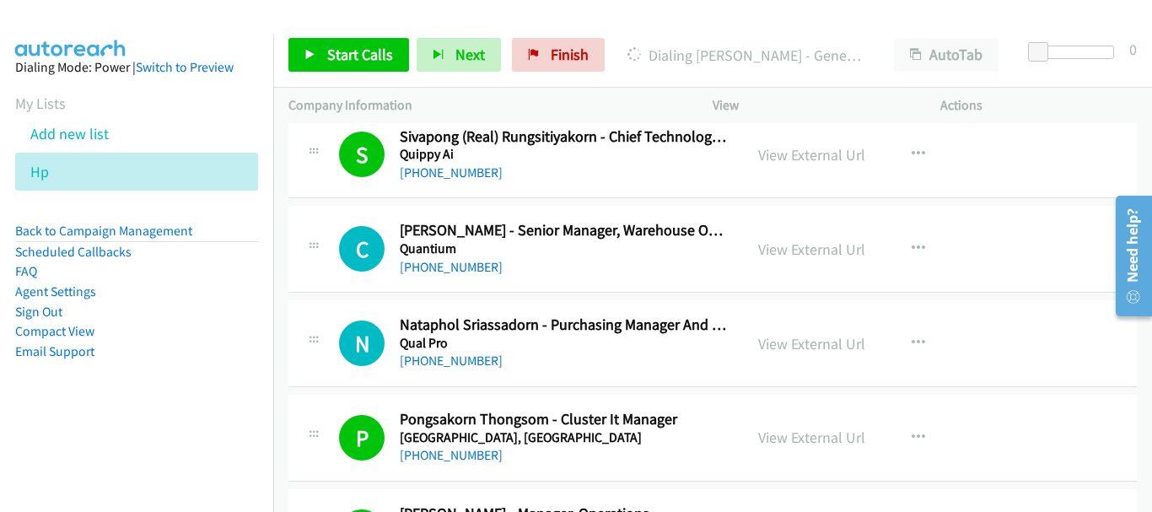
scroll to position [8116, 0]
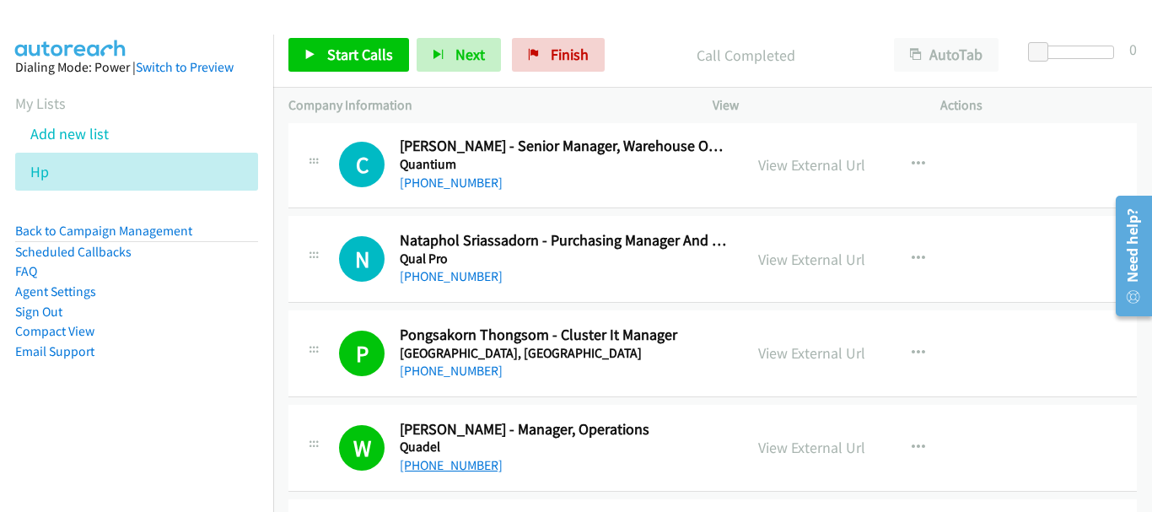
click at [443, 463] on link "[PHONE_NUMBER]" at bounding box center [451, 465] width 103 height 16
click at [448, 375] on link "[PHONE_NUMBER]" at bounding box center [451, 371] width 103 height 16
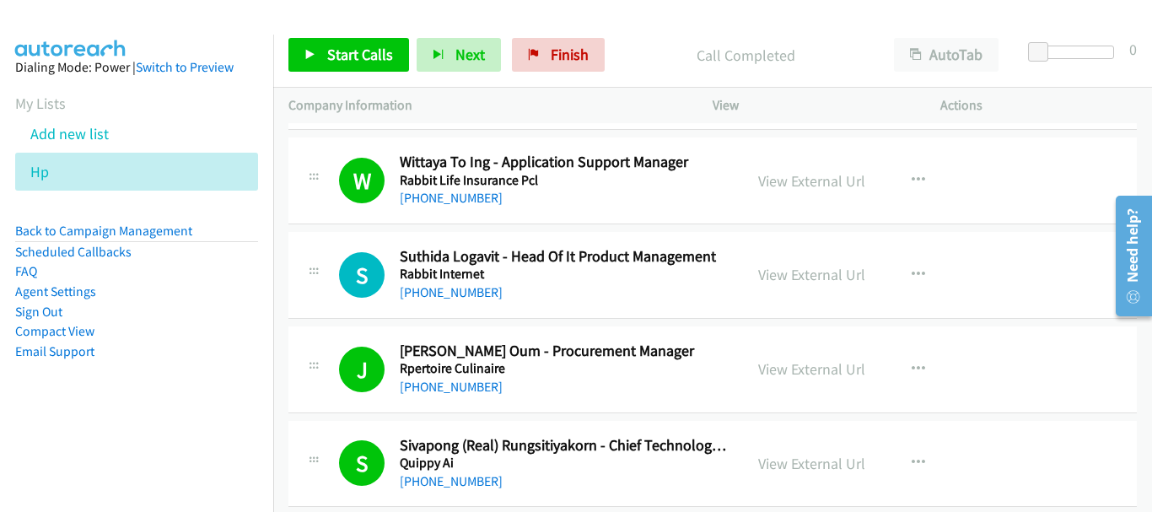
scroll to position [7711, 0]
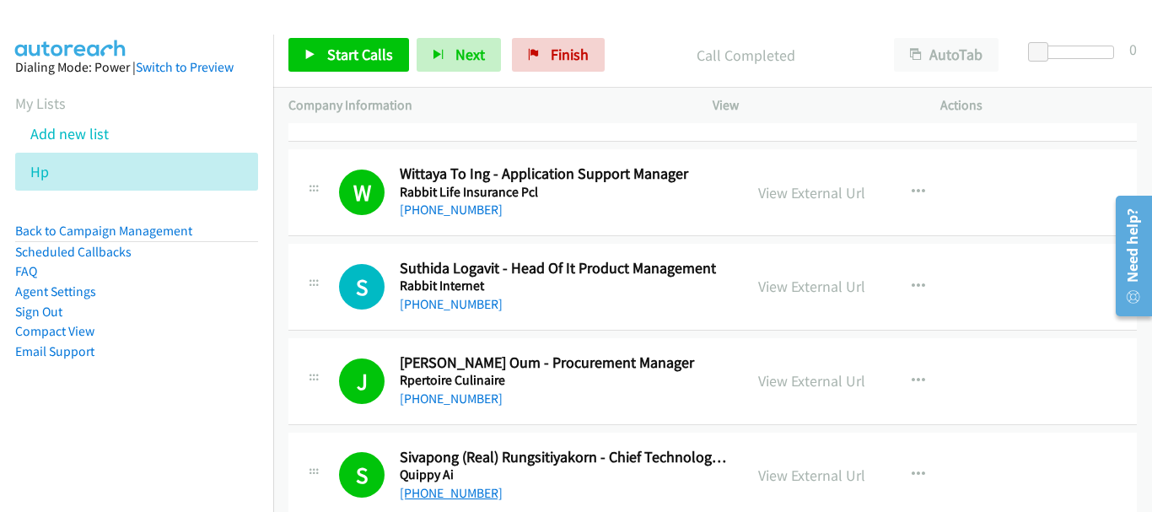
click at [452, 489] on link "[PHONE_NUMBER]" at bounding box center [451, 493] width 103 height 16
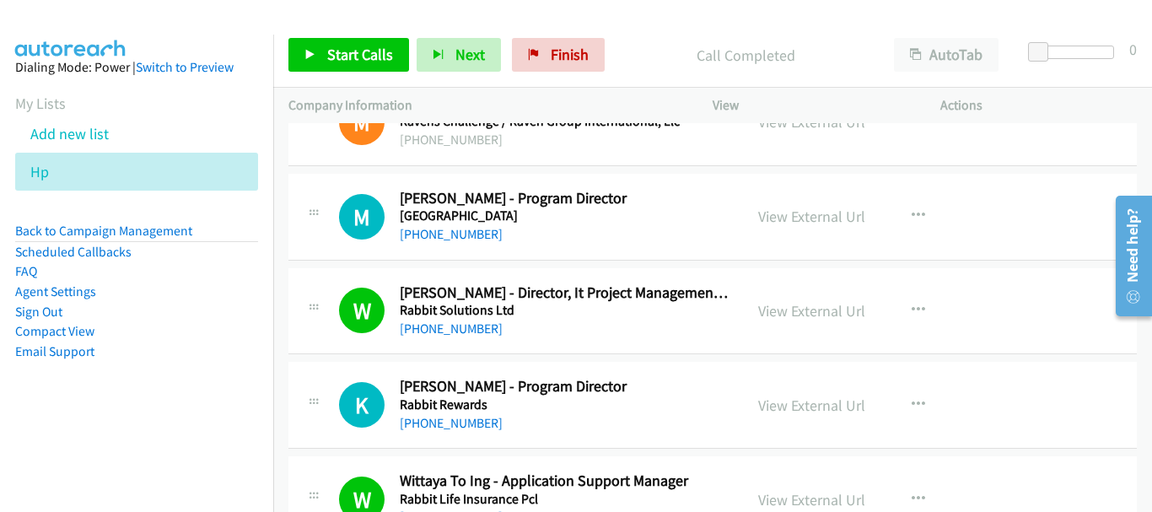
scroll to position [7374, 0]
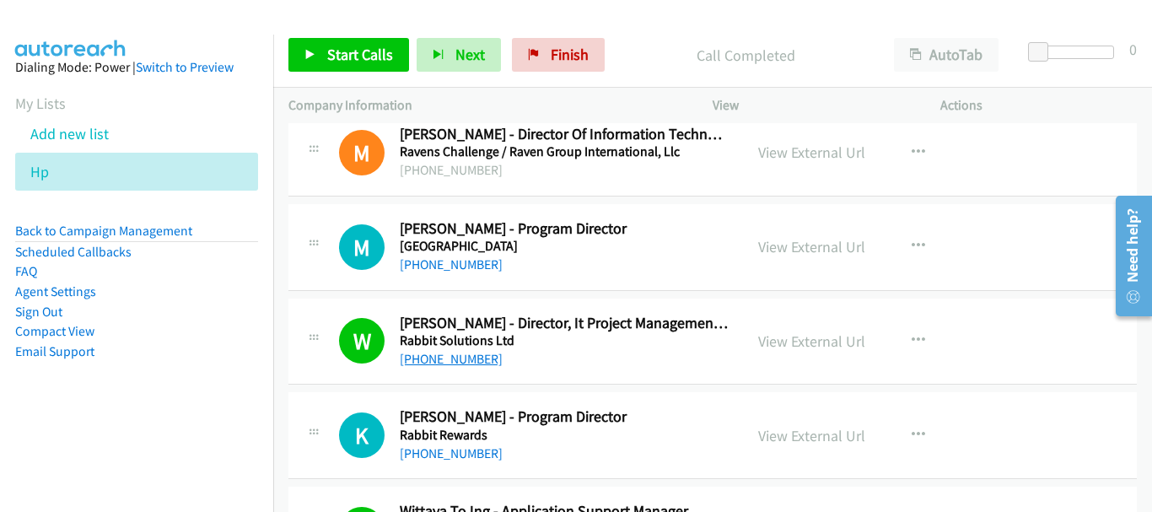
click at [427, 364] on link "[PHONE_NUMBER]" at bounding box center [451, 359] width 103 height 16
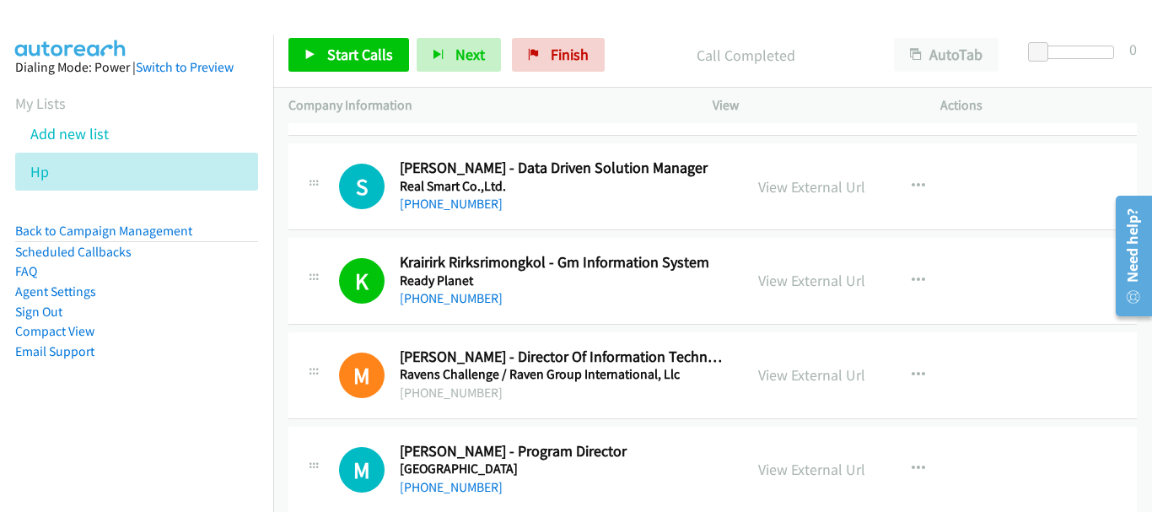
scroll to position [7121, 0]
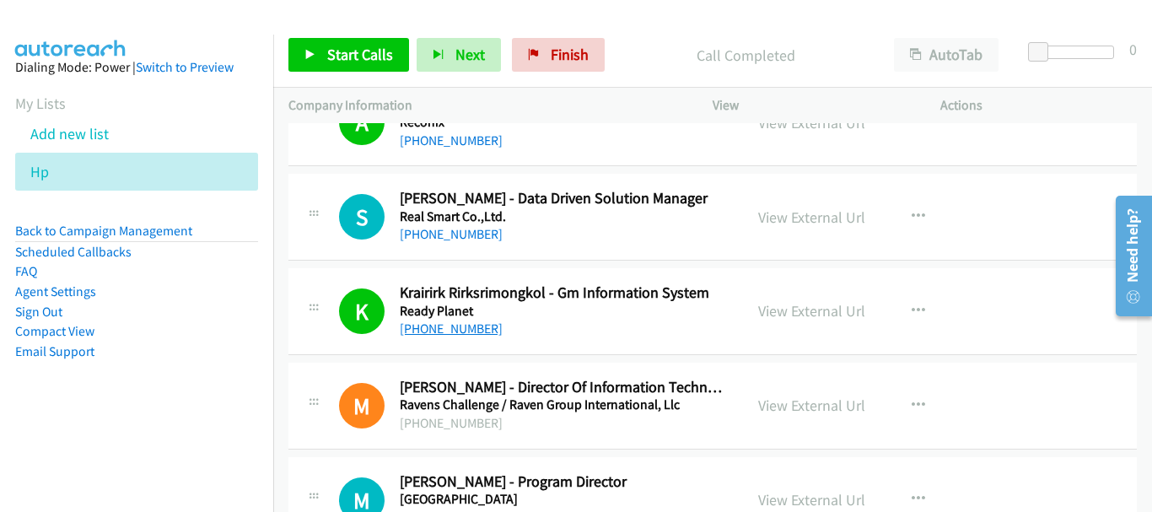
click at [446, 327] on link "[PHONE_NUMBER]" at bounding box center [451, 329] width 103 height 16
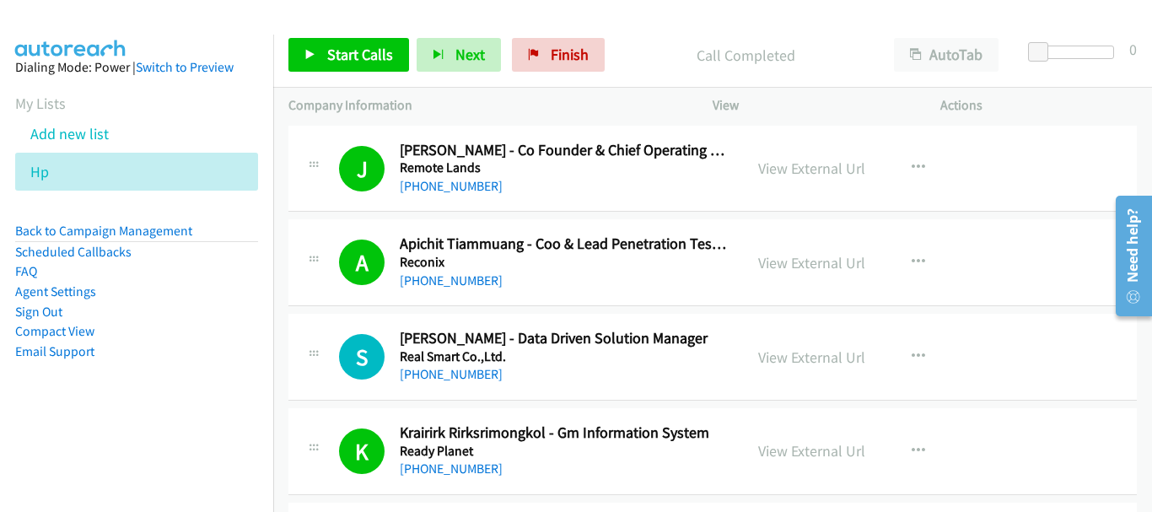
scroll to position [6952, 0]
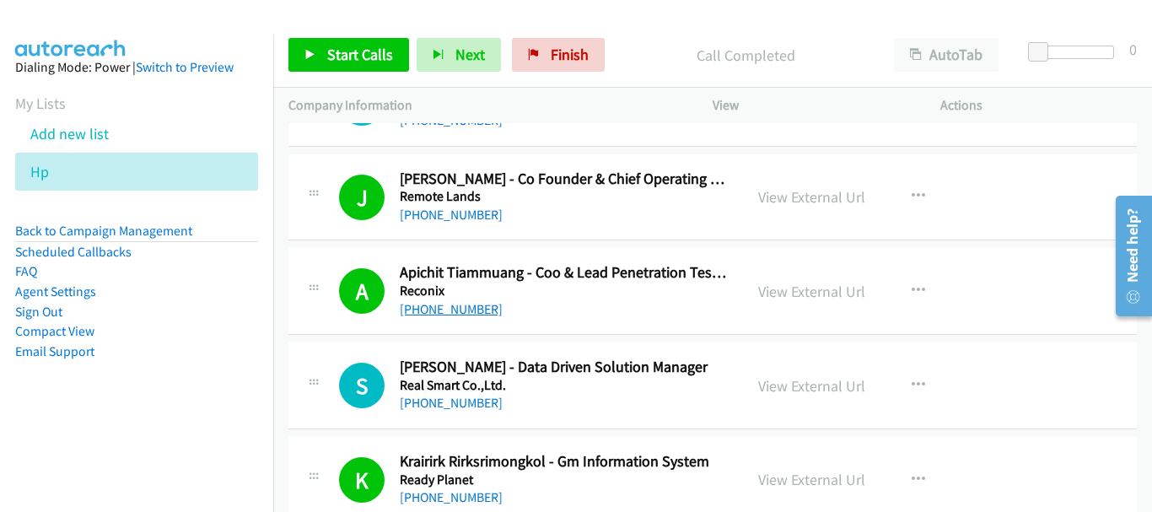
click at [422, 315] on link "[PHONE_NUMBER]" at bounding box center [451, 309] width 103 height 16
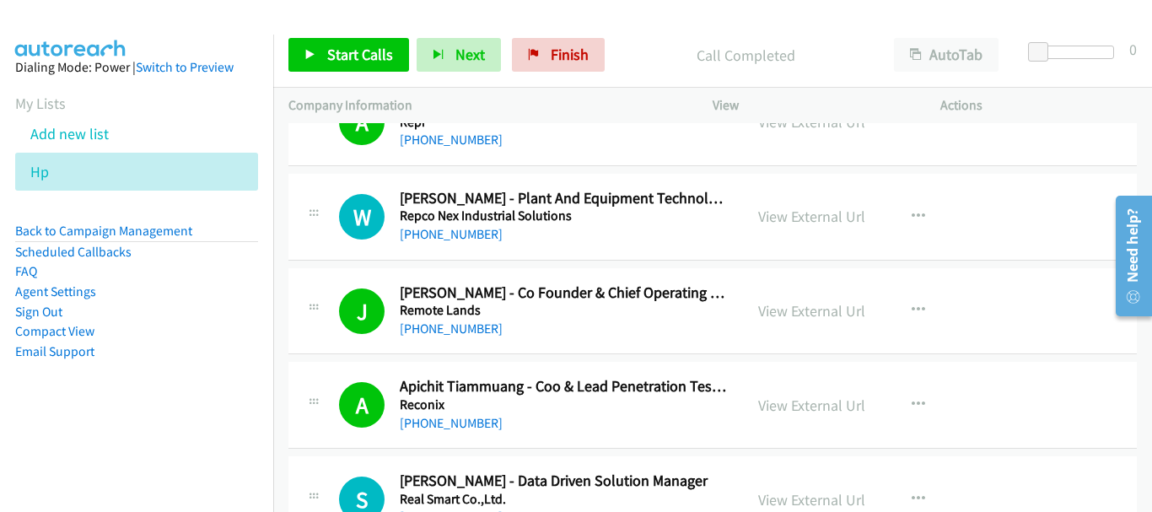
scroll to position [6868, 0]
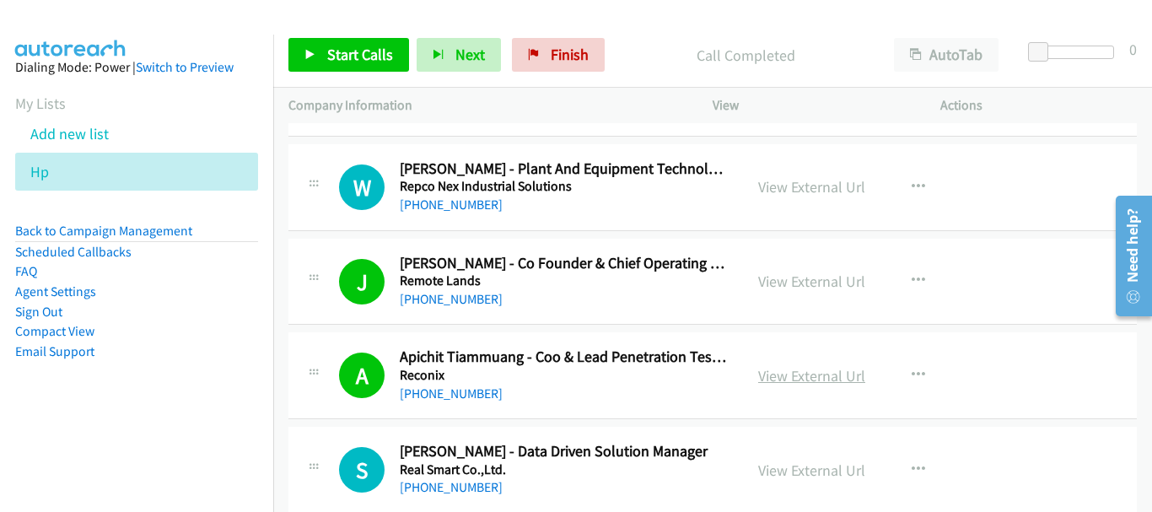
click at [813, 375] on link "View External Url" at bounding box center [811, 375] width 107 height 19
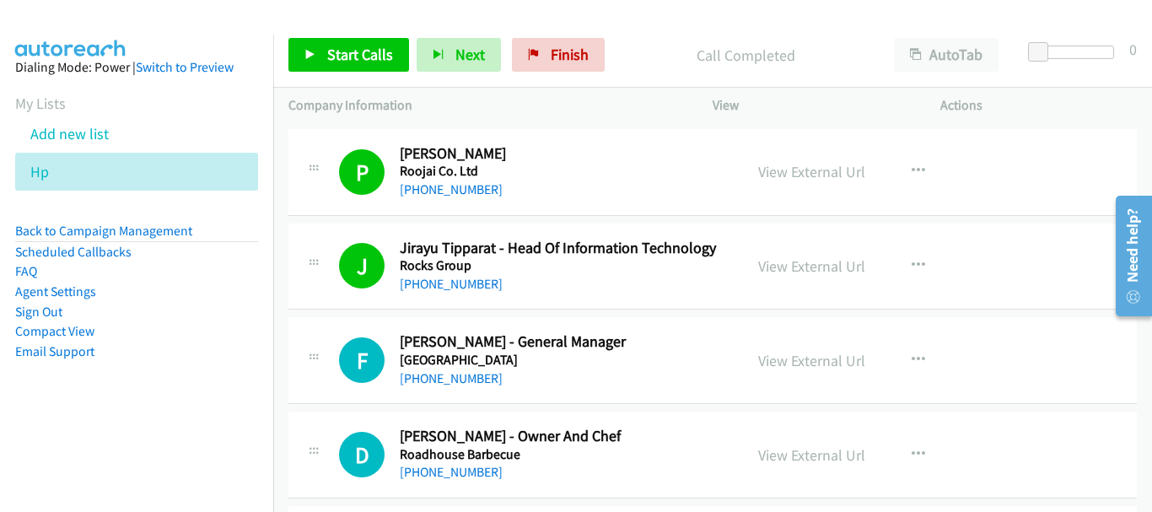
scroll to position [5855, 0]
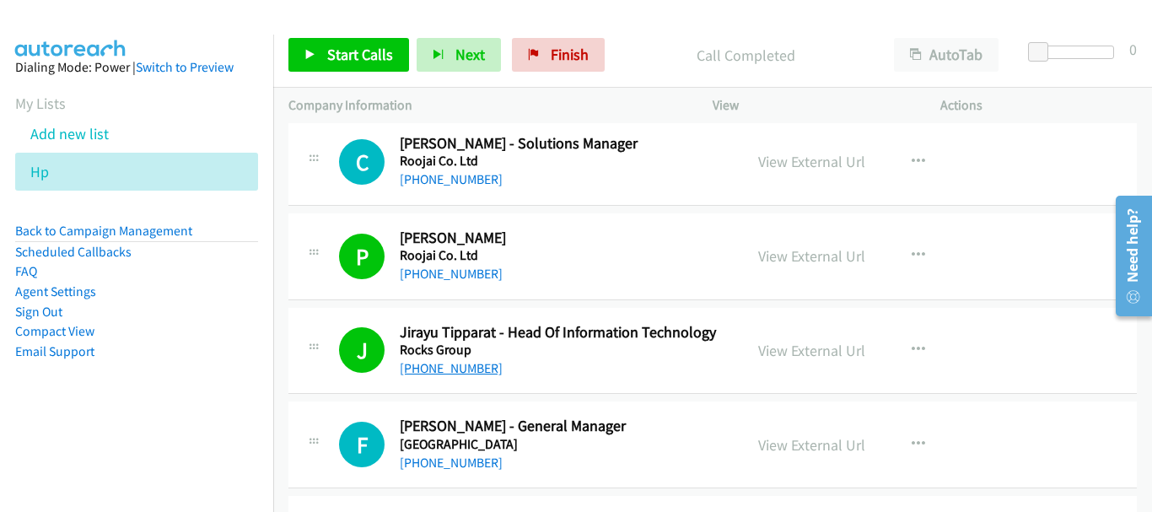
click at [461, 366] on link "[PHONE_NUMBER]" at bounding box center [451, 368] width 103 height 16
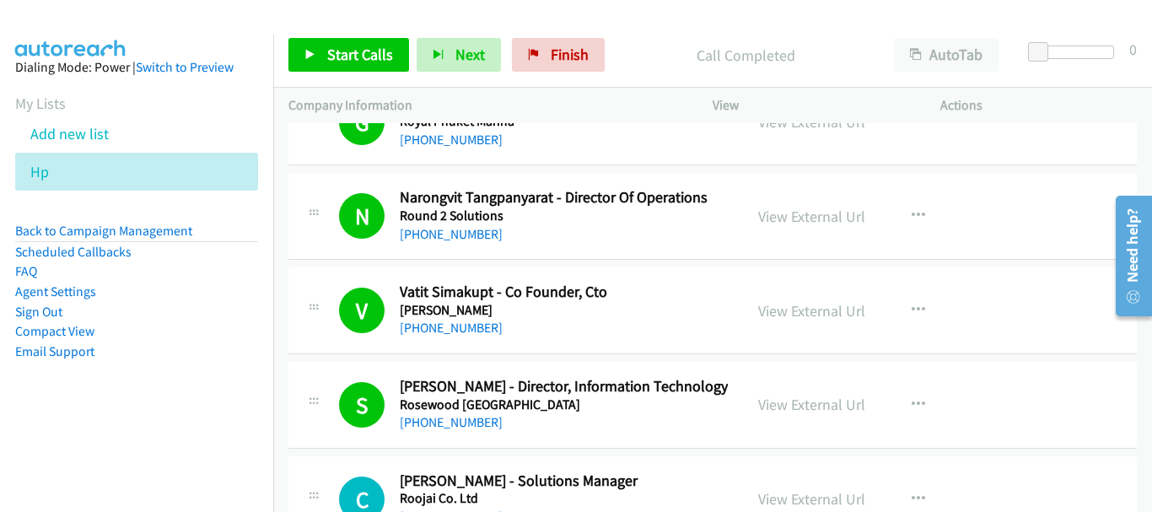
scroll to position [5434, 0]
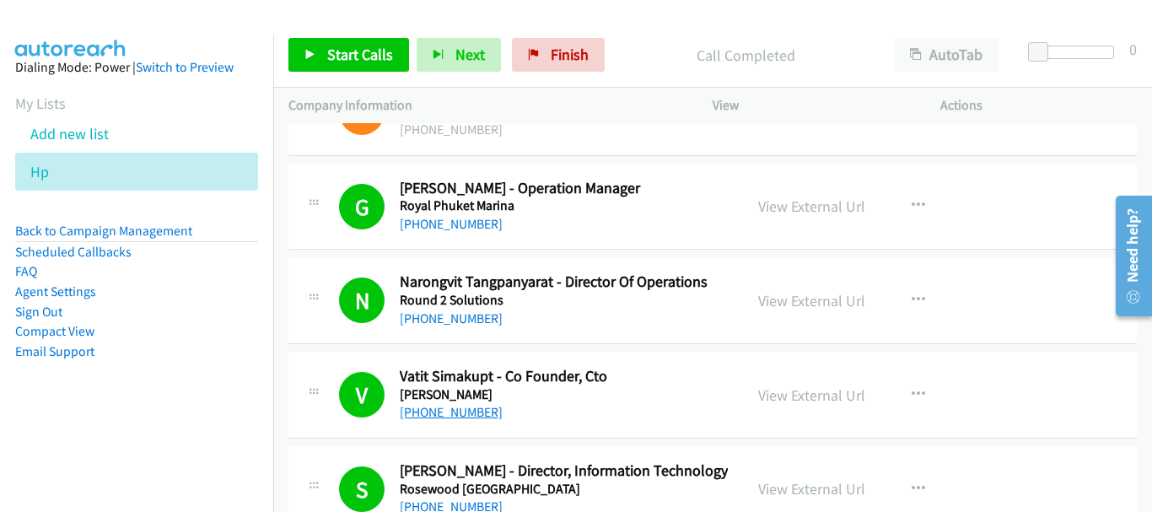
click at [466, 412] on link "[PHONE_NUMBER]" at bounding box center [451, 412] width 103 height 16
click at [779, 394] on link "View External Url" at bounding box center [811, 394] width 107 height 19
click at [466, 317] on link "[PHONE_NUMBER]" at bounding box center [451, 318] width 103 height 16
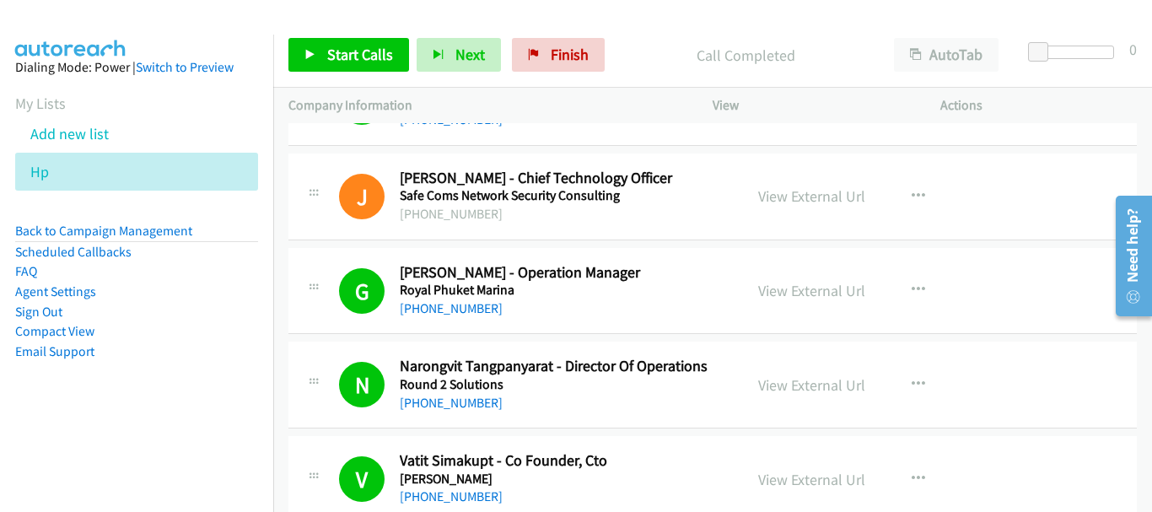
scroll to position [5265, 0]
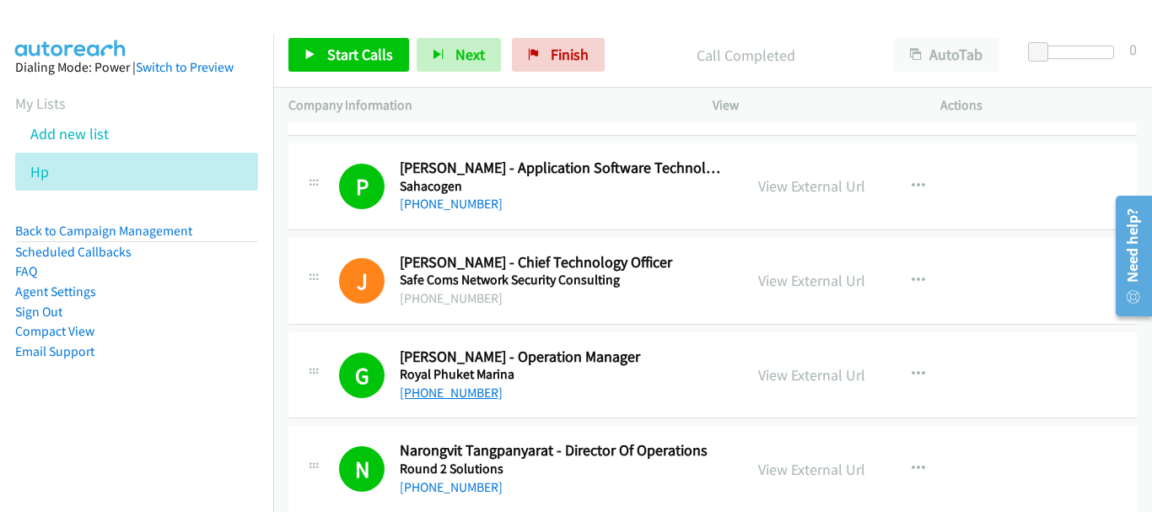
click at [477, 393] on link "[PHONE_NUMBER]" at bounding box center [451, 393] width 103 height 16
click at [789, 375] on link "View External Url" at bounding box center [811, 374] width 107 height 19
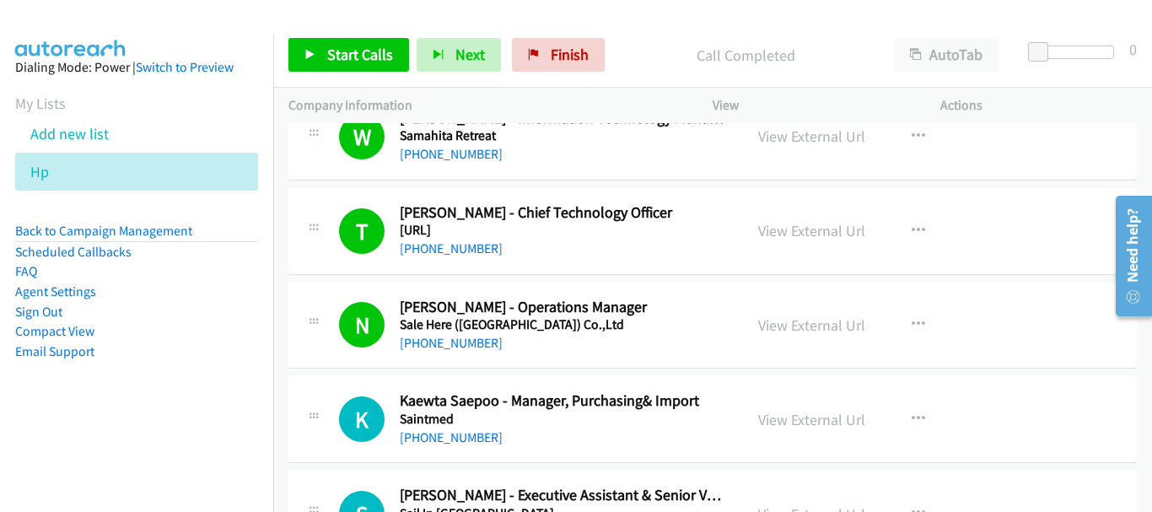
scroll to position [4759, 0]
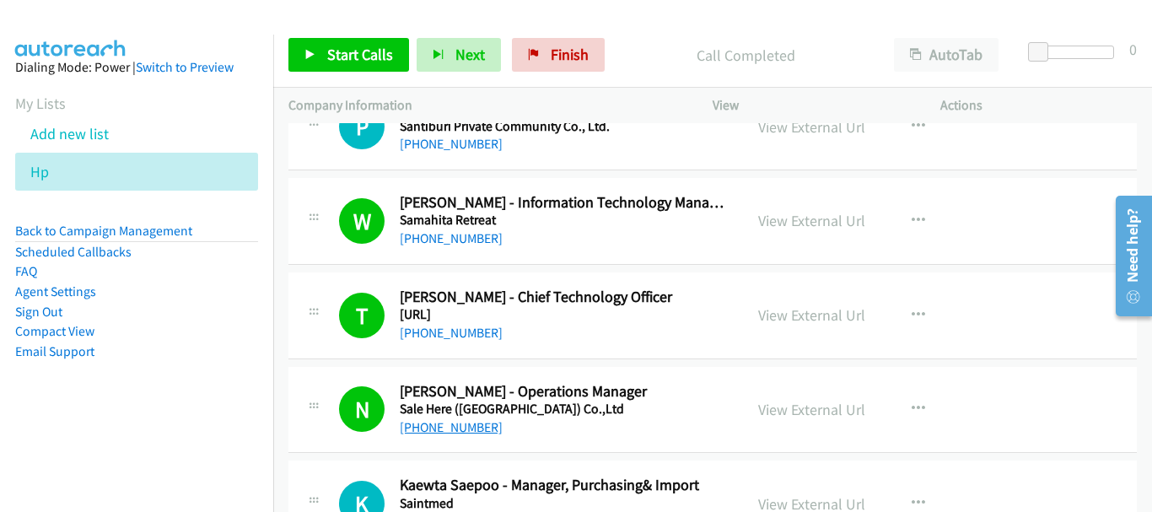
click at [441, 423] on link "[PHONE_NUMBER]" at bounding box center [451, 427] width 103 height 16
click at [799, 410] on link "View External Url" at bounding box center [811, 409] width 107 height 19
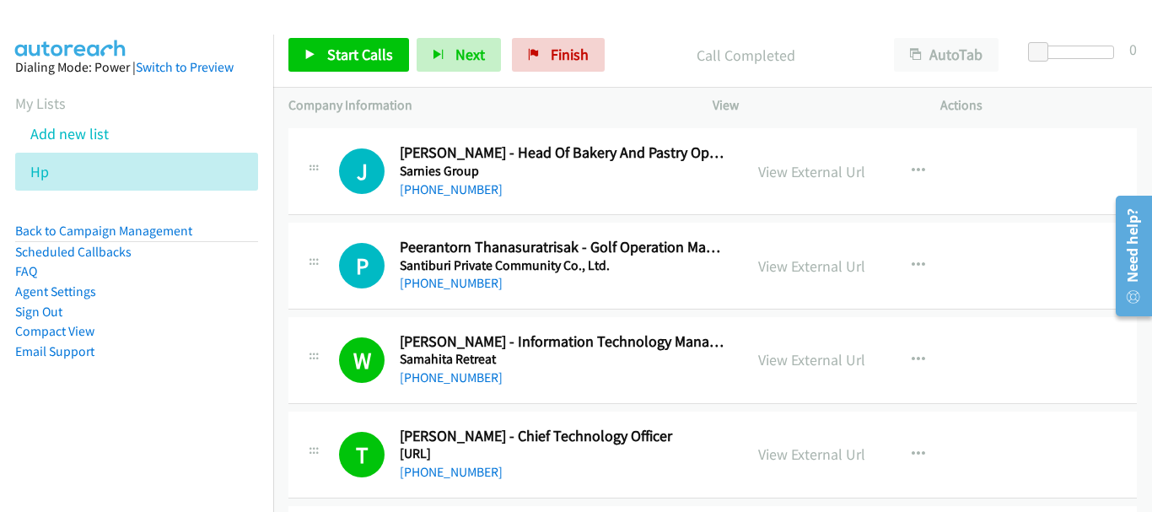
scroll to position [4590, 0]
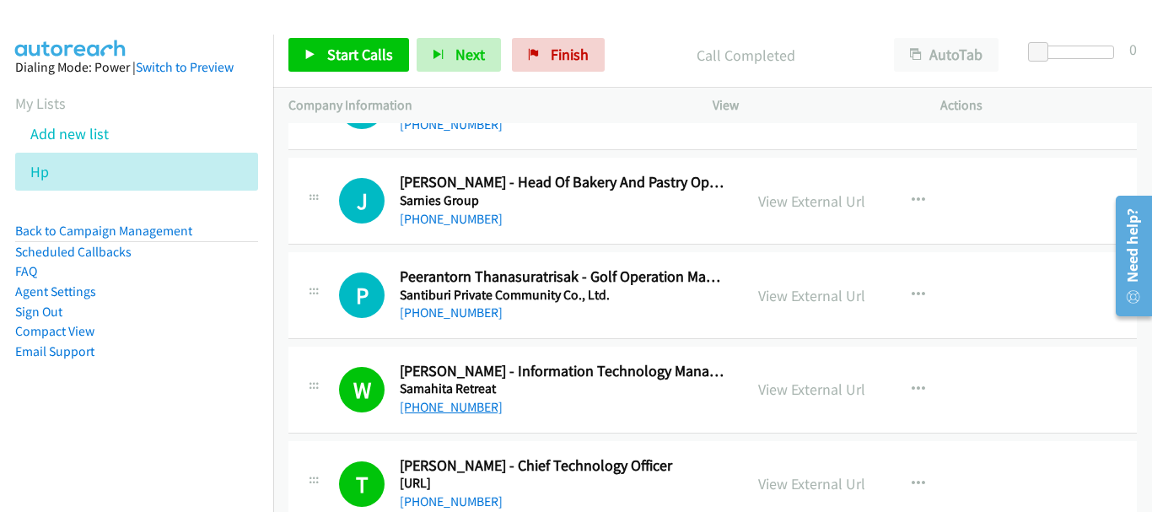
click at [477, 408] on link "[PHONE_NUMBER]" at bounding box center [451, 407] width 103 height 16
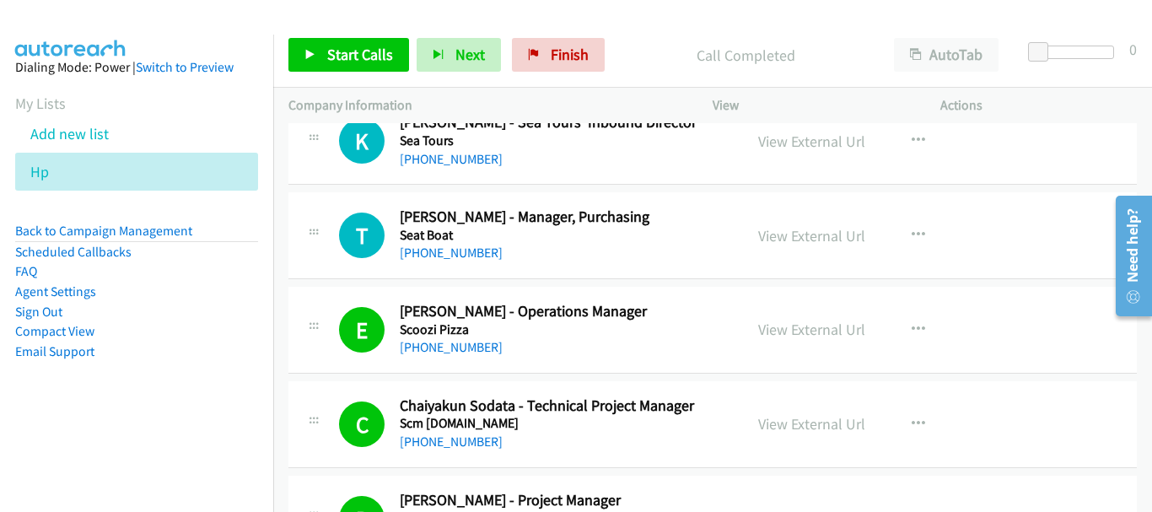
scroll to position [4000, 0]
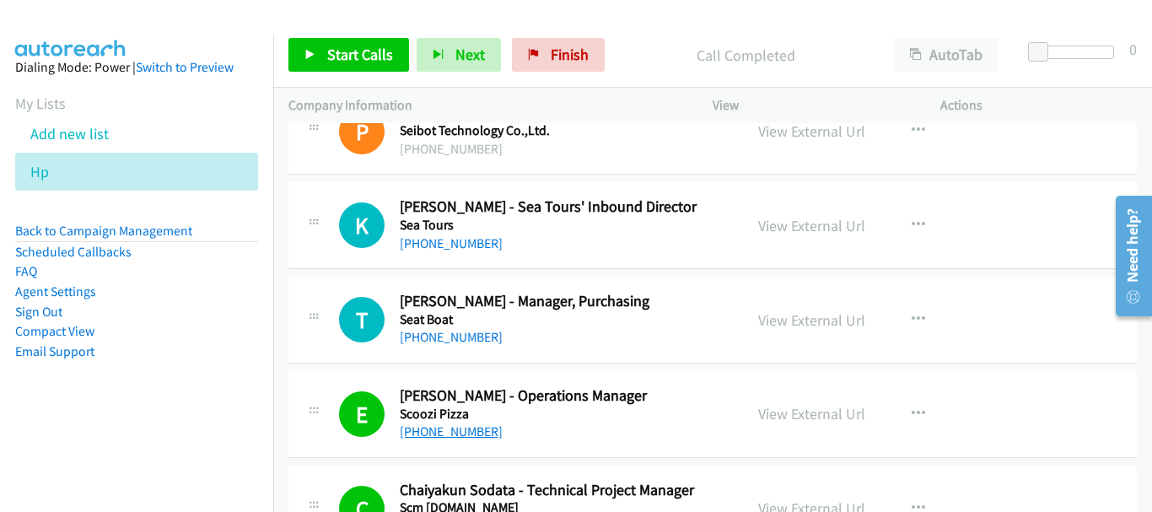
click at [445, 435] on link "[PHONE_NUMBER]" at bounding box center [451, 431] width 103 height 16
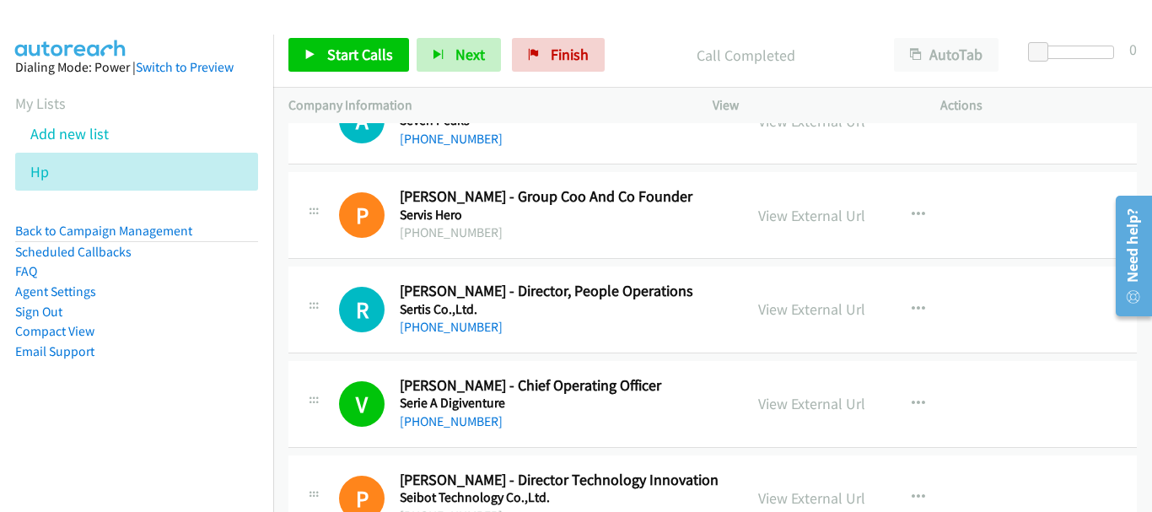
scroll to position [3662, 0]
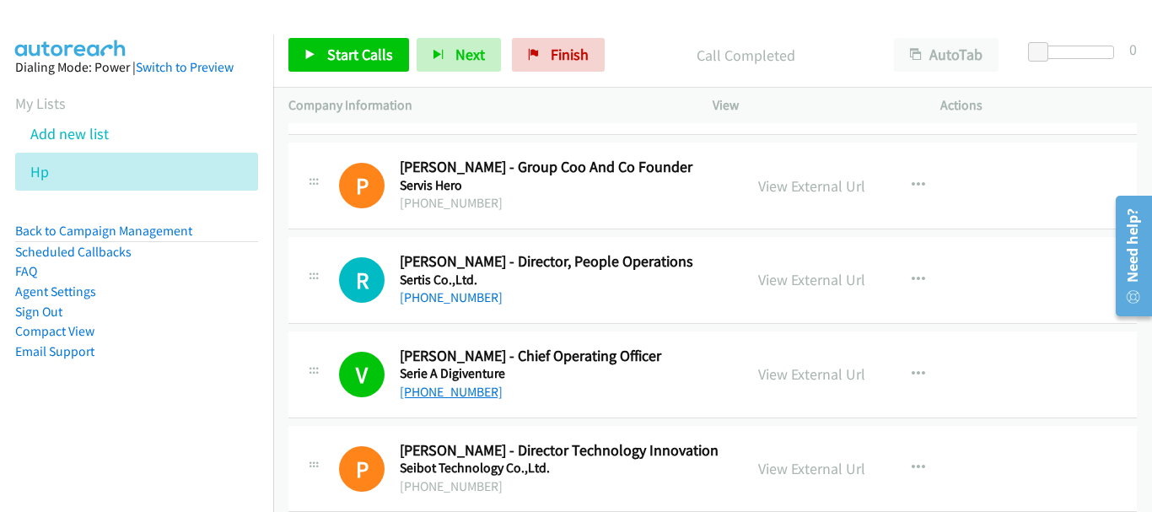
click at [483, 391] on link "[PHONE_NUMBER]" at bounding box center [451, 392] width 103 height 16
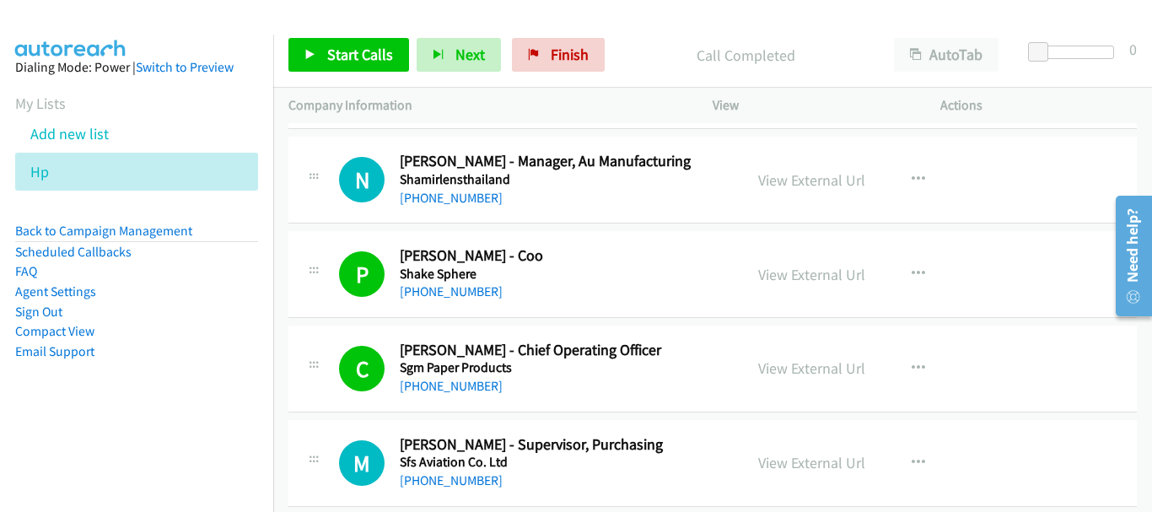
scroll to position [3072, 0]
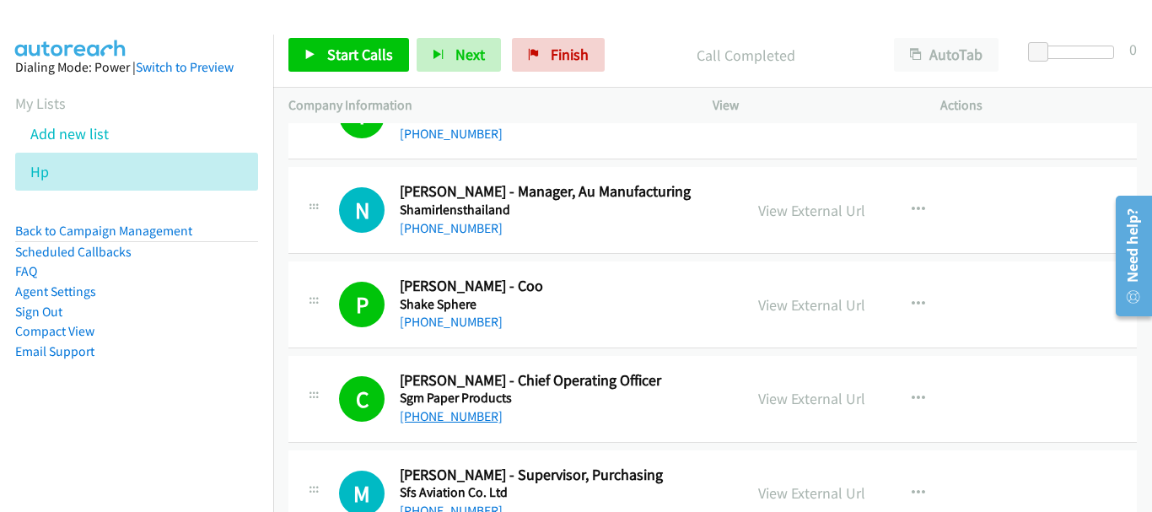
click at [446, 413] on link "[PHONE_NUMBER]" at bounding box center [451, 416] width 103 height 16
click at [490, 323] on div "[PHONE_NUMBER]" at bounding box center [564, 322] width 328 height 20
click at [467, 321] on link "[PHONE_NUMBER]" at bounding box center [451, 322] width 103 height 16
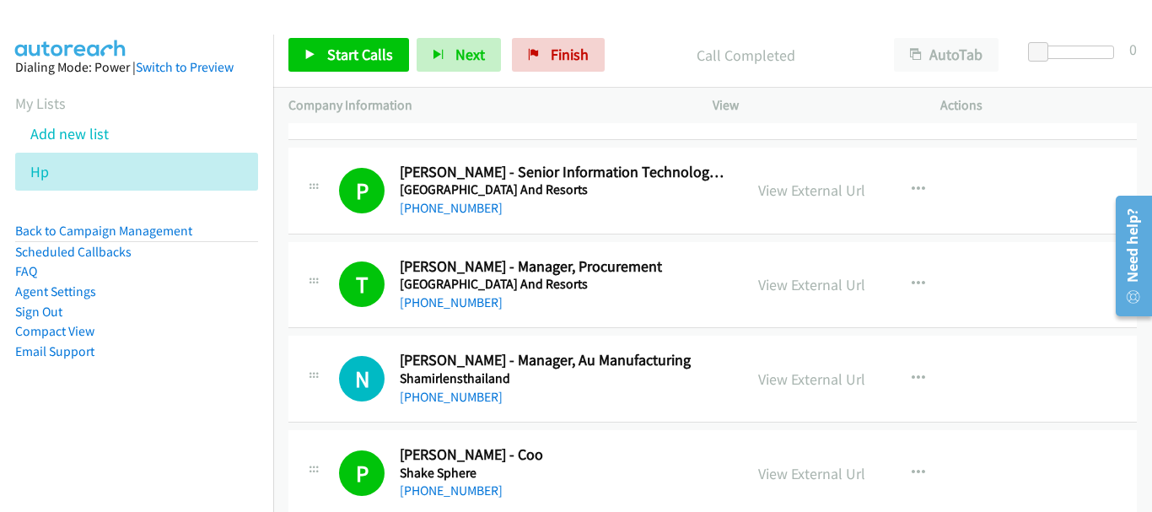
scroll to position [2819, 0]
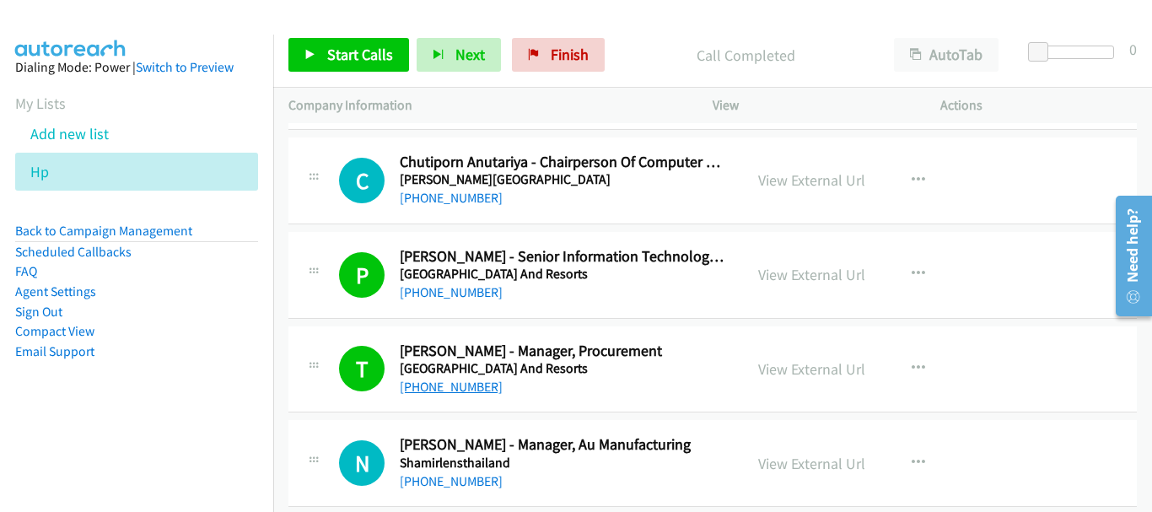
click at [455, 385] on link "[PHONE_NUMBER]" at bounding box center [451, 387] width 103 height 16
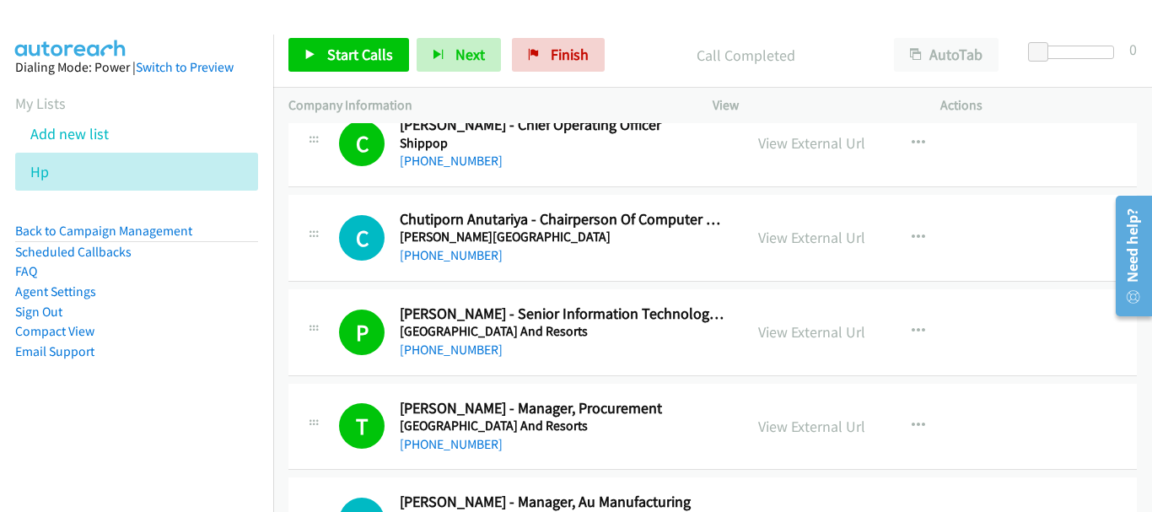
scroll to position [2735, 0]
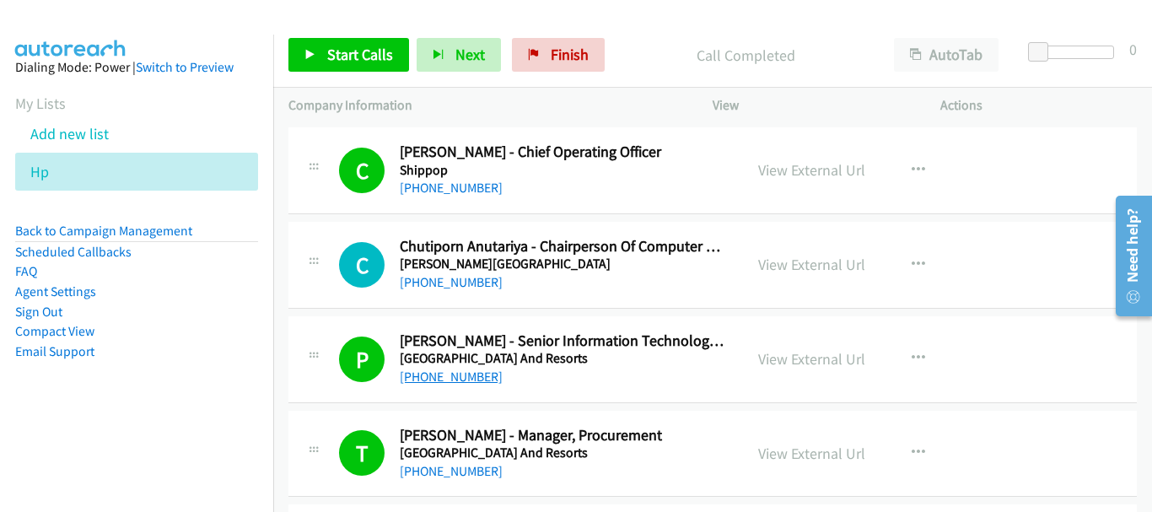
click at [461, 371] on link "[PHONE_NUMBER]" at bounding box center [451, 377] width 103 height 16
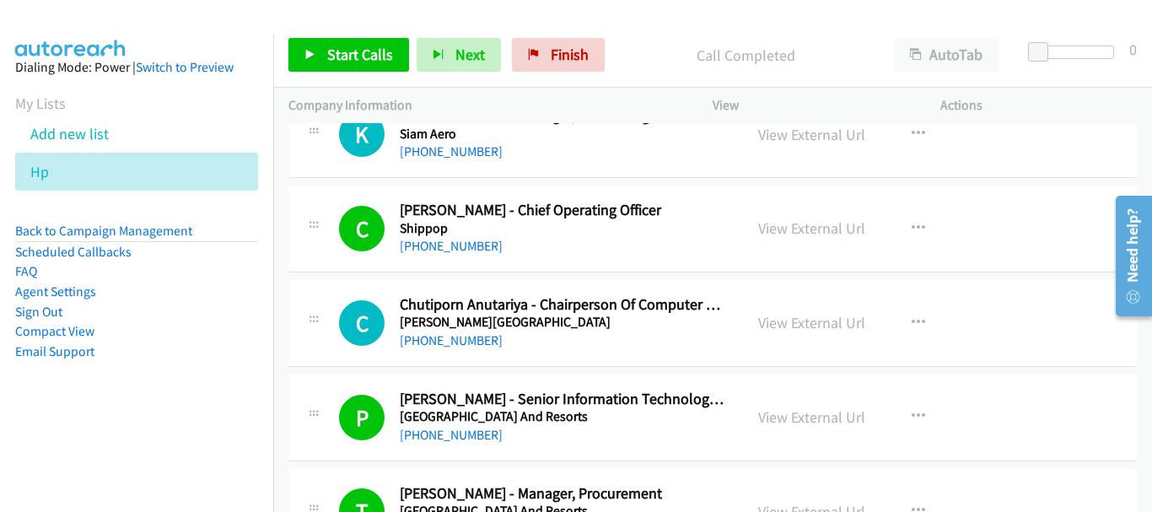
scroll to position [2650, 0]
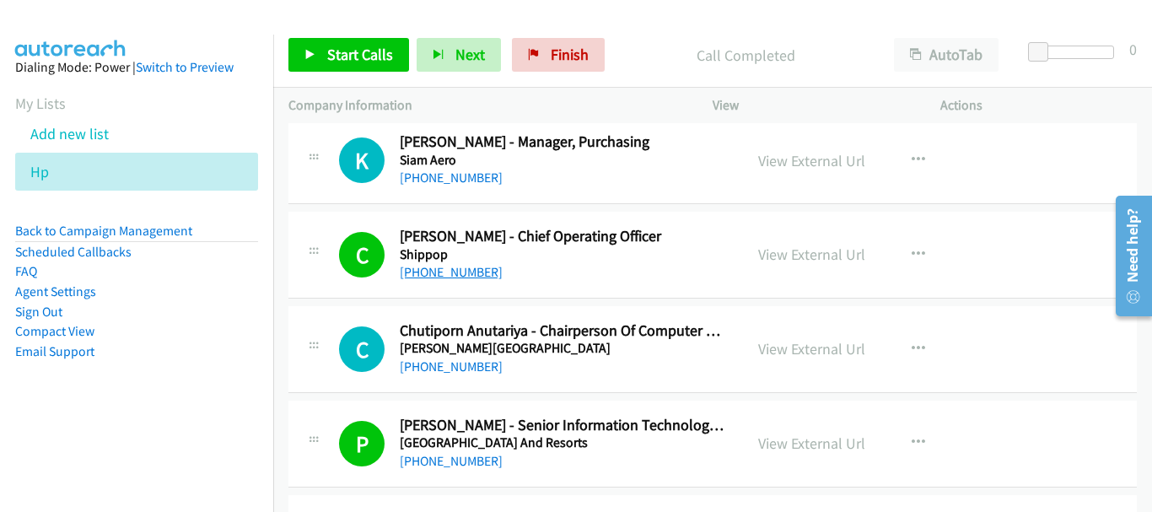
click at [445, 272] on link "[PHONE_NUMBER]" at bounding box center [451, 272] width 103 height 16
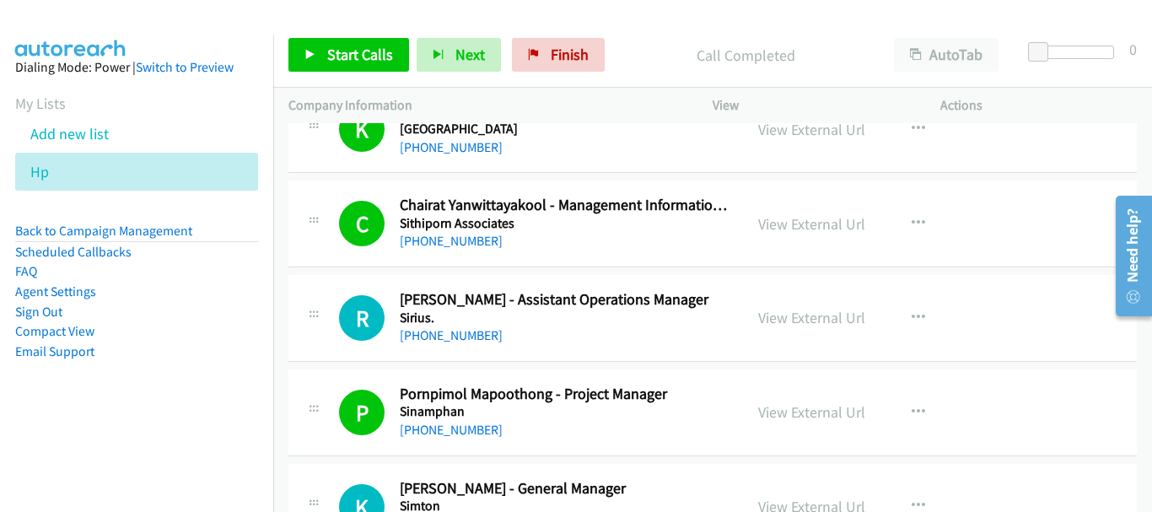
scroll to position [1048, 0]
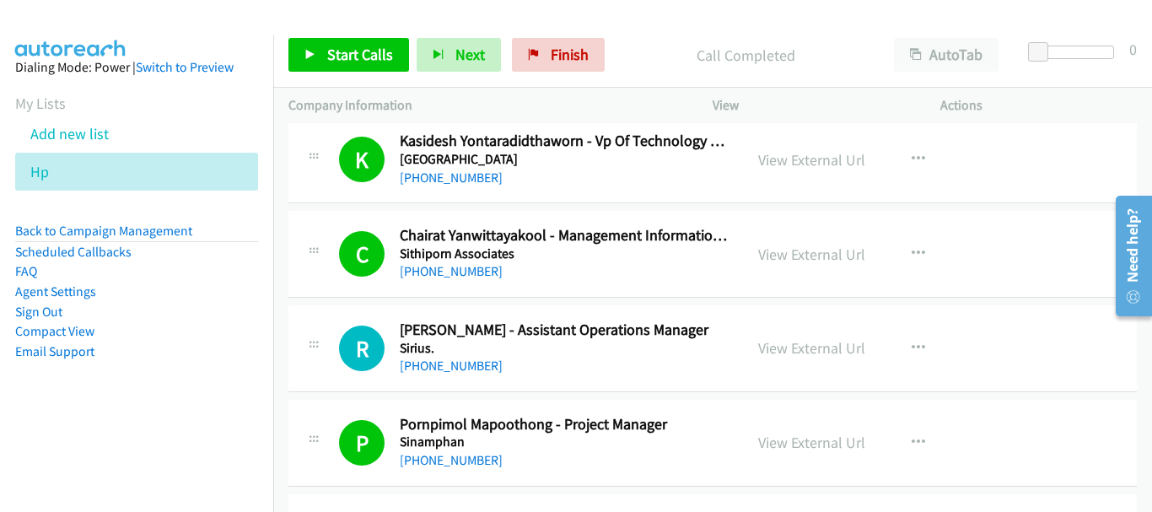
click at [457, 262] on div "[PHONE_NUMBER]" at bounding box center [564, 271] width 328 height 20
click at [461, 271] on link "[PHONE_NUMBER]" at bounding box center [451, 271] width 103 height 16
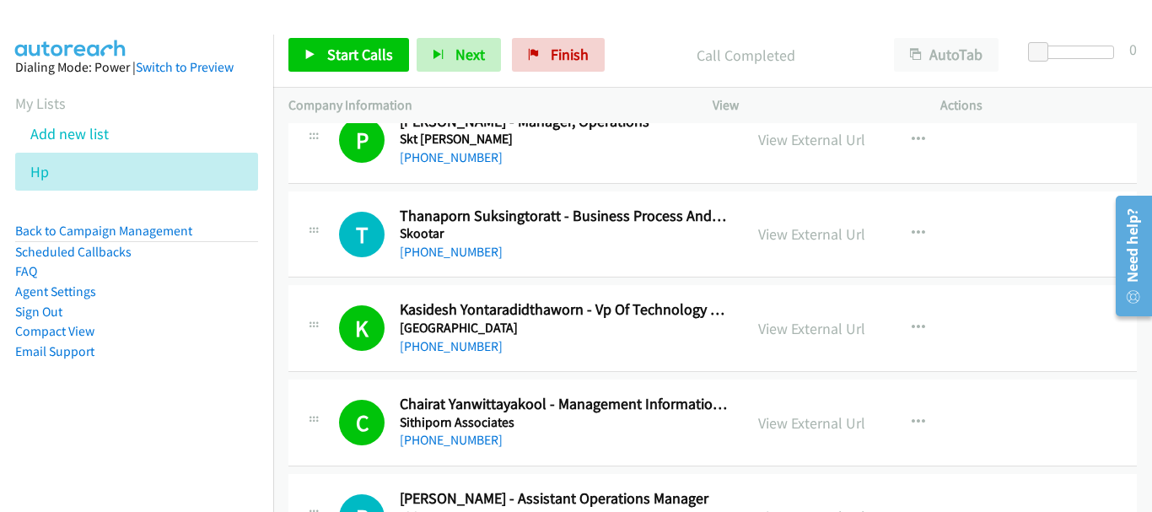
scroll to position [845, 0]
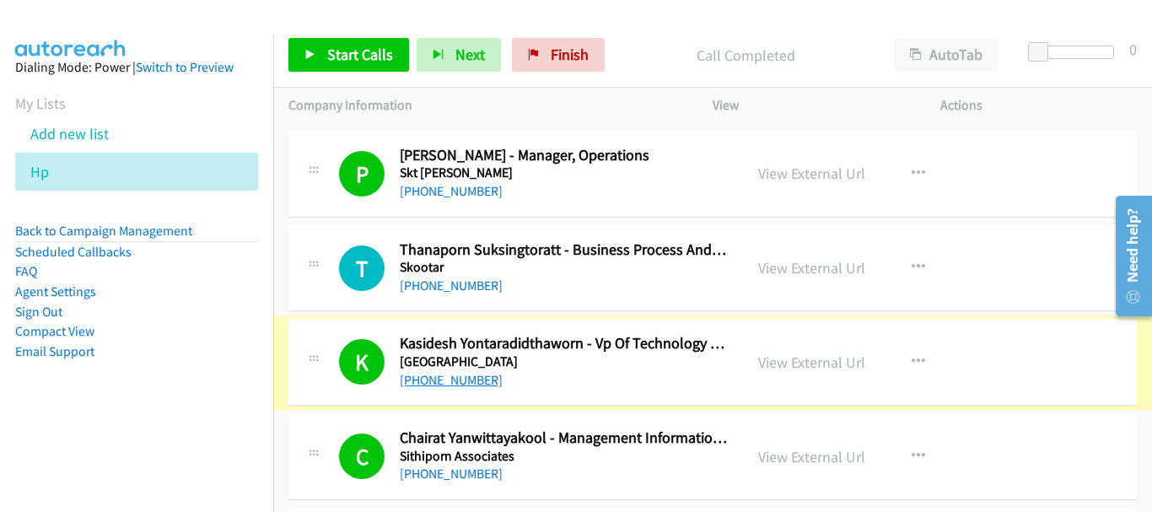
click at [418, 378] on link "[PHONE_NUMBER]" at bounding box center [451, 380] width 103 height 16
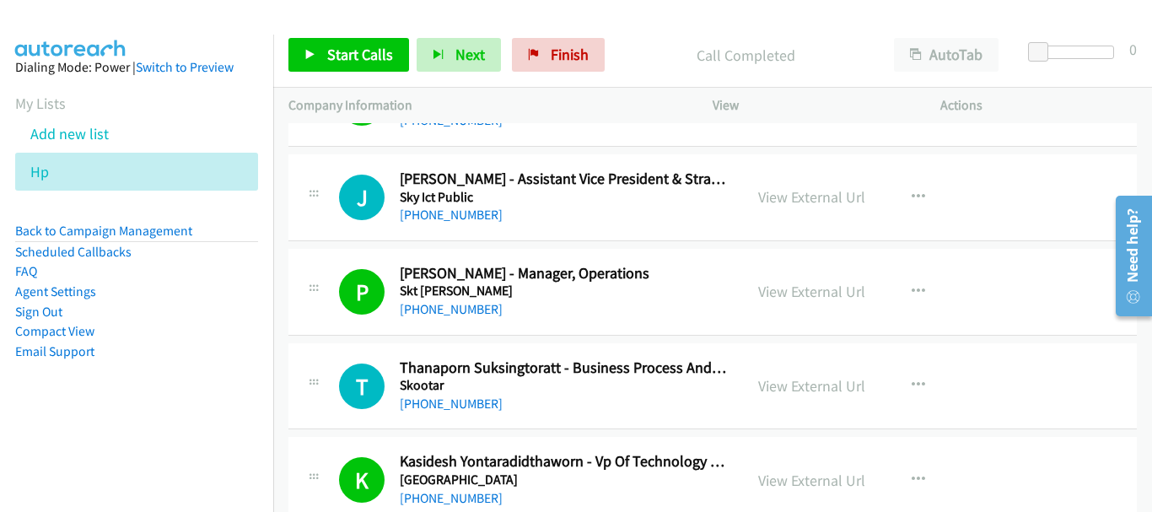
scroll to position [811, 0]
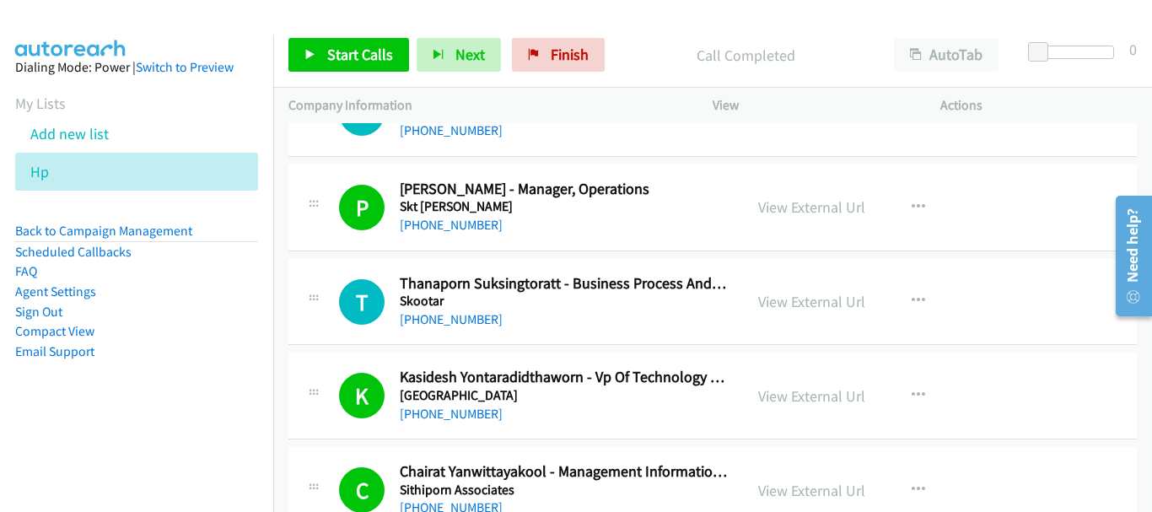
click at [800, 406] on div "View External Url" at bounding box center [811, 396] width 107 height 23
click at [804, 401] on link "View External Url" at bounding box center [811, 395] width 107 height 19
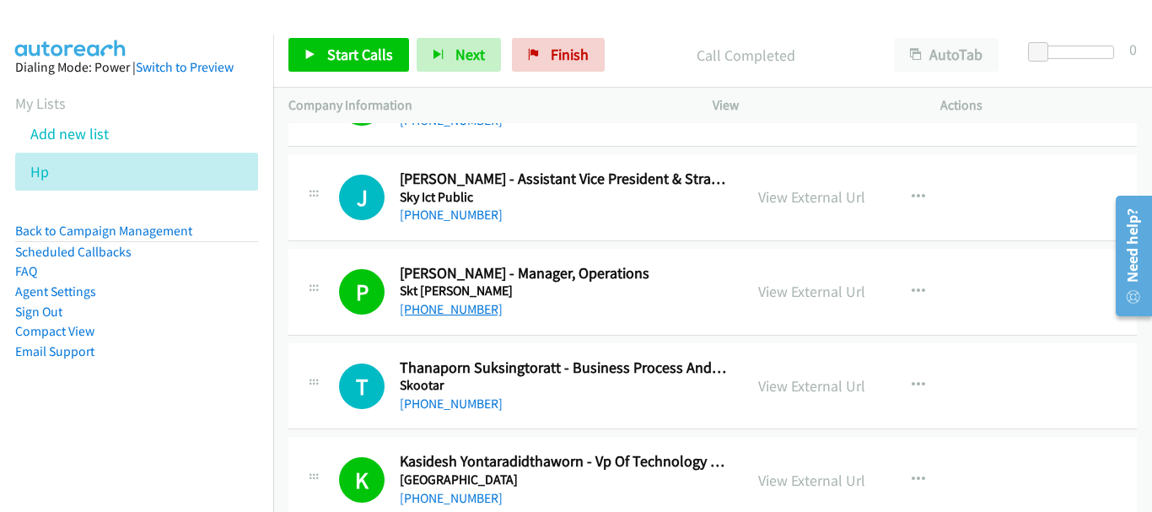
click at [467, 310] on link "[PHONE_NUMBER]" at bounding box center [451, 309] width 103 height 16
click at [799, 299] on link "View External Url" at bounding box center [811, 291] width 107 height 19
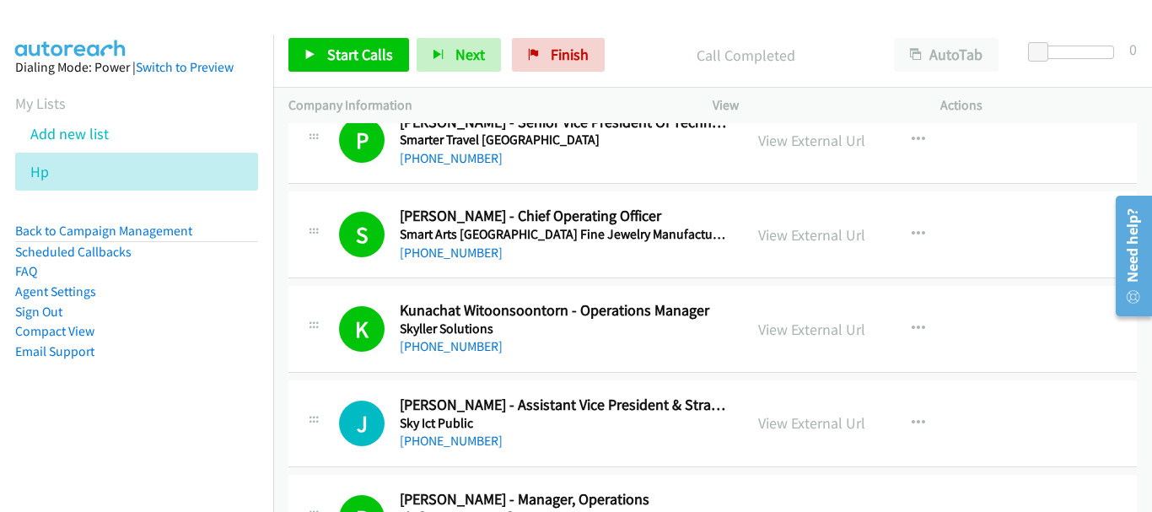
scroll to position [474, 0]
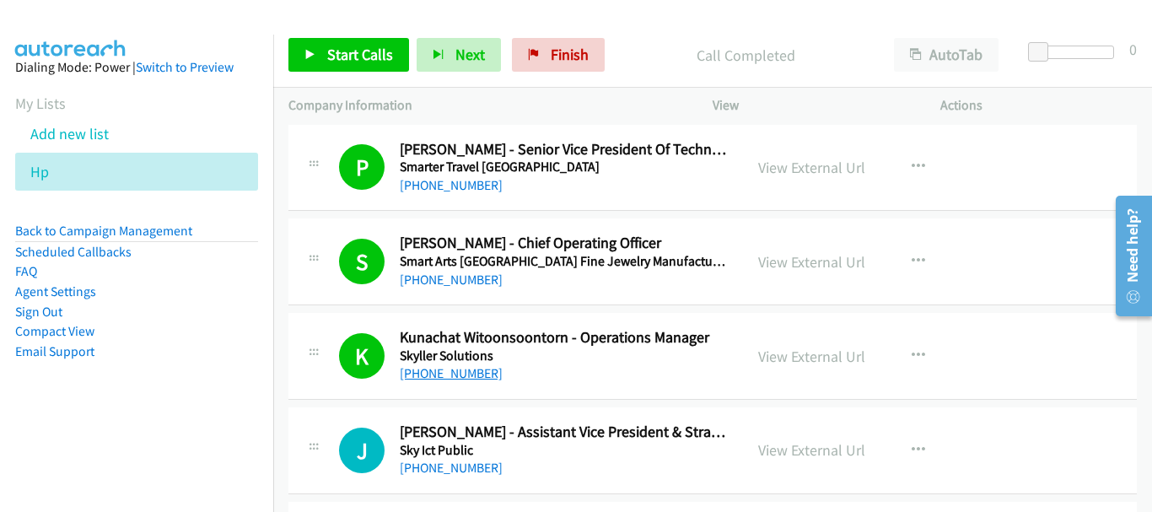
click at [474, 380] on link "[PHONE_NUMBER]" at bounding box center [451, 373] width 103 height 16
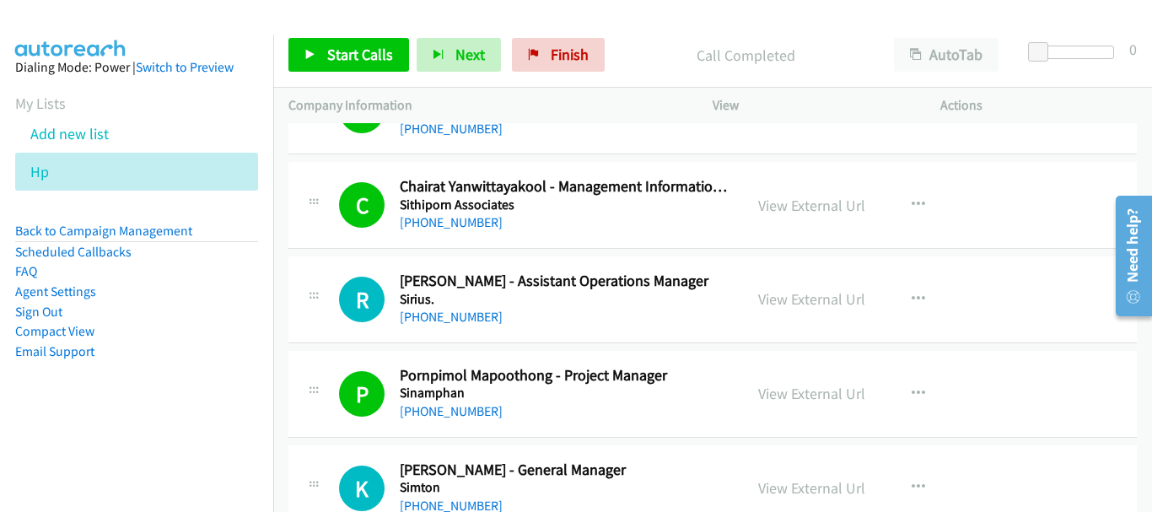
scroll to position [1181, 0]
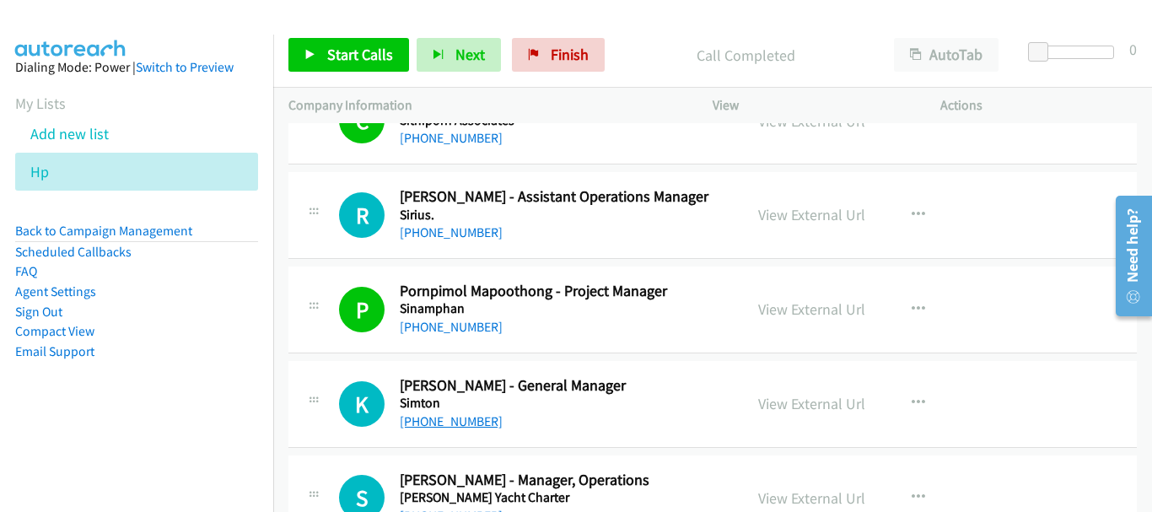
click at [482, 421] on link "[PHONE_NUMBER]" at bounding box center [451, 421] width 103 height 16
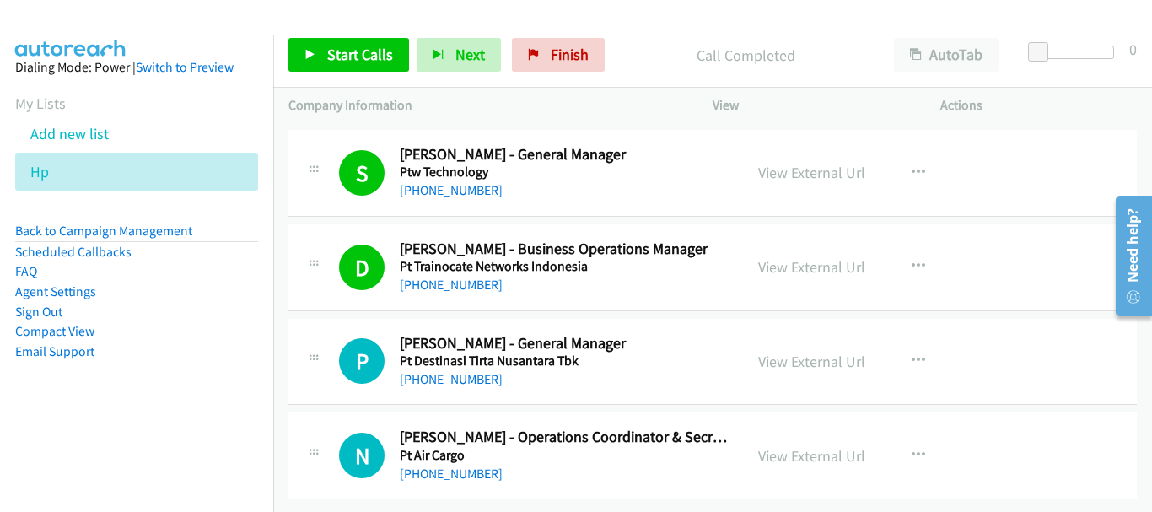
scroll to position [8875, 0]
